Goal: Task Accomplishment & Management: Manage account settings

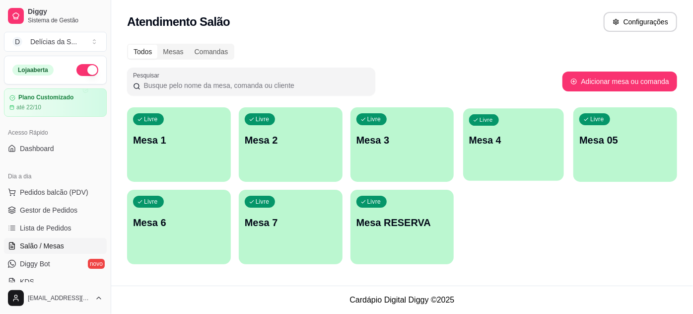
click at [515, 142] on p "Mesa 4" at bounding box center [513, 140] width 89 height 13
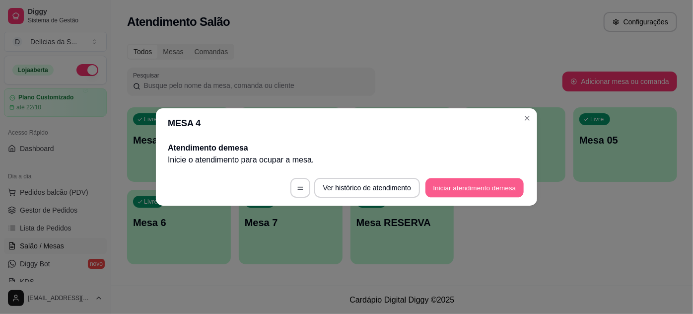
click at [446, 190] on button "Iniciar atendimento de mesa" at bounding box center [475, 187] width 98 height 19
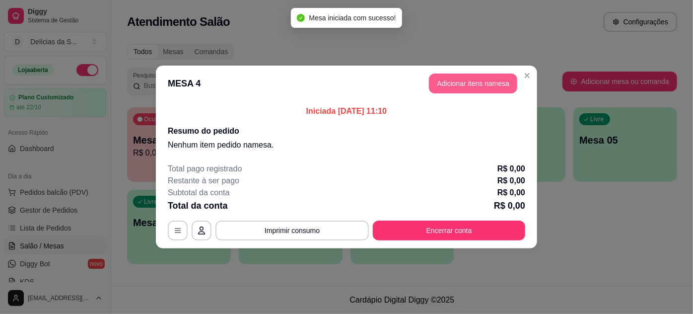
click at [453, 85] on button "Adicionar itens na mesa" at bounding box center [473, 84] width 88 height 20
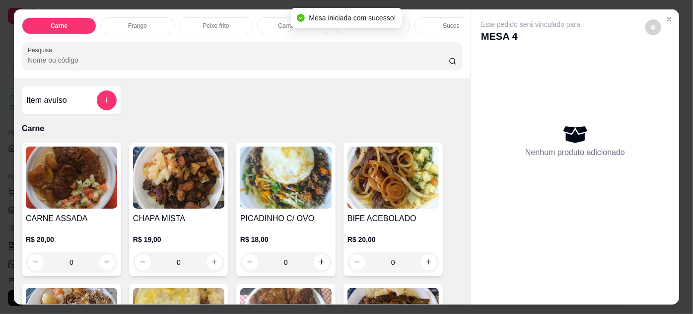
scroll to position [90, 0]
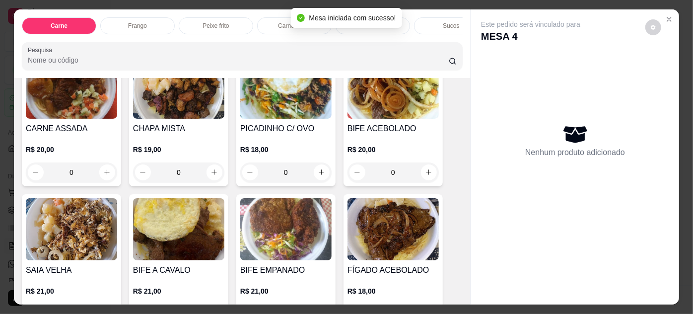
click at [79, 119] on img at bounding box center [71, 88] width 91 height 62
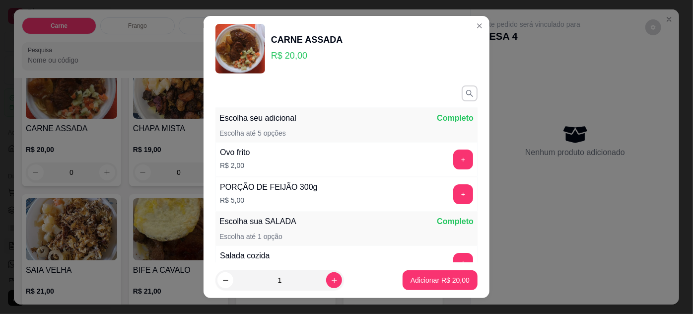
scroll to position [115, 0]
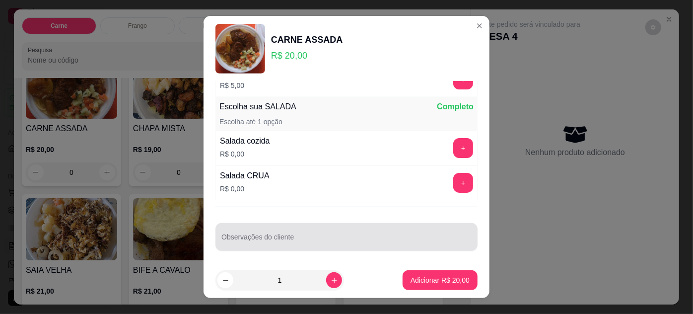
click at [266, 229] on div at bounding box center [347, 237] width 250 height 20
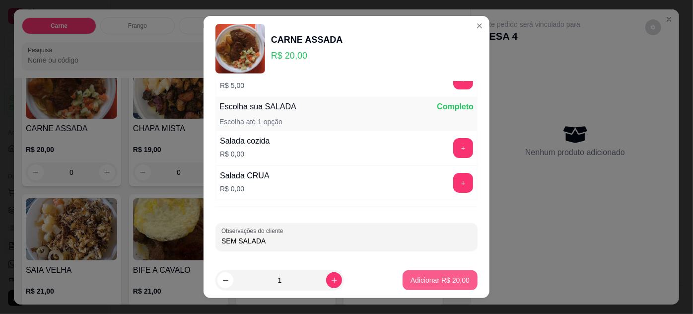
type input "SEM SALADA"
click at [428, 278] on p "Adicionar R$ 20,00" at bounding box center [441, 280] width 58 height 9
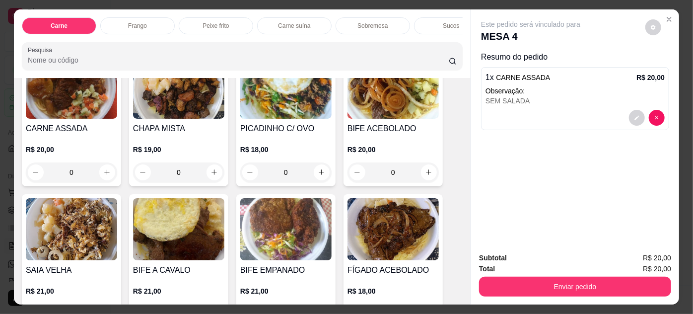
click at [90, 115] on img at bounding box center [71, 88] width 91 height 62
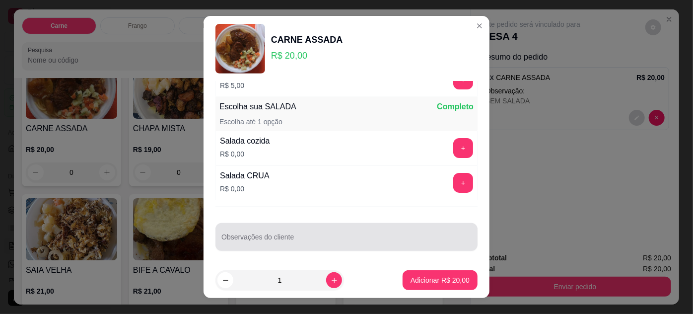
click at [294, 244] on div "Observações do cliente" at bounding box center [347, 237] width 262 height 28
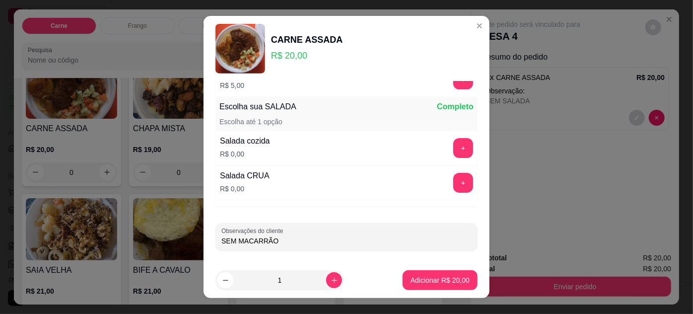
type input "SEM MACARRÃO"
click at [425, 279] on p "Adicionar R$ 20,00" at bounding box center [441, 280] width 58 height 9
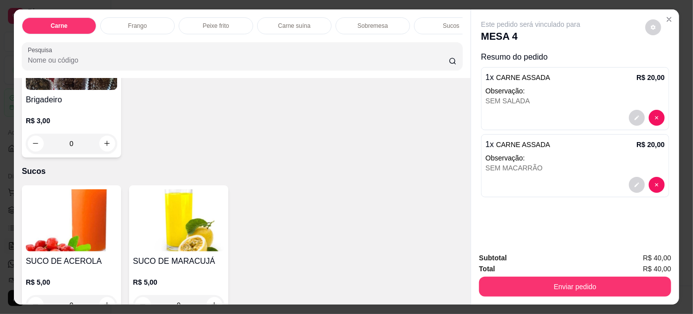
scroll to position [1174, 0]
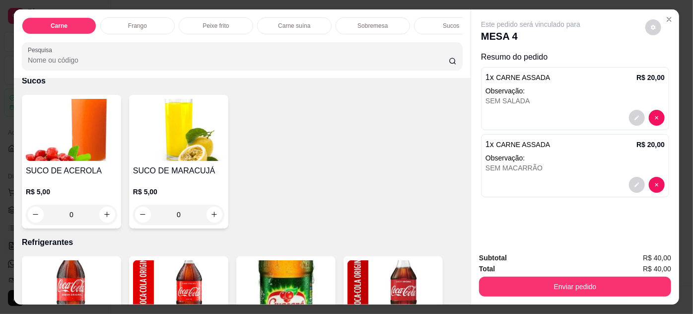
click at [173, 123] on img at bounding box center [178, 130] width 91 height 62
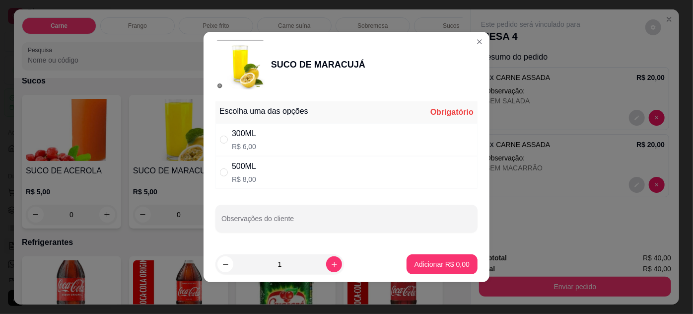
drag, startPoint x: 227, startPoint y: 143, endPoint x: 288, endPoint y: 157, distance: 62.4
click at [229, 142] on div "" at bounding box center [226, 139] width 12 height 11
radio input "true"
click at [331, 261] on icon "increase-product-quantity" at bounding box center [334, 264] width 7 height 7
type input "2"
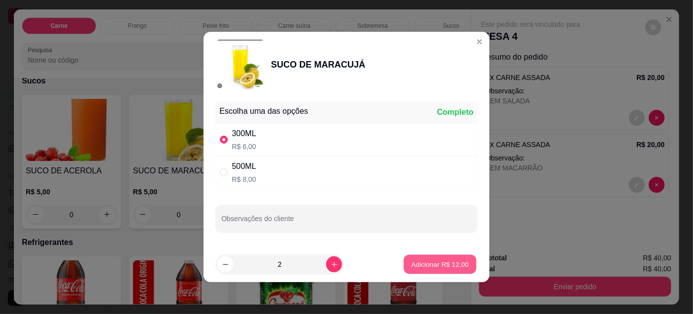
click at [437, 263] on p "Adicionar R$ 12,00" at bounding box center [441, 263] width 58 height 9
type input "2"
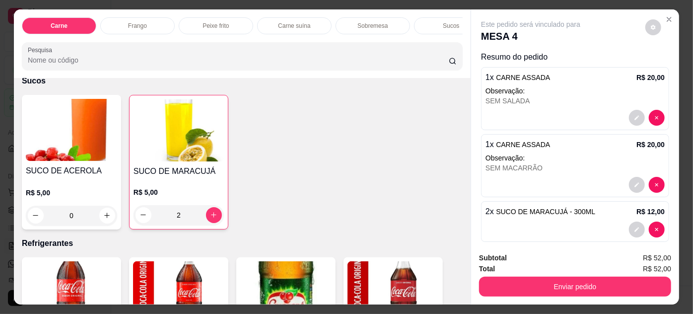
scroll to position [10, 0]
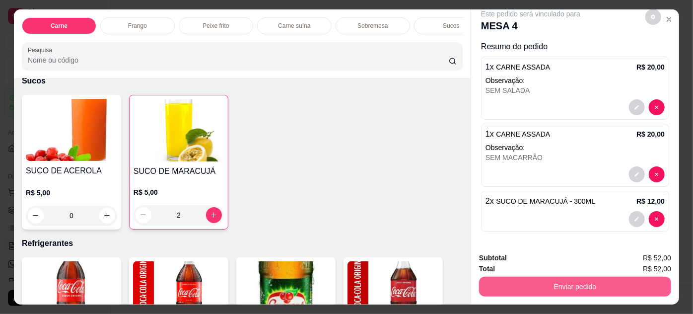
click at [558, 285] on button "Enviar pedido" at bounding box center [575, 287] width 192 height 20
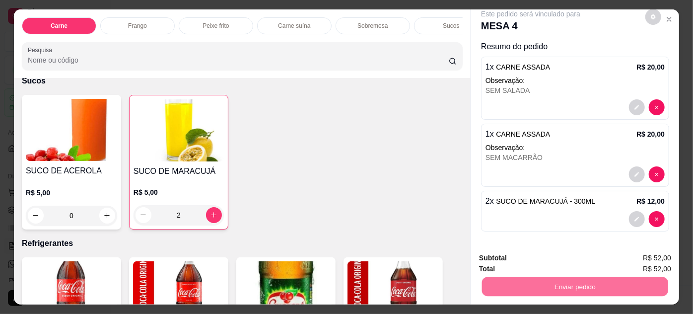
click at [662, 254] on button "Enviar pedido" at bounding box center [646, 258] width 55 height 18
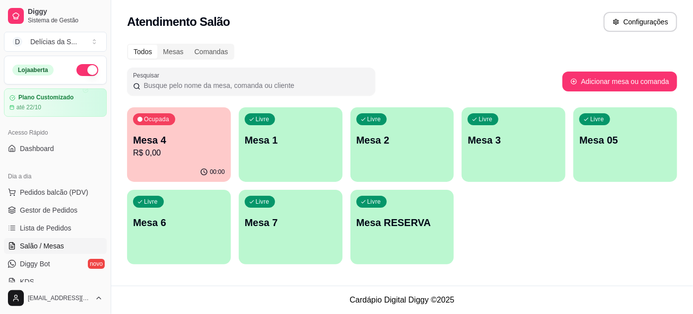
click at [642, 140] on p "Mesa 05" at bounding box center [626, 140] width 92 height 14
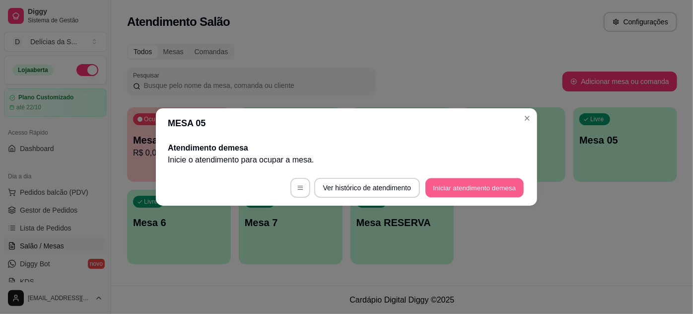
click at [463, 185] on button "Iniciar atendimento de mesa" at bounding box center [475, 187] width 98 height 19
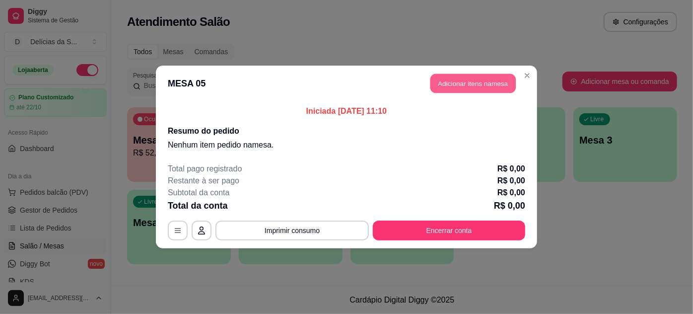
click at [471, 83] on button "Adicionar itens na mesa" at bounding box center [473, 83] width 85 height 19
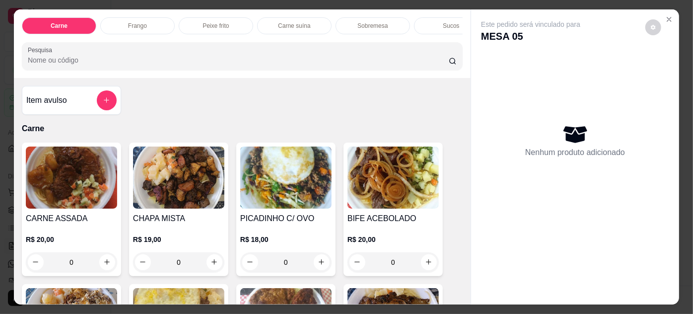
click at [278, 185] on img at bounding box center [285, 178] width 91 height 62
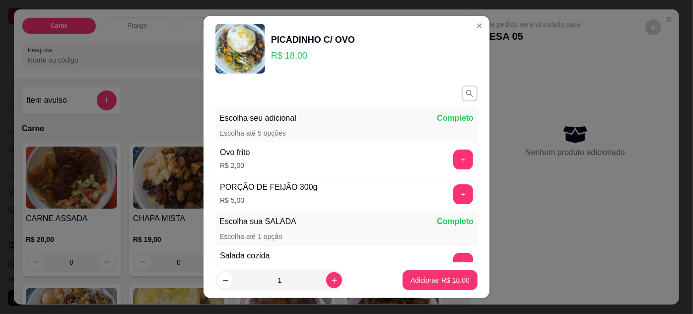
scroll to position [115, 0]
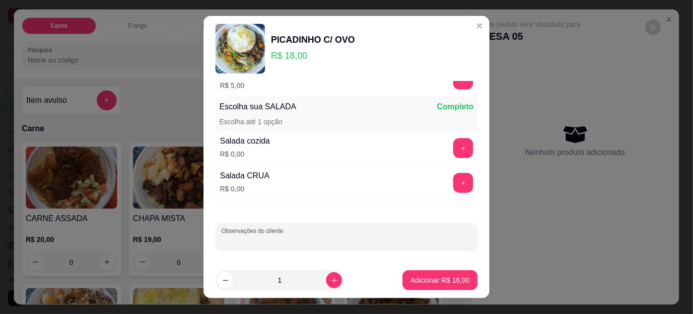
click at [237, 236] on input "Observações do cliente" at bounding box center [347, 241] width 250 height 10
type input "OVO MEXIDO, SEM FEIJÃO"
click at [415, 278] on p "Adicionar R$ 18,00" at bounding box center [440, 280] width 59 height 10
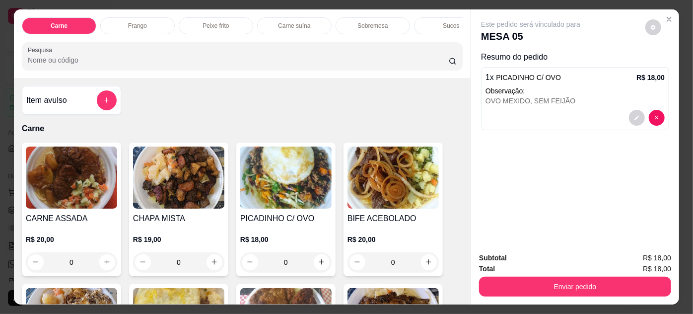
scroll to position [25, 0]
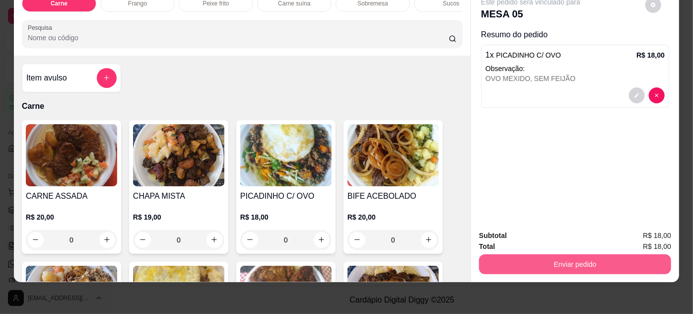
click at [572, 258] on button "Enviar pedido" at bounding box center [575, 264] width 192 height 20
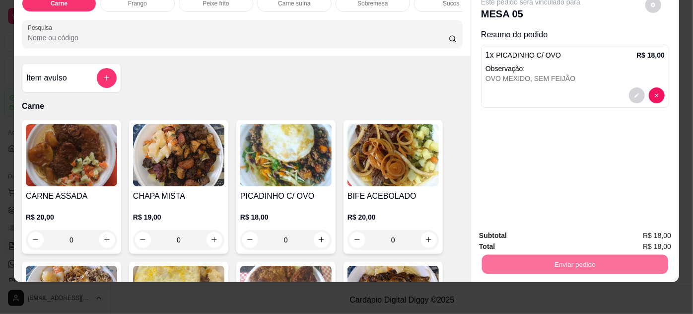
click at [653, 234] on button "Enviar pedido" at bounding box center [646, 233] width 55 height 18
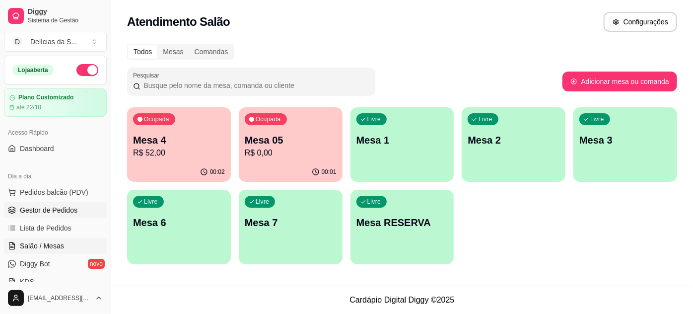
click at [42, 208] on span "Gestor de Pedidos" at bounding box center [49, 210] width 58 height 10
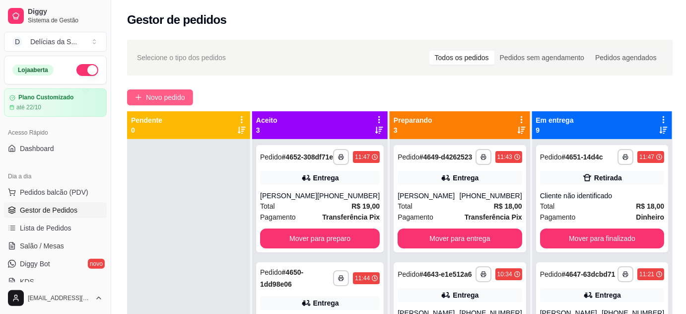
click at [148, 96] on span "Novo pedido" at bounding box center [165, 97] width 39 height 11
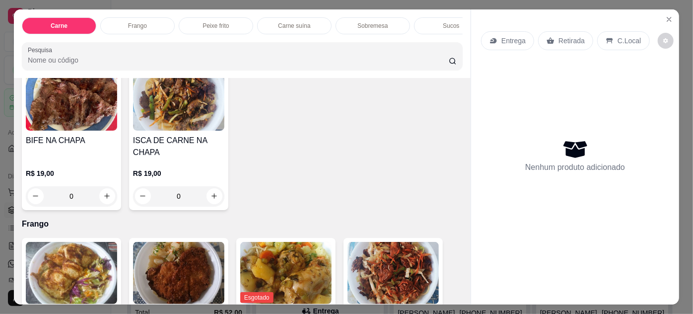
scroll to position [451, 0]
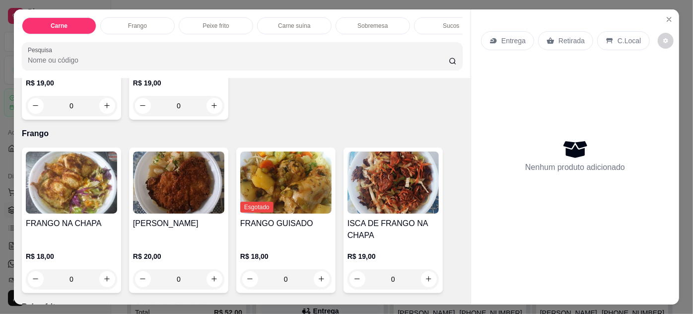
click at [76, 175] on img at bounding box center [71, 182] width 91 height 62
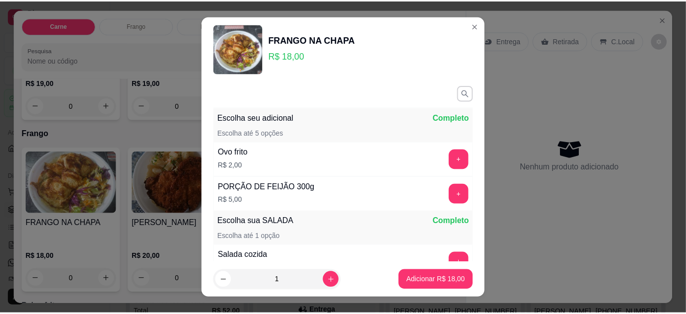
scroll to position [115, 0]
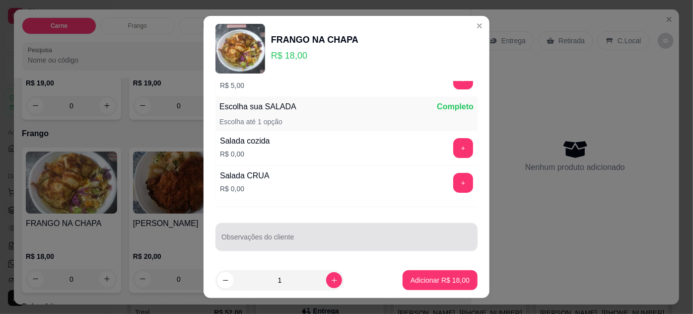
click at [255, 233] on div at bounding box center [347, 237] width 250 height 20
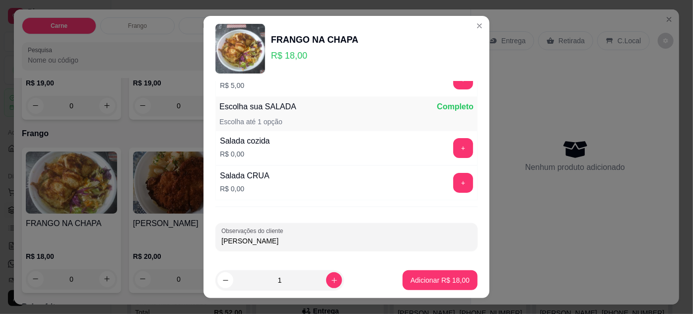
type input "ROGER"
click at [435, 290] on footer "1 Adicionar R$ 18,00" at bounding box center [347, 280] width 286 height 36
click at [436, 280] on p "Adicionar R$ 18,00" at bounding box center [441, 280] width 58 height 9
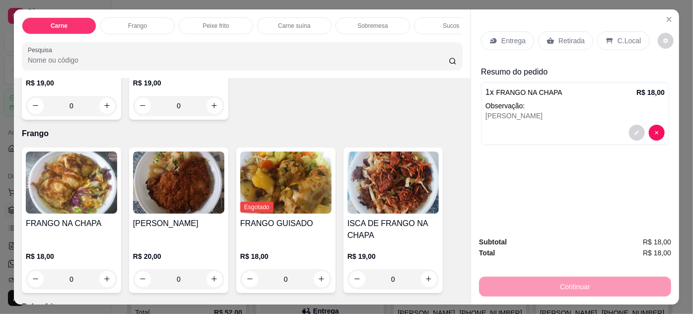
click at [547, 37] on icon at bounding box center [551, 41] width 8 height 8
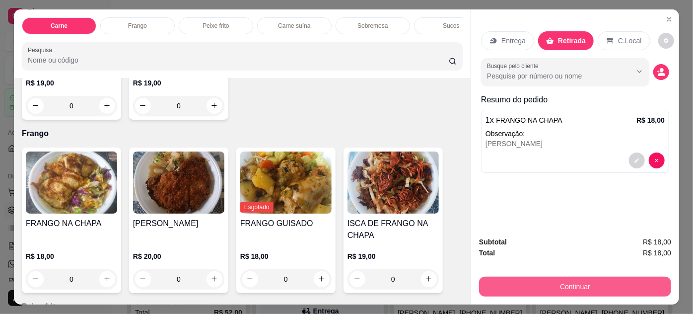
click at [571, 287] on button "Continuar" at bounding box center [575, 287] width 192 height 20
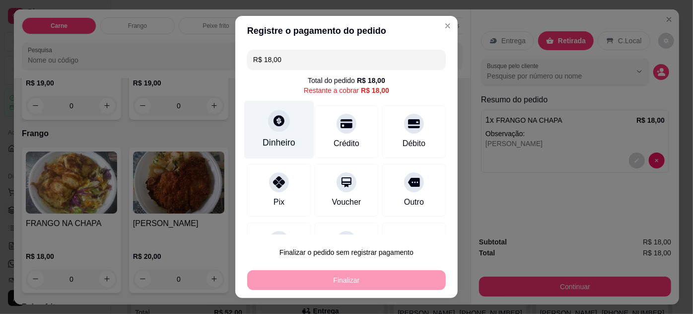
click at [281, 129] on div "Dinheiro" at bounding box center [279, 129] width 70 height 58
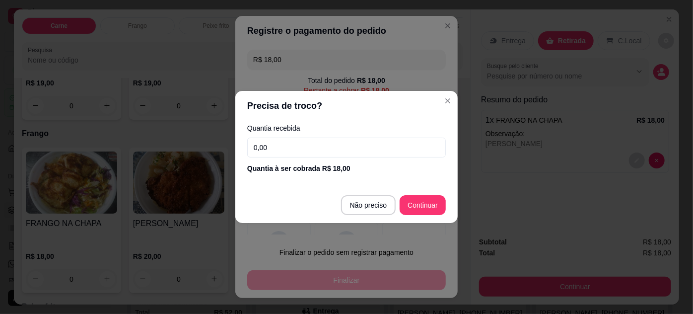
click at [343, 145] on input "0,00" at bounding box center [346, 148] width 199 height 20
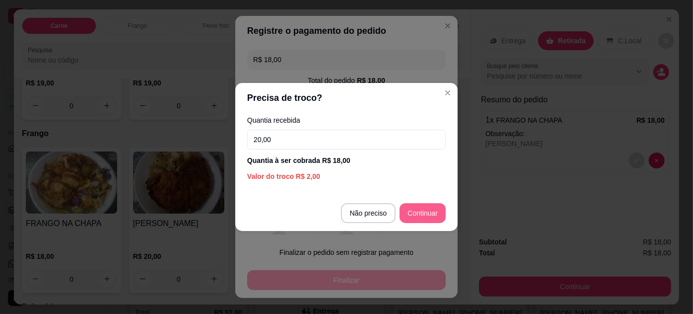
type input "20,00"
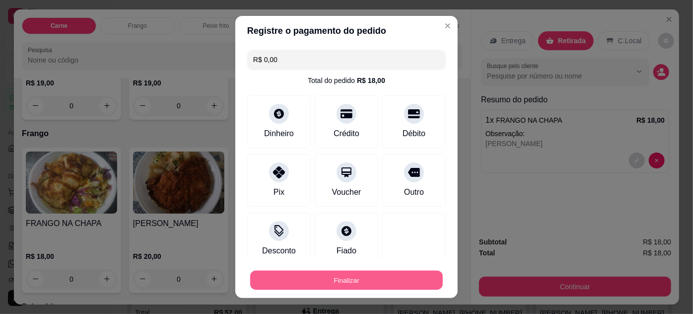
click at [357, 284] on button "Finalizar" at bounding box center [346, 280] width 193 height 19
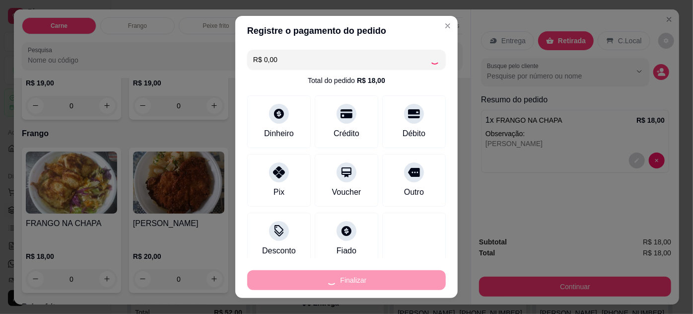
type input "-R$ 18,00"
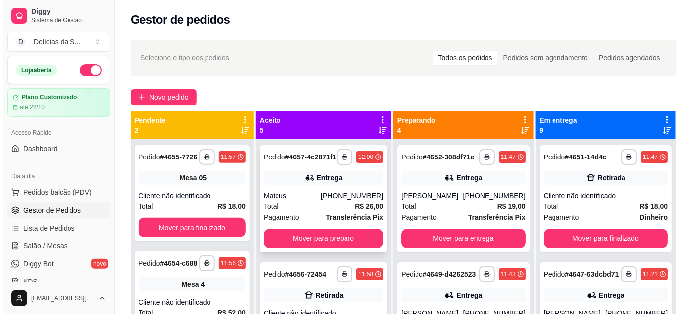
scroll to position [90, 0]
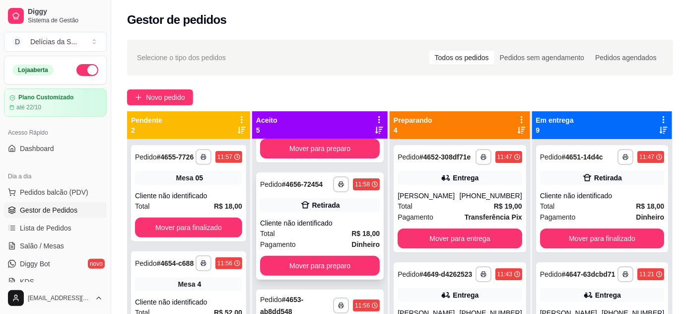
click at [332, 228] on div "Cliente não identificado" at bounding box center [320, 223] width 120 height 10
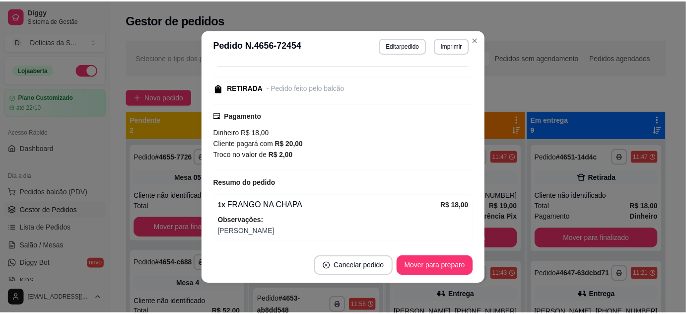
scroll to position [124, 0]
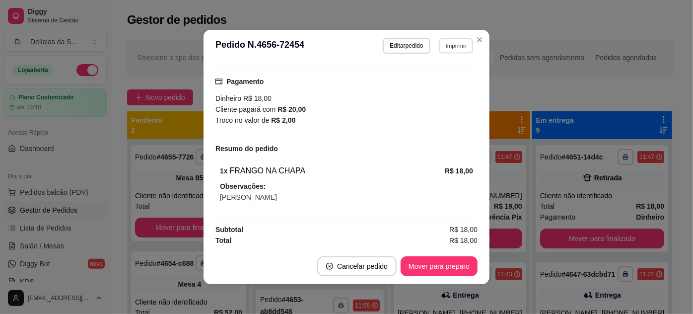
click at [454, 45] on button "Imprimir" at bounding box center [456, 45] width 34 height 15
click at [455, 46] on button "Imprimir" at bounding box center [456, 45] width 34 height 15
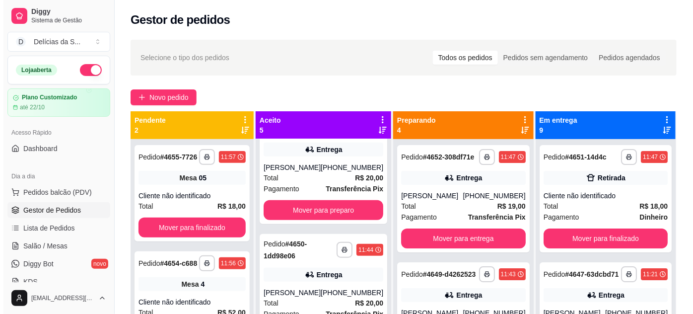
scroll to position [0, 0]
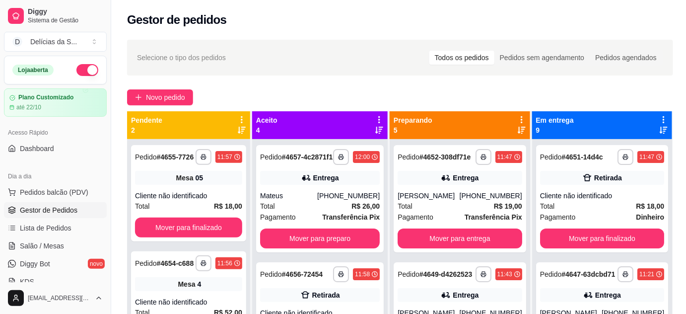
drag, startPoint x: 44, startPoint y: 241, endPoint x: 53, endPoint y: 236, distance: 10.2
click at [43, 242] on span "Salão / Mesas" at bounding box center [42, 246] width 44 height 10
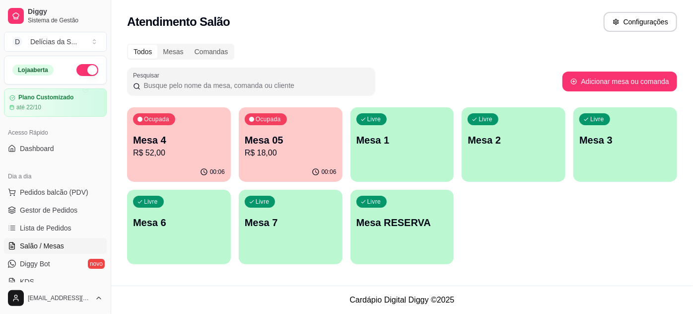
click at [413, 143] on p "Mesa 1" at bounding box center [403, 140] width 92 height 14
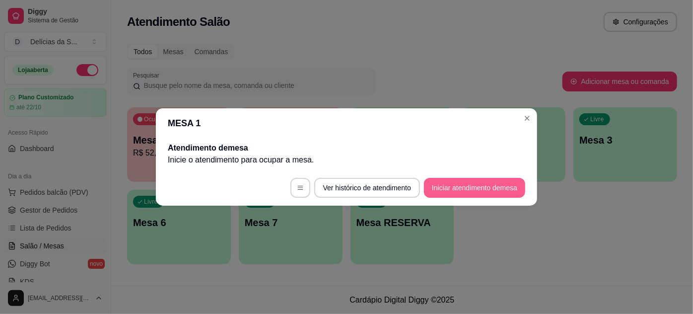
click at [462, 186] on button "Iniciar atendimento de mesa" at bounding box center [474, 188] width 101 height 20
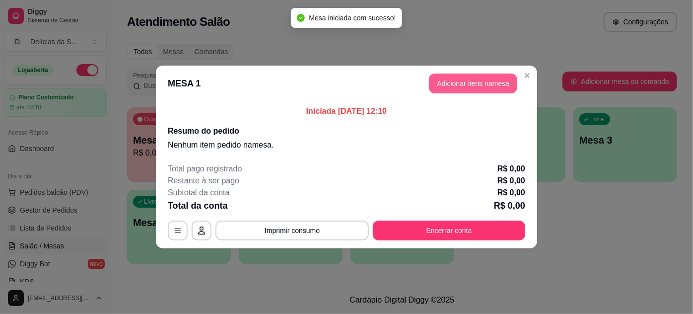
click at [479, 83] on button "Adicionar itens na mesa" at bounding box center [473, 84] width 88 height 20
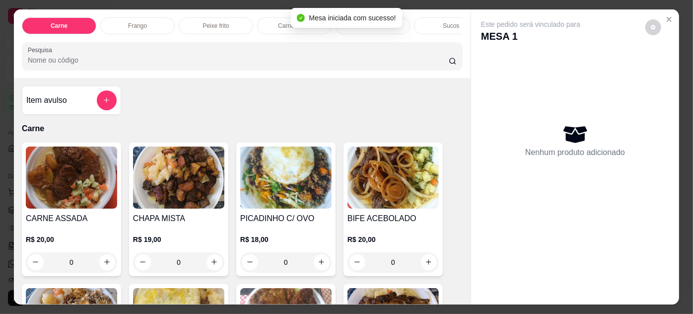
scroll to position [90, 0]
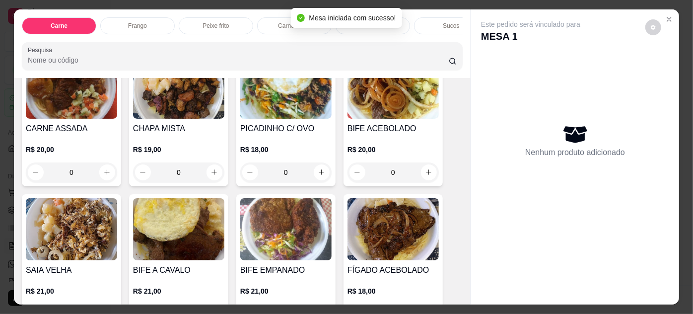
click at [183, 119] on img at bounding box center [178, 88] width 91 height 62
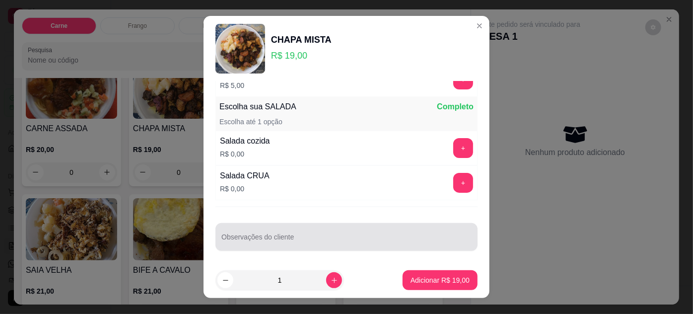
scroll to position [16, 0]
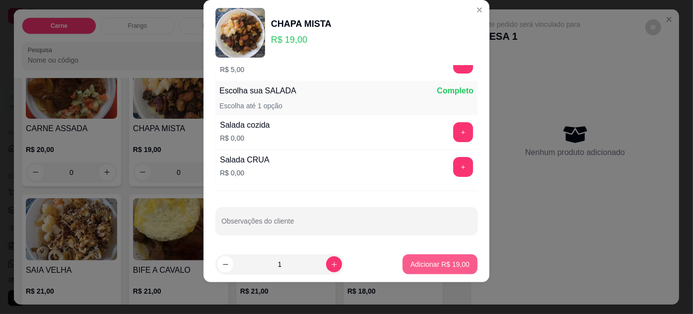
click at [411, 263] on p "Adicionar R$ 19,00" at bounding box center [440, 264] width 59 height 10
type input "1"
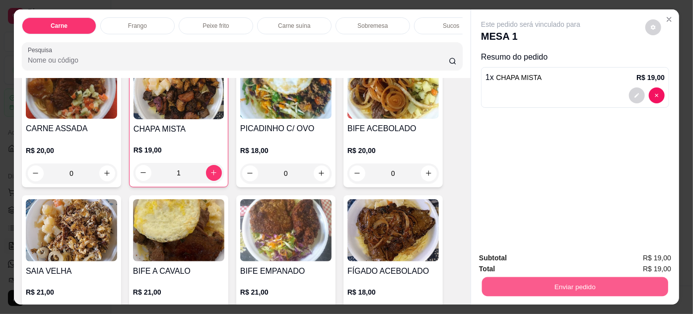
click at [572, 278] on button "Enviar pedido" at bounding box center [575, 286] width 186 height 19
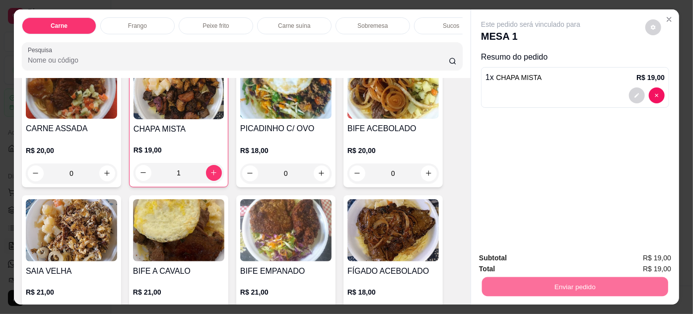
click at [644, 261] on button "Enviar pedido" at bounding box center [646, 258] width 55 height 18
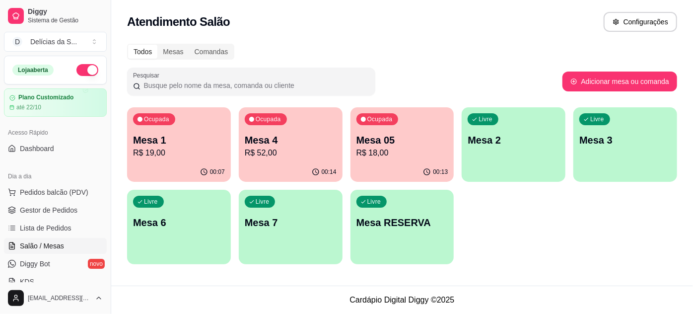
click at [156, 227] on p "Mesa 6" at bounding box center [179, 223] width 92 height 14
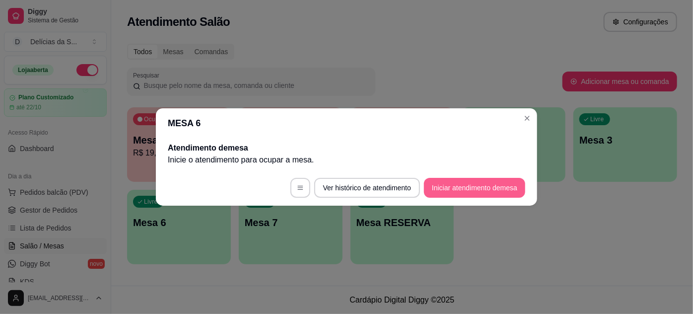
click at [458, 191] on button "Iniciar atendimento de mesa" at bounding box center [474, 188] width 101 height 20
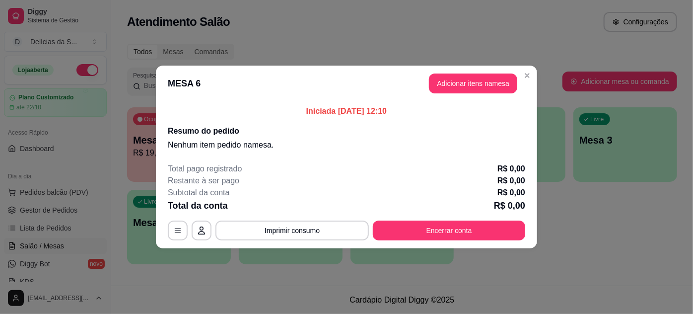
click at [489, 93] on header "MESA 6 Adicionar itens na mesa" at bounding box center [346, 84] width 381 height 36
click at [476, 86] on button "Adicionar itens na mesa" at bounding box center [473, 84] width 88 height 20
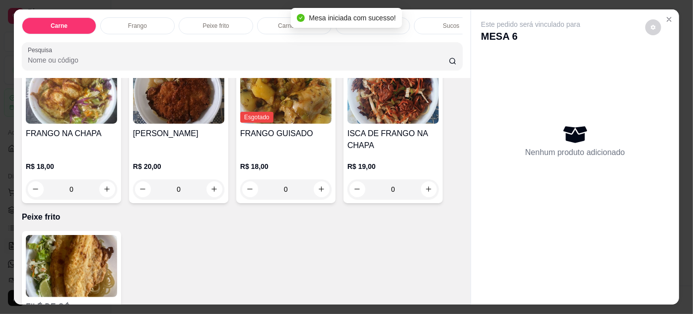
scroll to position [632, 0]
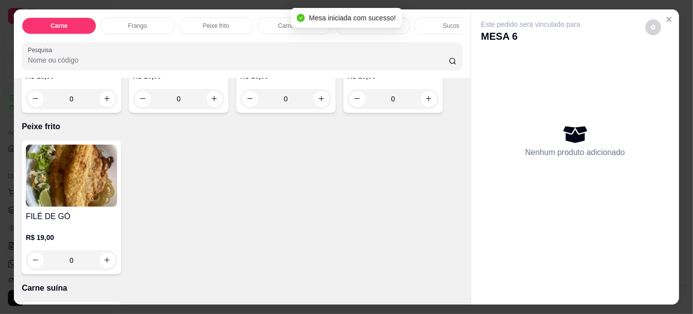
click at [81, 184] on img at bounding box center [71, 176] width 91 height 62
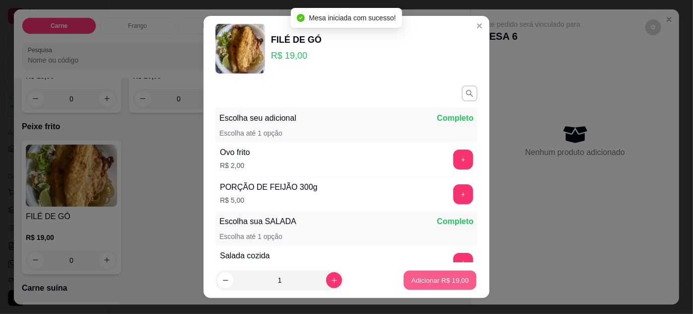
click at [415, 279] on p "Adicionar R$ 19,00" at bounding box center [441, 280] width 58 height 9
type input "1"
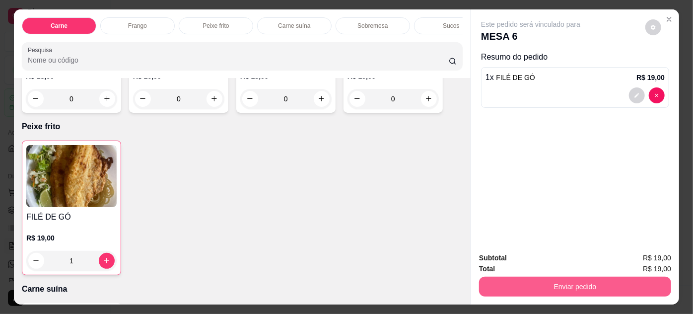
click at [547, 287] on button "Enviar pedido" at bounding box center [575, 287] width 192 height 20
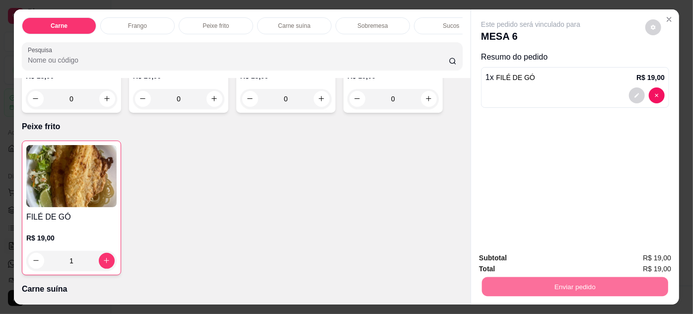
click at [637, 254] on button "Enviar pedido" at bounding box center [646, 258] width 55 height 18
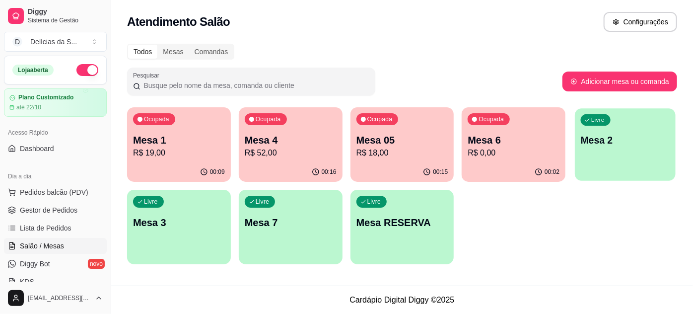
click at [635, 138] on p "Mesa 2" at bounding box center [625, 140] width 89 height 13
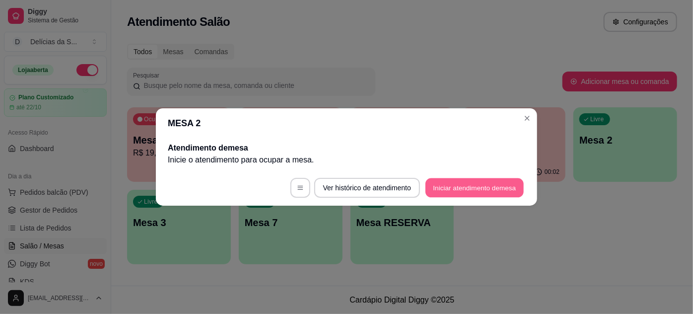
click at [502, 183] on button "Iniciar atendimento de mesa" at bounding box center [475, 187] width 98 height 19
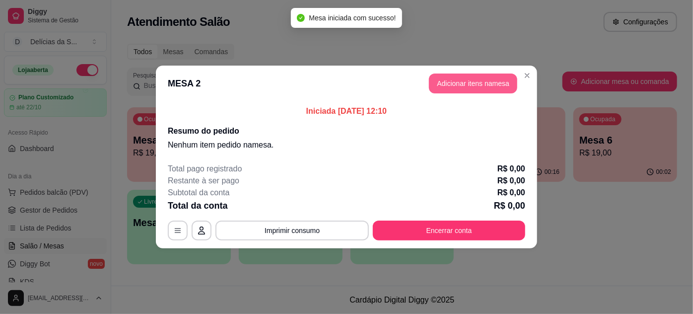
click at [489, 83] on button "Adicionar itens na mesa" at bounding box center [473, 84] width 88 height 20
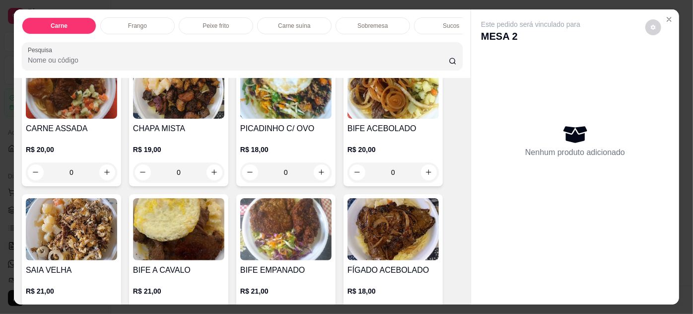
scroll to position [180, 0]
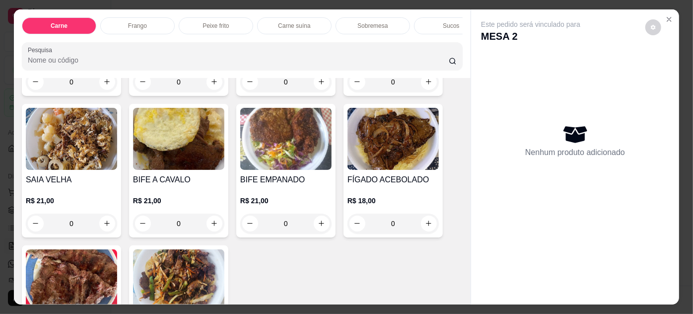
click at [417, 136] on img at bounding box center [393, 139] width 91 height 62
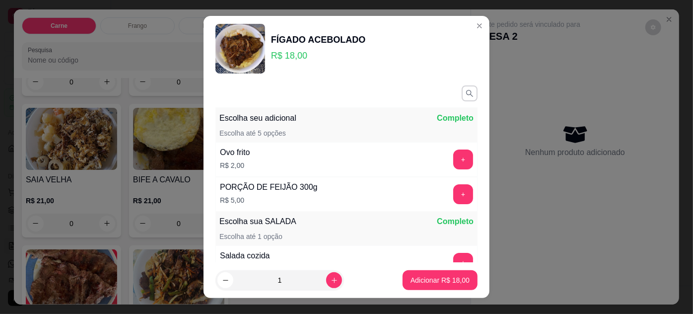
scroll to position [115, 0]
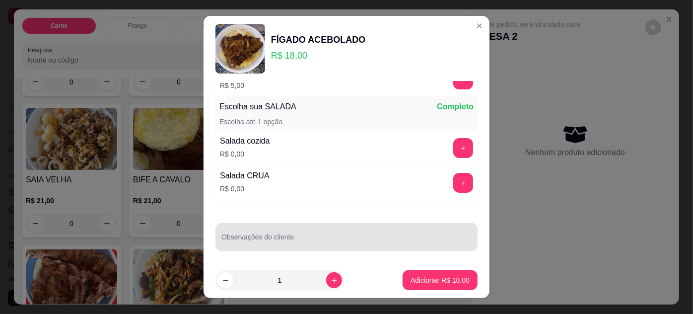
click at [299, 240] on input "Observações do cliente" at bounding box center [347, 241] width 250 height 10
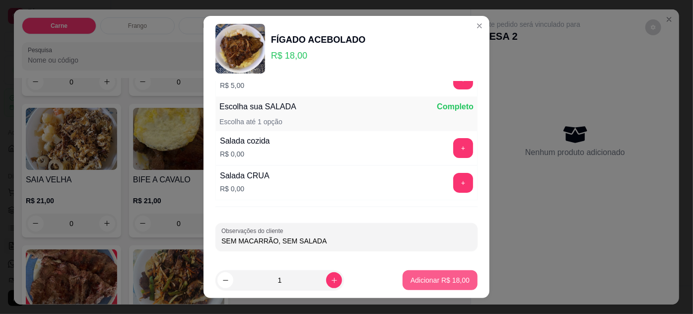
type input "SEM MACARRÃO, SEM SALADA"
click at [412, 276] on p "Adicionar R$ 18,00" at bounding box center [441, 280] width 58 height 9
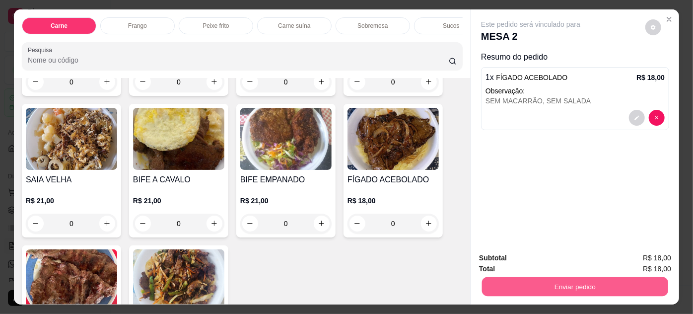
click at [579, 277] on button "Enviar pedido" at bounding box center [575, 286] width 186 height 19
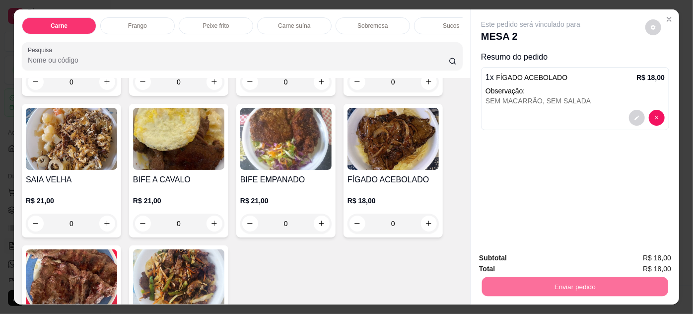
click at [648, 262] on button "Enviar pedido" at bounding box center [646, 258] width 56 height 19
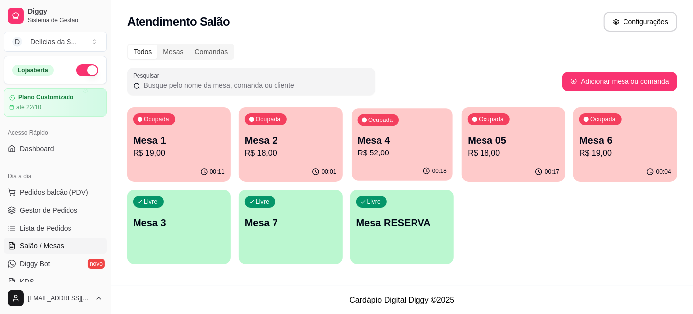
click at [392, 152] on p "R$ 52,00" at bounding box center [402, 152] width 89 height 11
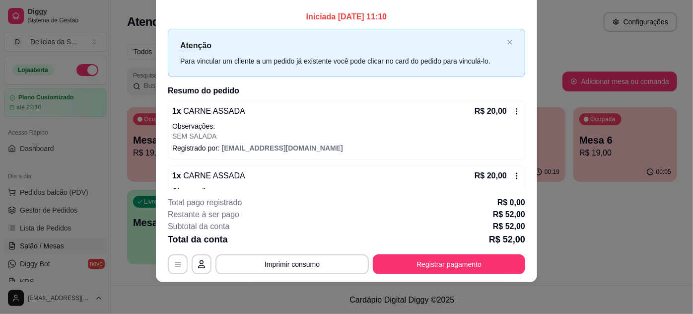
scroll to position [0, 0]
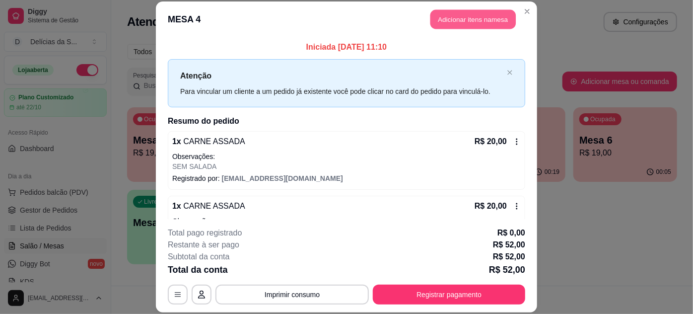
click at [459, 16] on button "Adicionar itens na mesa" at bounding box center [473, 19] width 85 height 19
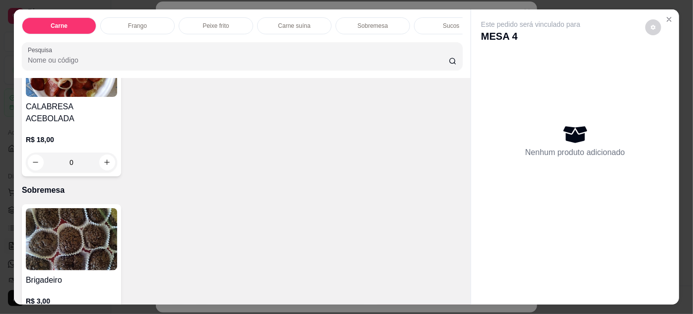
scroll to position [1083, 0]
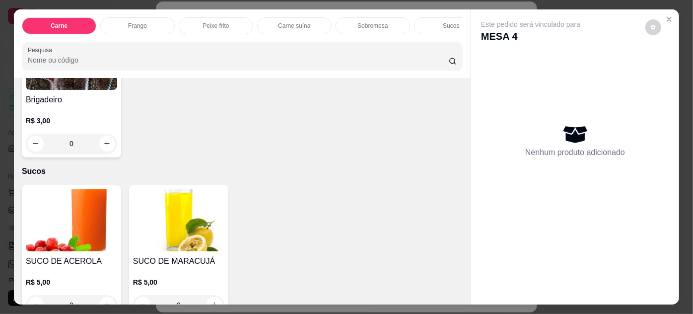
click at [173, 230] on img at bounding box center [178, 220] width 91 height 62
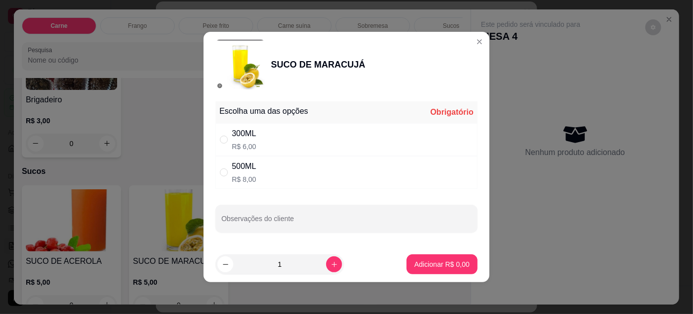
click at [227, 139] on input "" at bounding box center [224, 140] width 8 height 8
radio input "true"
click at [421, 260] on p "Adicionar R$ 6,00" at bounding box center [442, 263] width 54 height 9
type input "1"
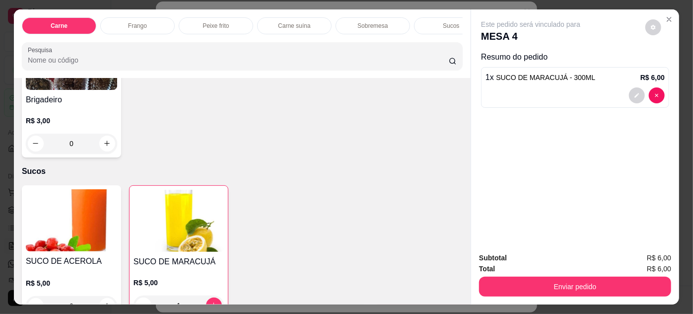
click at [83, 228] on img at bounding box center [71, 220] width 91 height 62
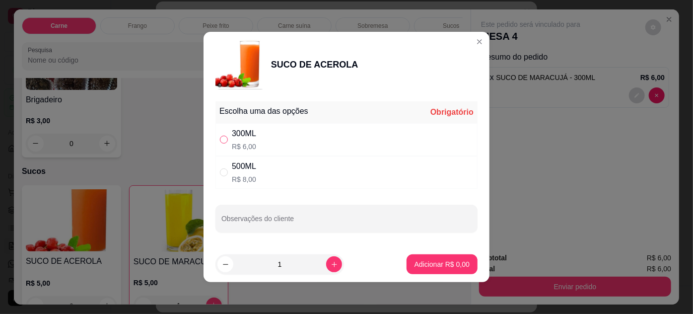
click at [227, 140] on input "" at bounding box center [224, 140] width 8 height 8
radio input "true"
click at [442, 259] on p "Adicionar R$ 6,00" at bounding box center [442, 263] width 54 height 9
type input "1"
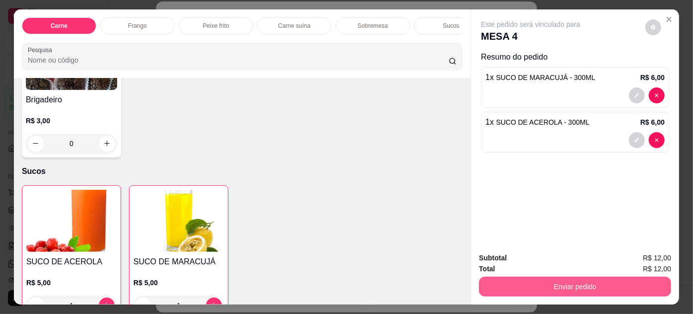
click at [589, 281] on button "Enviar pedido" at bounding box center [575, 287] width 192 height 20
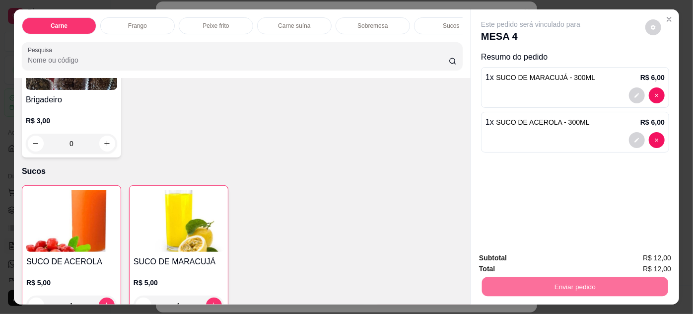
click at [634, 255] on button "Enviar pedido" at bounding box center [646, 258] width 56 height 19
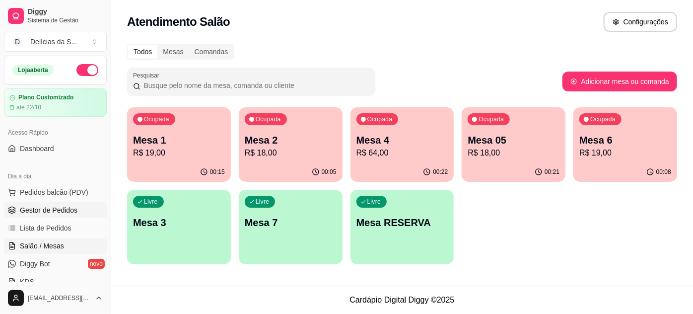
click at [39, 207] on span "Gestor de Pedidos" at bounding box center [49, 210] width 58 height 10
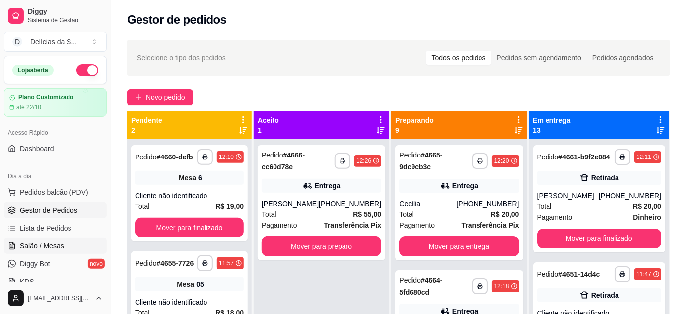
click at [41, 246] on span "Salão / Mesas" at bounding box center [42, 246] width 44 height 10
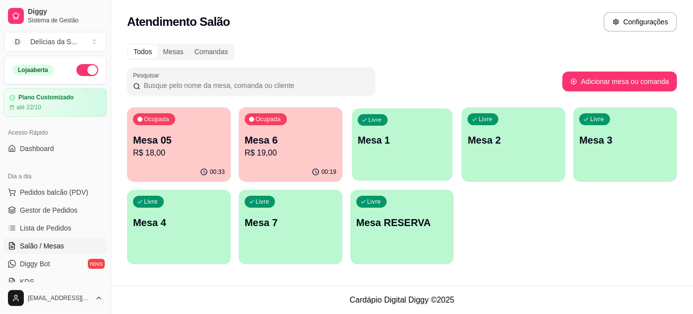
click at [376, 127] on div "Livre Mesa 1" at bounding box center [402, 138] width 101 height 61
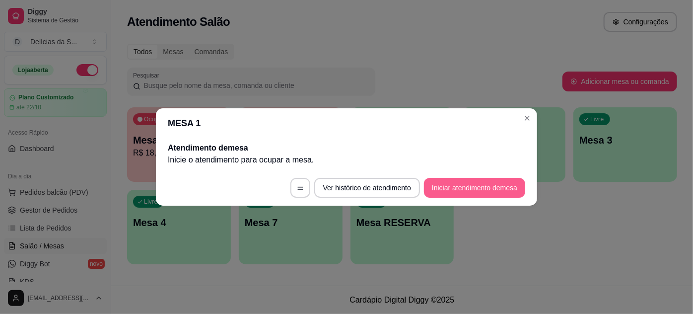
click at [505, 190] on button "Iniciar atendimento de mesa" at bounding box center [474, 188] width 101 height 20
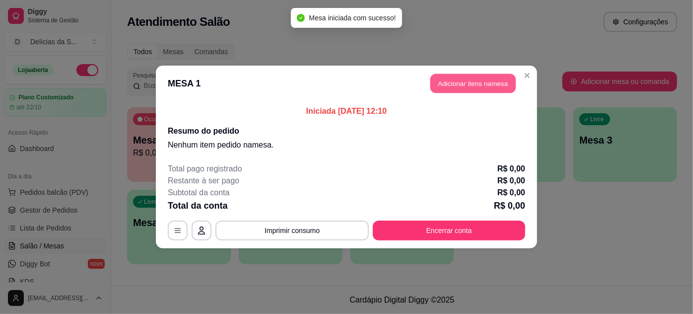
click at [460, 87] on button "Adicionar itens na mesa" at bounding box center [473, 83] width 85 height 19
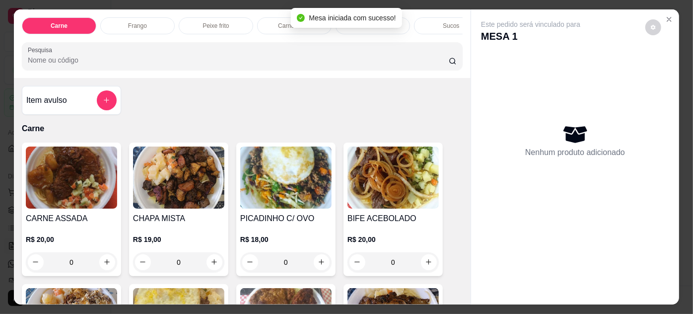
scroll to position [90, 0]
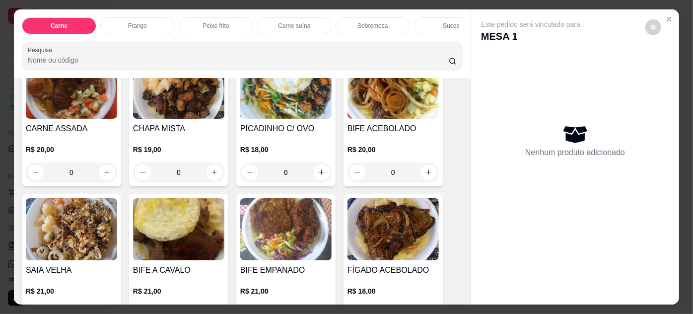
click at [267, 109] on img at bounding box center [285, 88] width 91 height 62
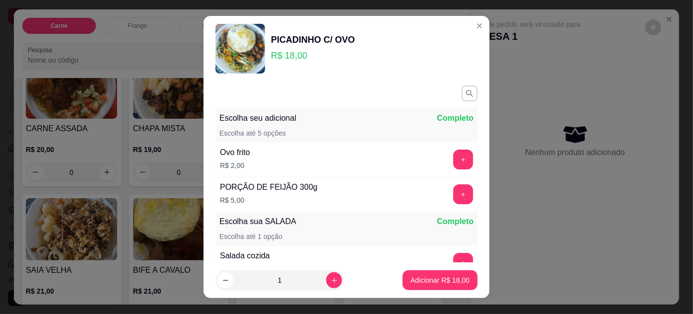
scroll to position [115, 0]
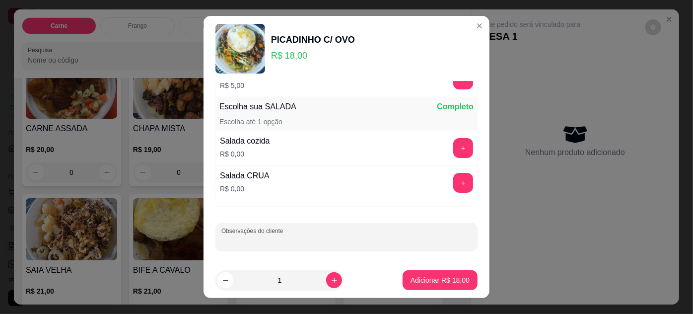
click at [285, 236] on input "Observações do cliente" at bounding box center [347, 241] width 250 height 10
type input "s"
type input "SEM MACARRÃO, SEM SALADA"
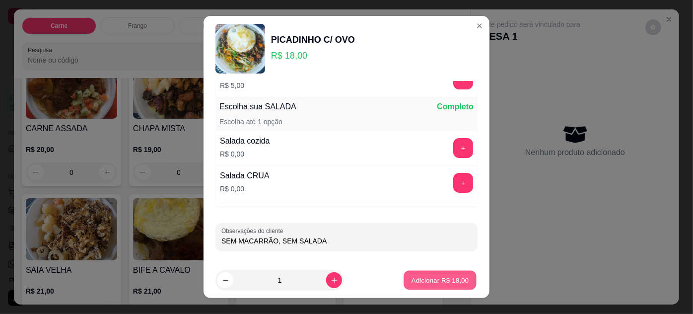
click at [404, 276] on button "Adicionar R$ 18,00" at bounding box center [440, 280] width 73 height 19
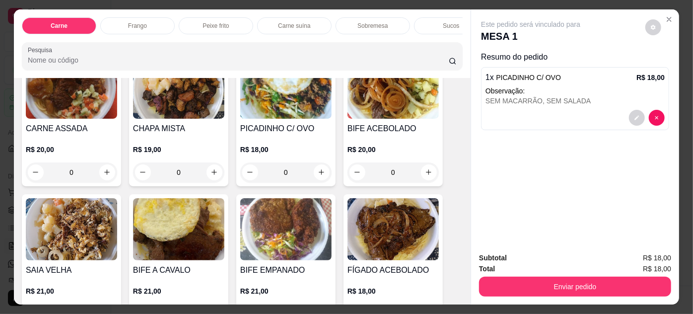
scroll to position [25, 0]
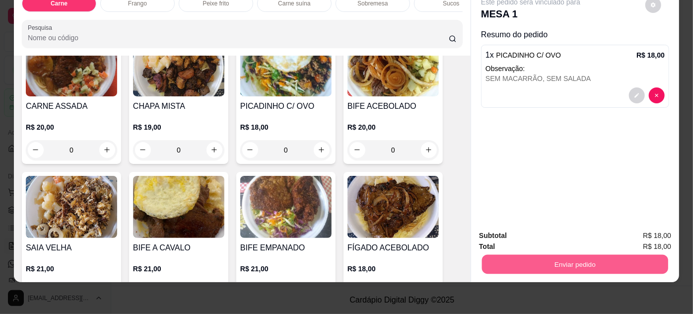
click at [607, 258] on button "Enviar pedido" at bounding box center [575, 264] width 186 height 19
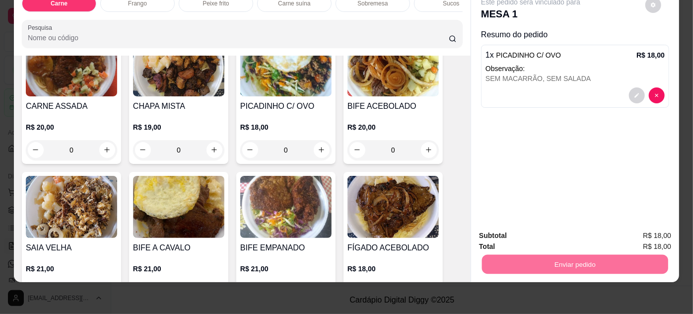
click at [640, 229] on button "Enviar pedido" at bounding box center [646, 233] width 55 height 18
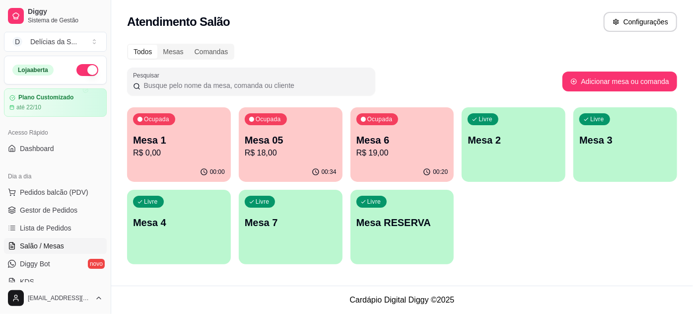
click at [184, 160] on div "Ocupada Mesa 1 R$ 0,00" at bounding box center [179, 134] width 104 height 55
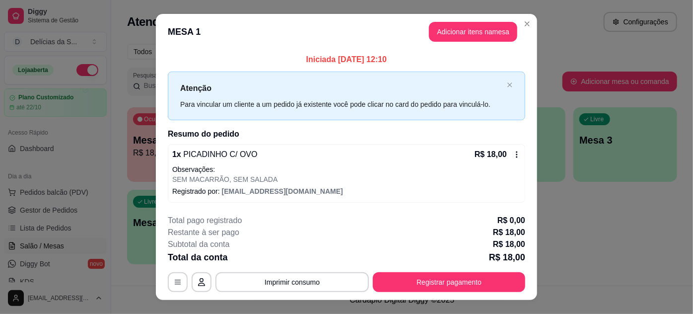
scroll to position [17, 0]
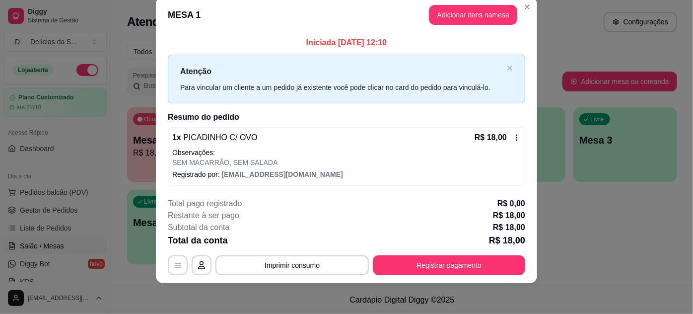
click at [376, 177] on p "Registrado por: brunomarcio63@gmail.com" at bounding box center [346, 174] width 349 height 10
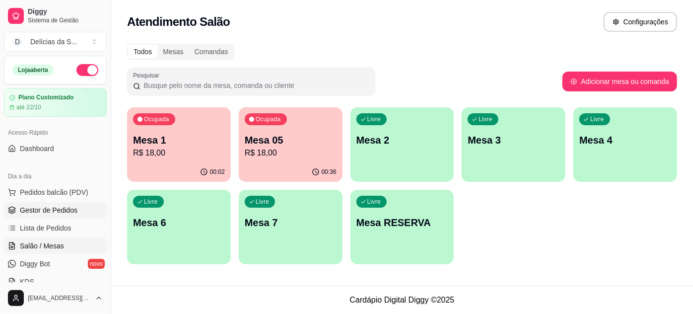
click at [44, 213] on span "Gestor de Pedidos" at bounding box center [49, 210] width 58 height 10
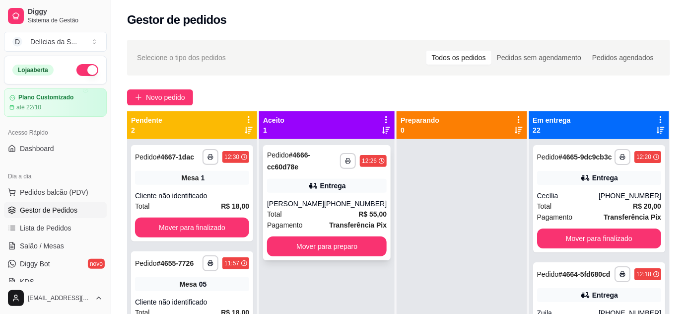
click at [319, 208] on div "[PERSON_NAME]" at bounding box center [295, 204] width 57 height 10
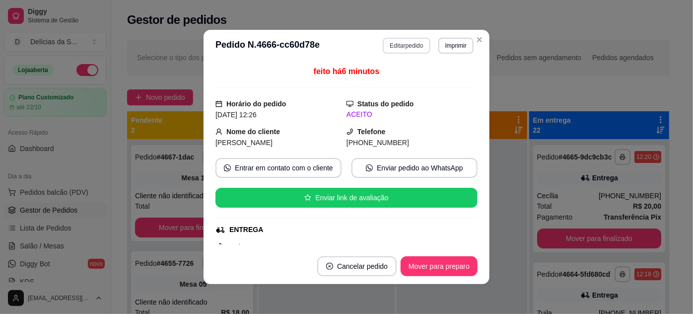
click at [403, 47] on button "Editar pedido" at bounding box center [406, 46] width 47 height 16
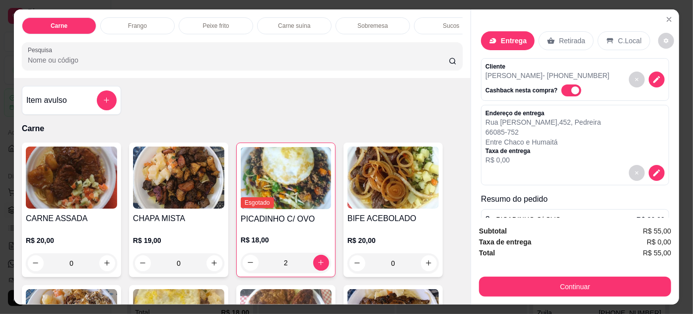
scroll to position [90, 0]
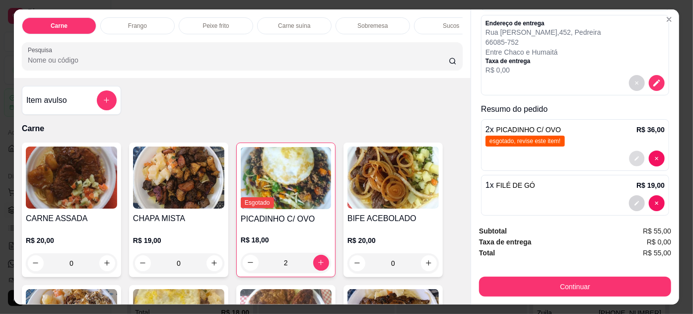
click at [634, 155] on icon "decrease-product-quantity" at bounding box center [637, 158] width 6 height 6
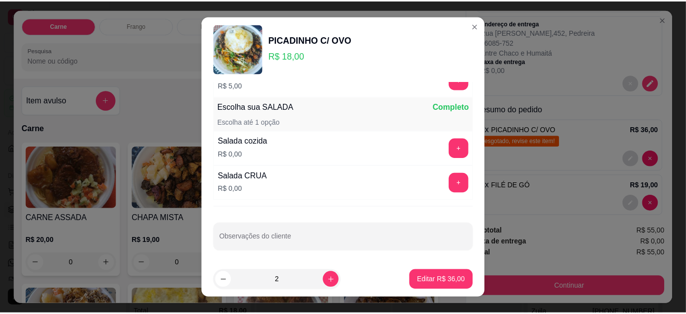
scroll to position [0, 0]
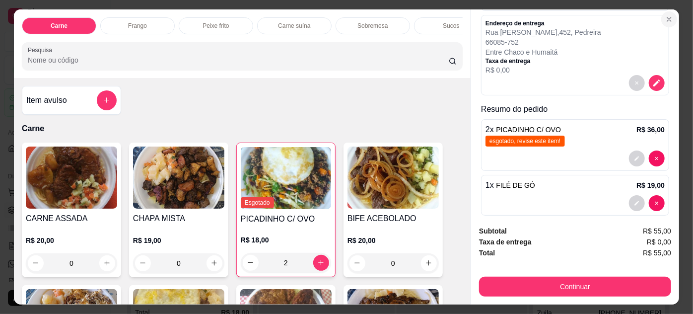
click at [672, 17] on button "Close" at bounding box center [670, 19] width 16 height 16
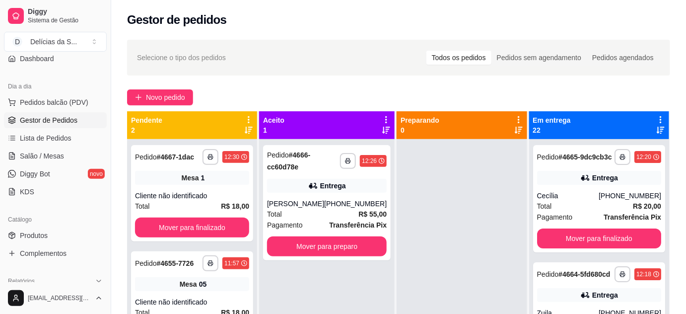
scroll to position [180, 0]
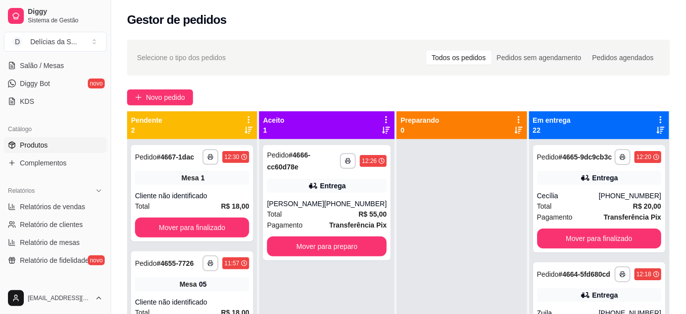
click at [71, 141] on link "Produtos" at bounding box center [55, 145] width 103 height 16
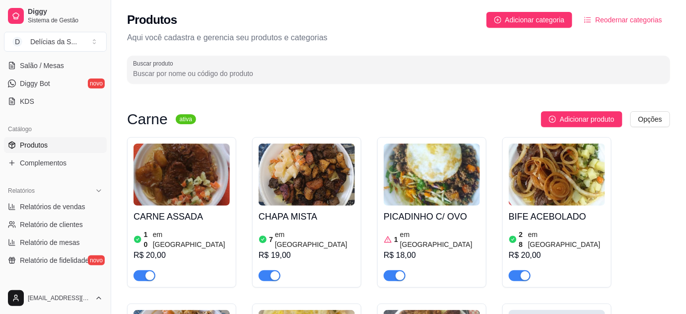
click at [427, 187] on img at bounding box center [432, 175] width 96 height 62
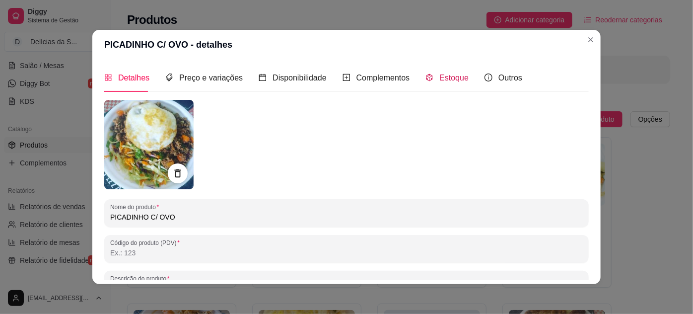
click at [441, 79] on span "Estoque" at bounding box center [454, 78] width 29 height 8
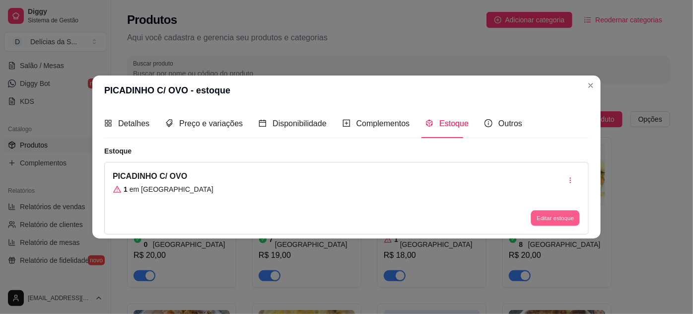
click at [558, 215] on button "Editar estoque" at bounding box center [555, 217] width 49 height 15
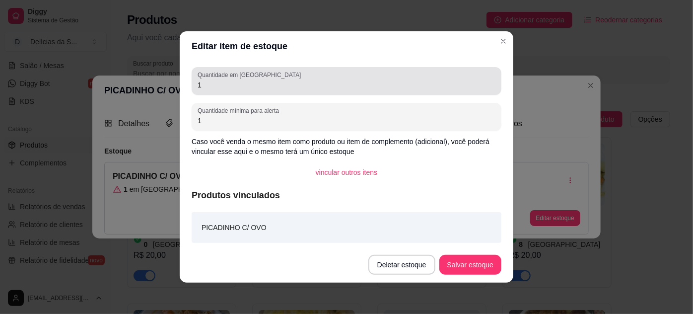
click at [296, 77] on div "1" at bounding box center [347, 81] width 298 height 20
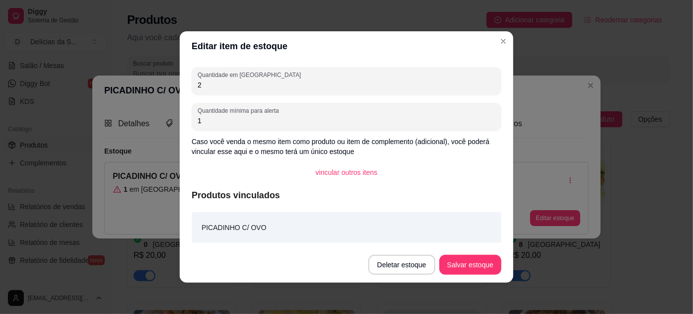
type input "2"
click at [462, 263] on button "Salvar estoque" at bounding box center [470, 264] width 61 height 19
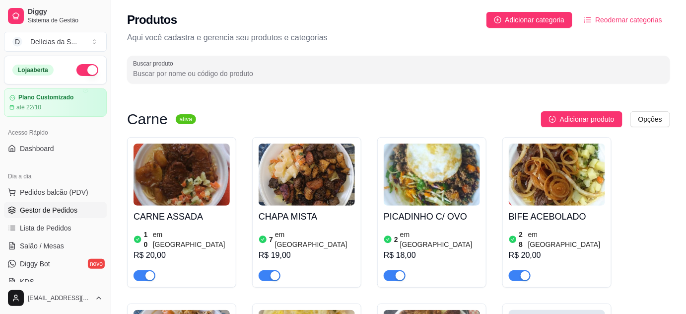
click at [48, 210] on span "Gestor de Pedidos" at bounding box center [49, 210] width 58 height 10
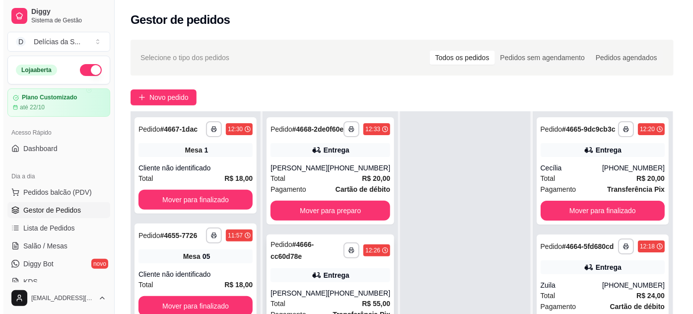
scroll to position [90, 0]
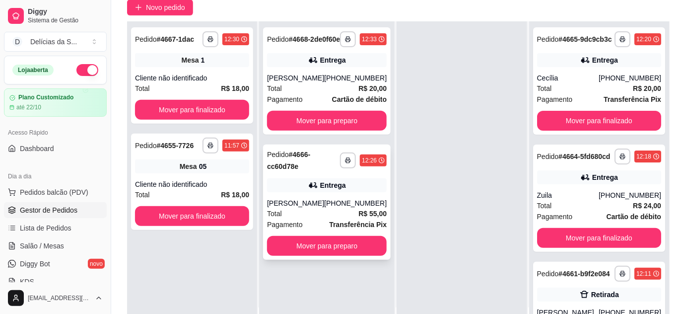
click at [298, 187] on div "Entrega" at bounding box center [327, 185] width 120 height 14
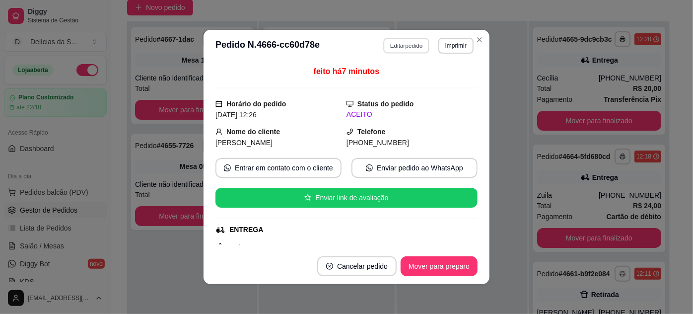
click at [402, 43] on button "Editar pedido" at bounding box center [407, 45] width 46 height 15
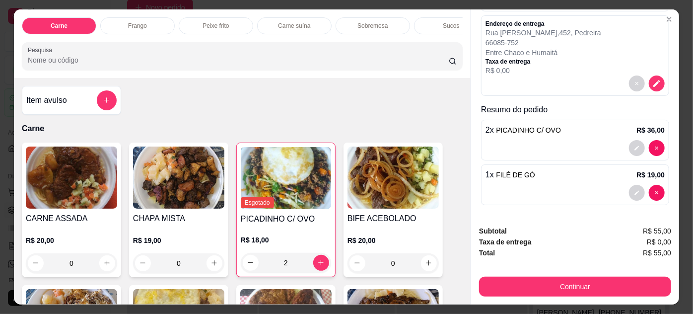
scroll to position [25, 0]
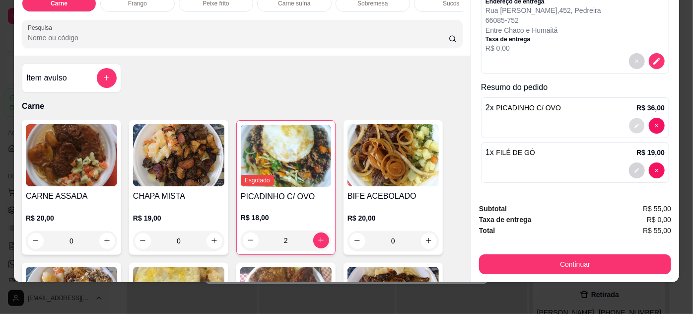
click at [634, 123] on icon "decrease-product-quantity" at bounding box center [637, 126] width 6 height 6
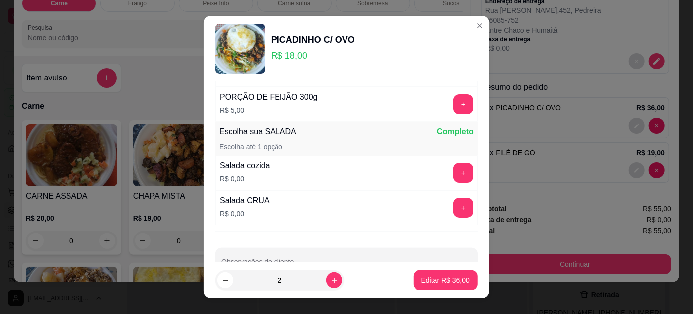
scroll to position [0, 0]
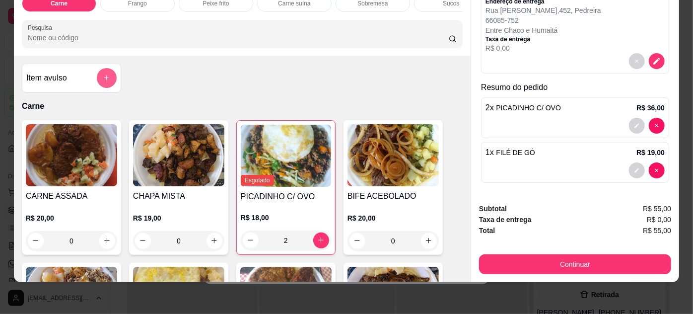
click at [104, 73] on button "add-separate-item" at bounding box center [107, 78] width 20 height 20
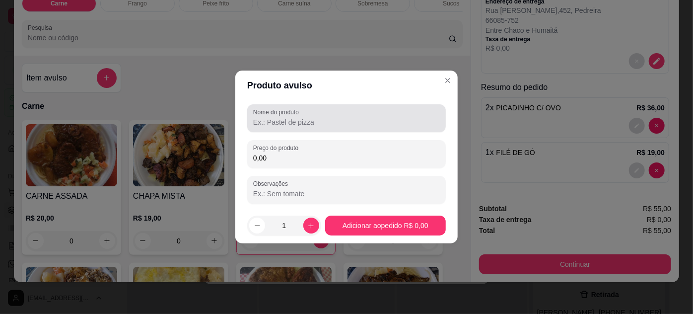
click at [292, 127] on div at bounding box center [346, 118] width 187 height 20
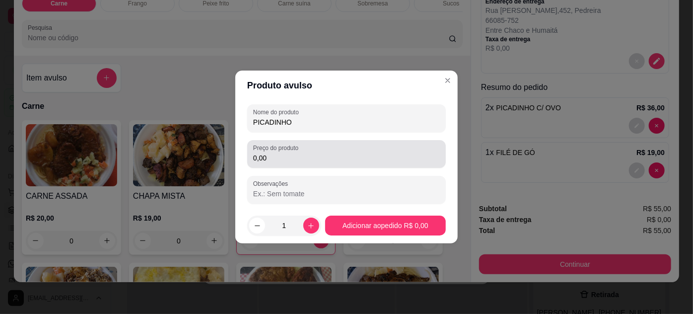
type input "PICADINHO"
click at [306, 149] on div "0,00" at bounding box center [346, 154] width 187 height 20
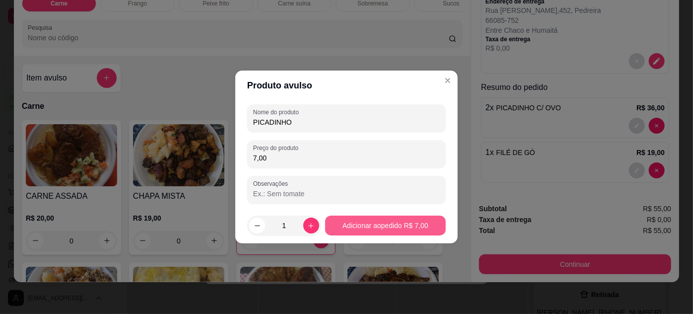
type input "7,00"
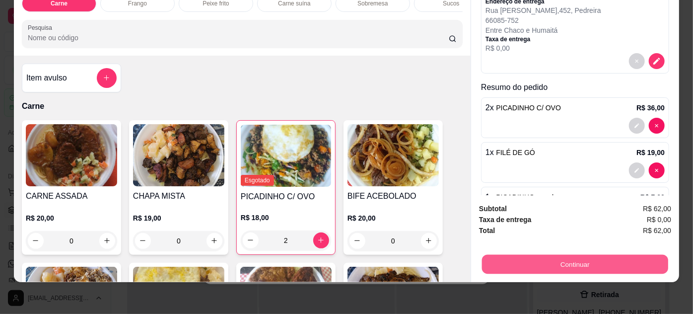
click at [568, 257] on button "Continuar" at bounding box center [575, 264] width 186 height 19
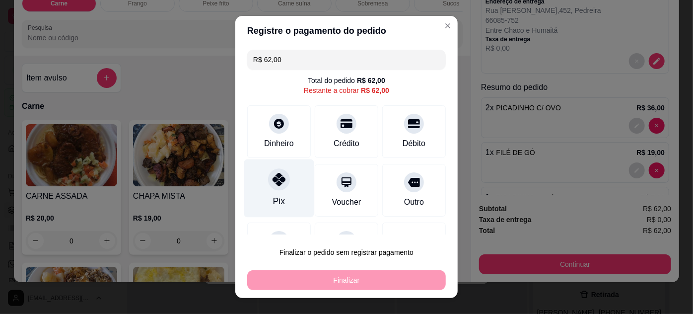
click at [286, 185] on div "Pix" at bounding box center [279, 188] width 70 height 58
type input "R$ 0,00"
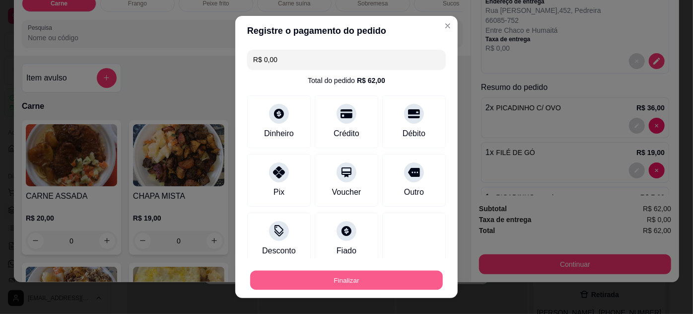
click at [361, 283] on button "Finalizar" at bounding box center [346, 280] width 193 height 19
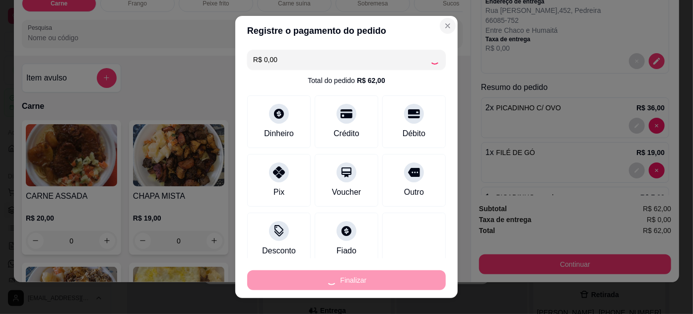
type input "0"
type input "-R$ 62,00"
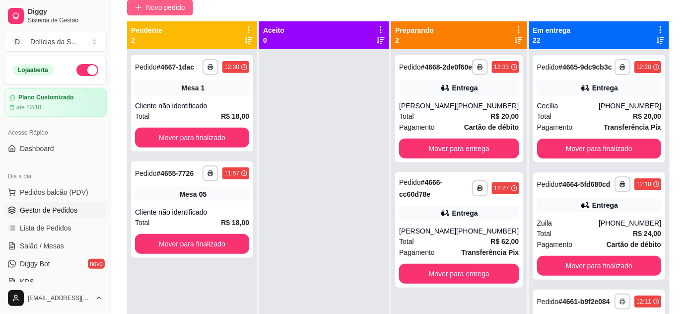
click at [179, 4] on span "Novo pedido" at bounding box center [165, 7] width 39 height 11
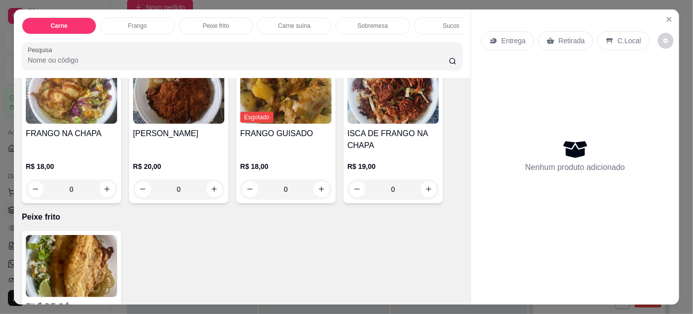
scroll to position [451, 0]
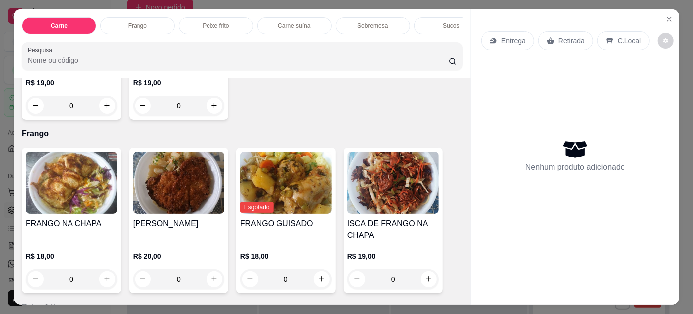
click at [151, 202] on img at bounding box center [178, 182] width 91 height 62
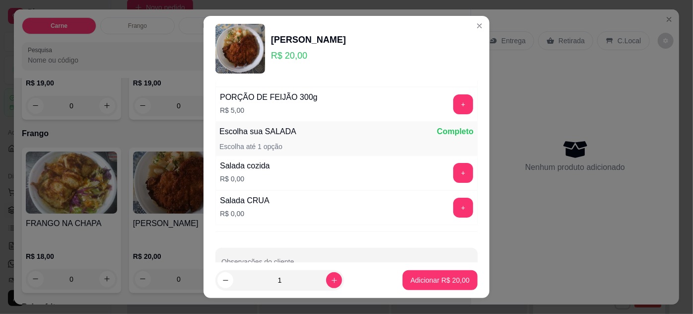
scroll to position [115, 0]
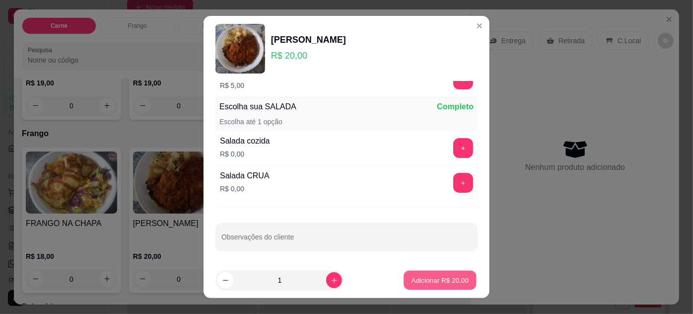
click at [418, 278] on p "Adicionar R$ 20,00" at bounding box center [441, 280] width 58 height 9
type input "1"
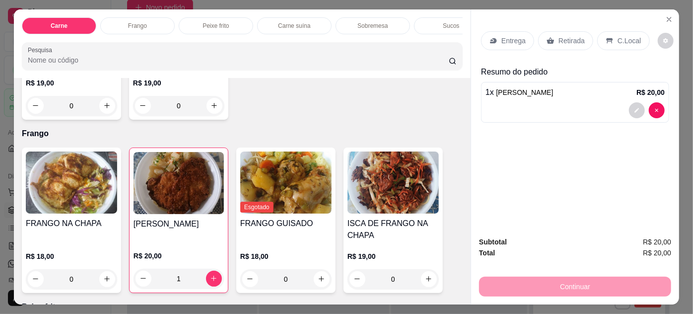
click at [560, 31] on div "Retirada" at bounding box center [565, 40] width 55 height 19
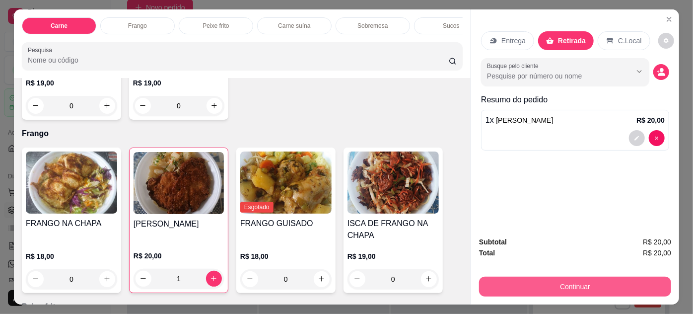
click at [524, 281] on button "Continuar" at bounding box center [575, 287] width 192 height 20
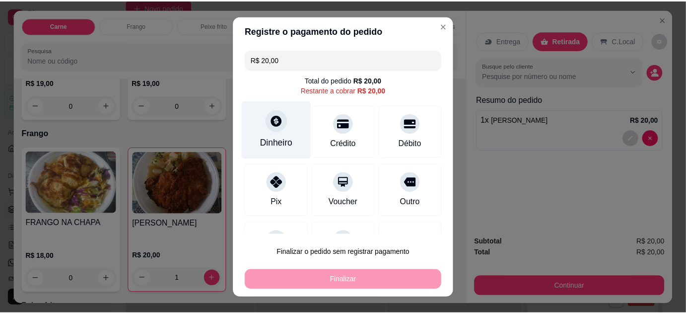
scroll to position [43, 0]
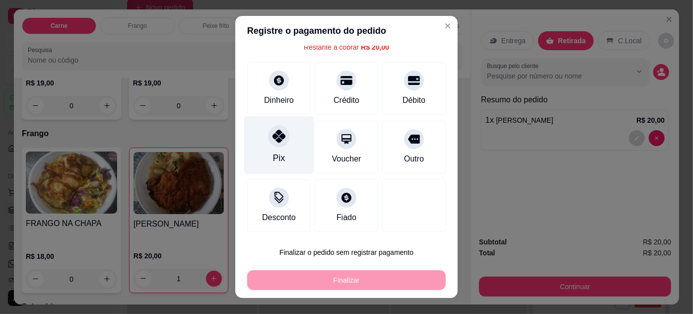
click at [278, 148] on div "Pix" at bounding box center [279, 145] width 70 height 58
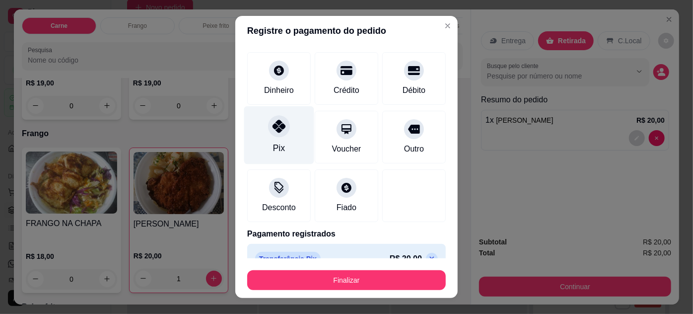
type input "R$ 0,00"
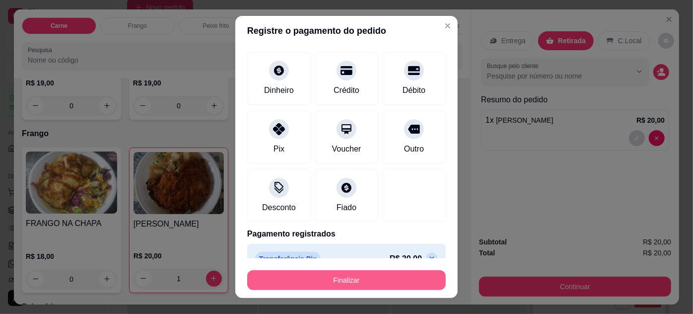
click at [358, 284] on button "Finalizar" at bounding box center [346, 280] width 199 height 20
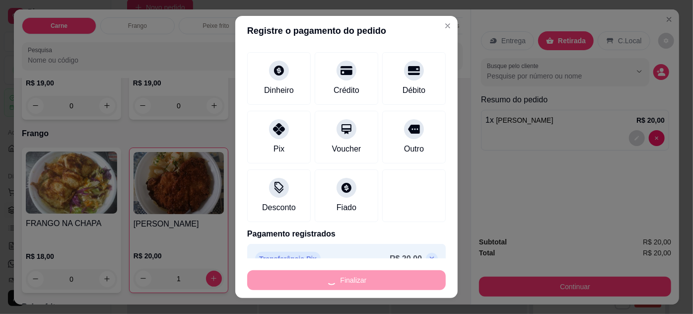
type input "0"
type input "-R$ 20,00"
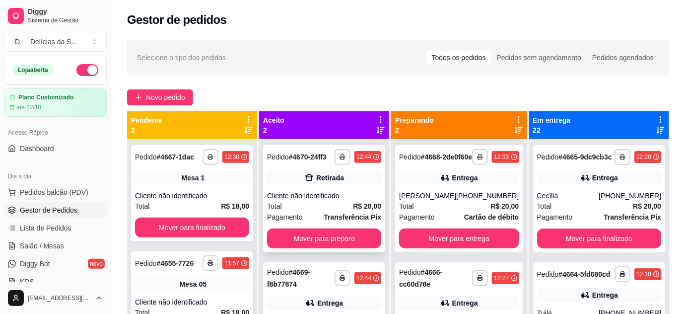
click at [339, 202] on div "Total R$ 20,00" at bounding box center [324, 206] width 114 height 11
click at [55, 244] on span "Salão / Mesas" at bounding box center [42, 246] width 44 height 10
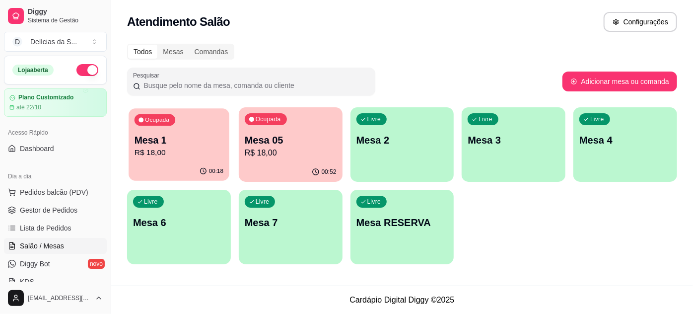
click at [187, 145] on p "Mesa 1" at bounding box center [179, 140] width 89 height 13
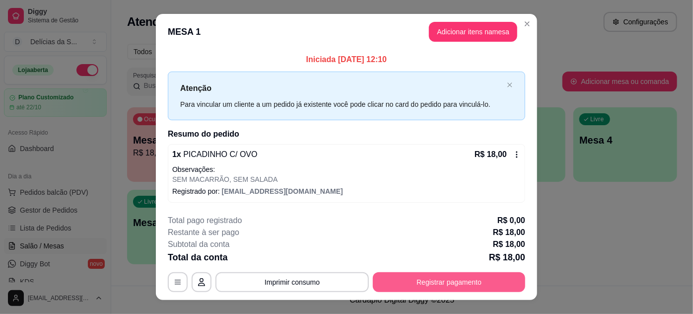
click at [422, 286] on button "Registrar pagamento" at bounding box center [449, 282] width 152 height 20
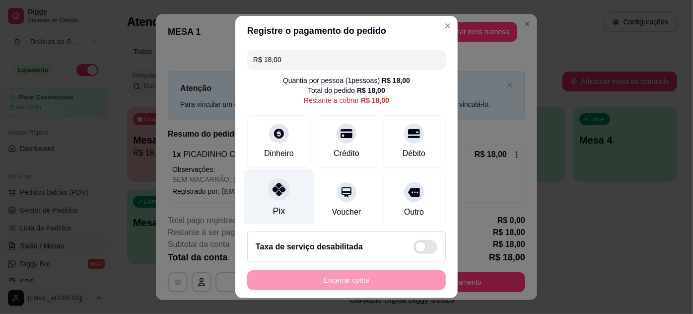
drag, startPoint x: 267, startPoint y: 190, endPoint x: 272, endPoint y: 182, distance: 9.2
click at [268, 191] on div at bounding box center [279, 189] width 22 height 22
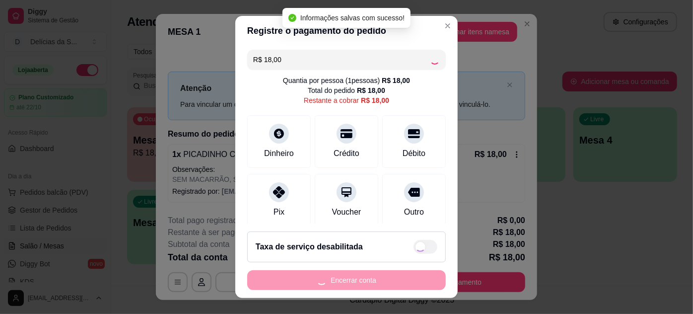
type input "R$ 0,00"
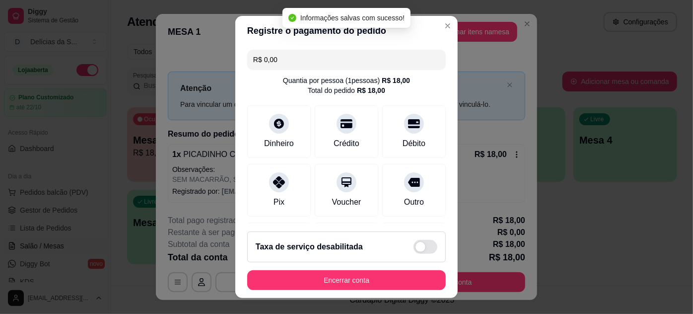
click at [355, 293] on footer "Taxa de serviço desabilitada Encerrar conta" at bounding box center [346, 260] width 223 height 74
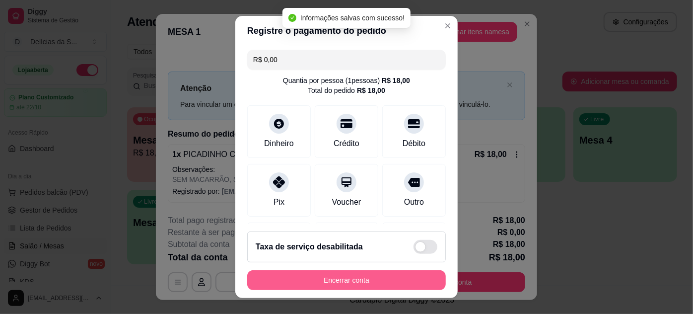
click at [357, 287] on button "Encerrar conta" at bounding box center [346, 280] width 199 height 20
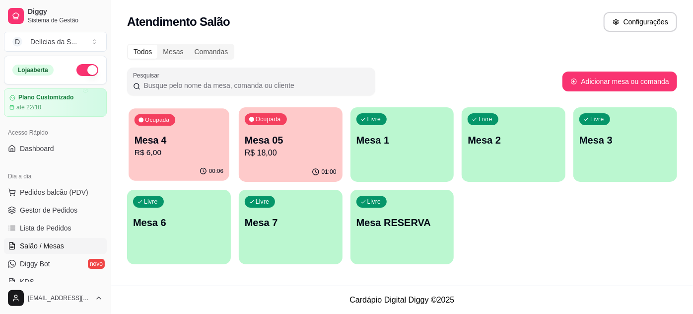
click at [160, 141] on p "Mesa 4" at bounding box center [179, 140] width 89 height 13
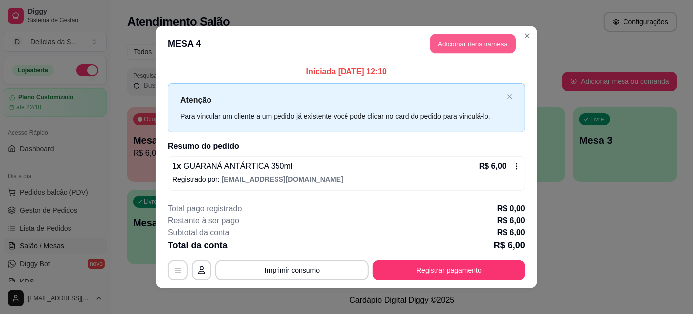
click at [473, 40] on button "Adicionar itens na mesa" at bounding box center [473, 43] width 85 height 19
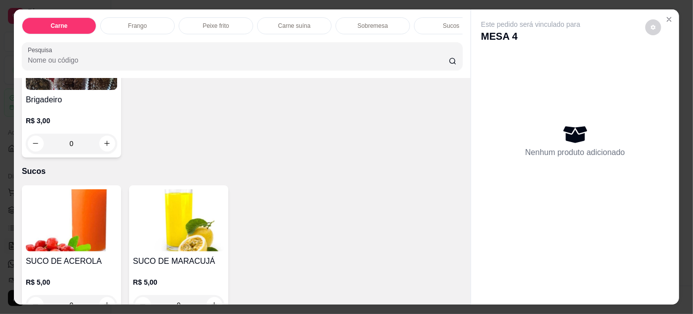
scroll to position [993, 0]
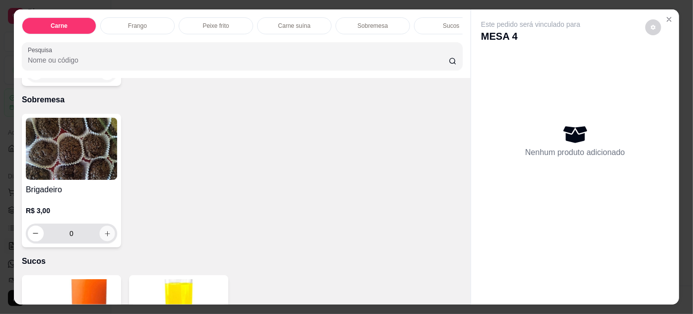
click at [104, 230] on icon "increase-product-quantity" at bounding box center [107, 233] width 7 height 7
type input "1"
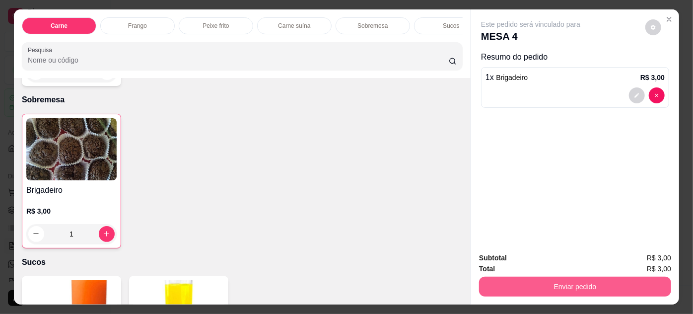
click at [548, 279] on button "Enviar pedido" at bounding box center [575, 287] width 192 height 20
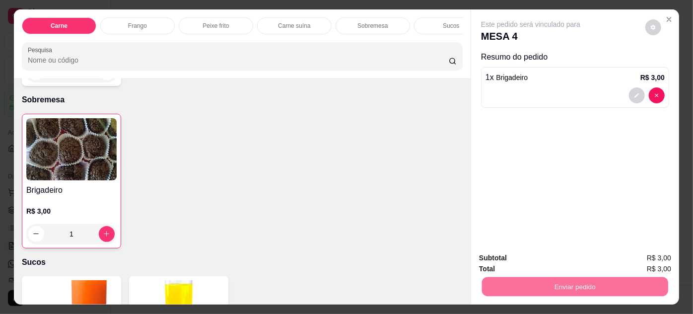
click at [644, 260] on button "Enviar pedido" at bounding box center [646, 258] width 55 height 18
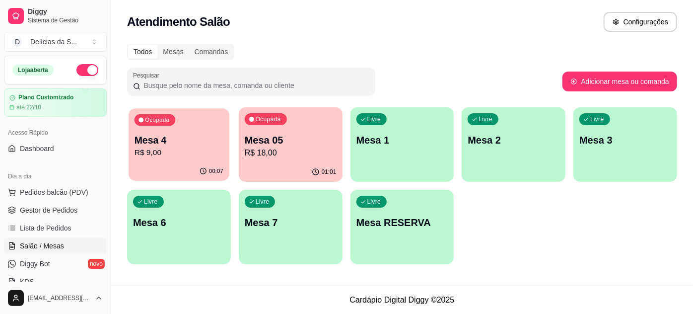
click at [176, 136] on p "Mesa 4" at bounding box center [179, 140] width 89 height 13
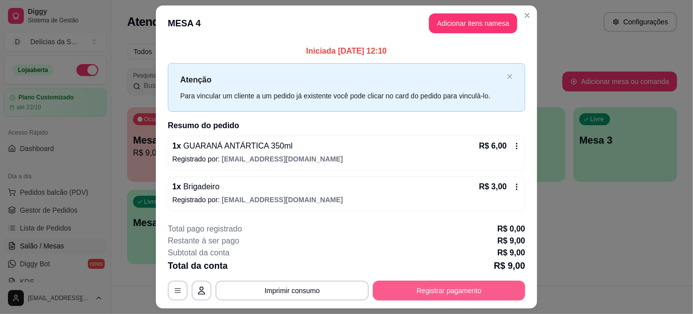
click at [457, 291] on button "Registrar pagamento" at bounding box center [449, 291] width 152 height 20
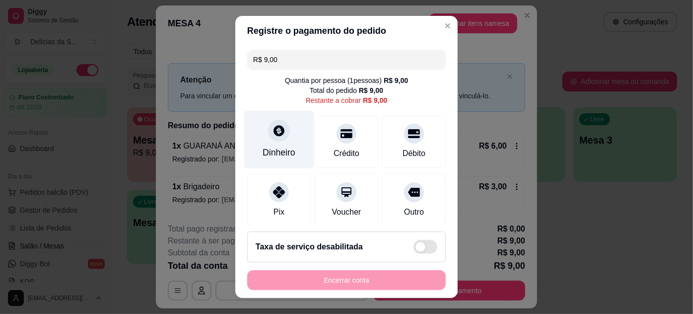
click at [273, 136] on icon at bounding box center [279, 130] width 13 height 13
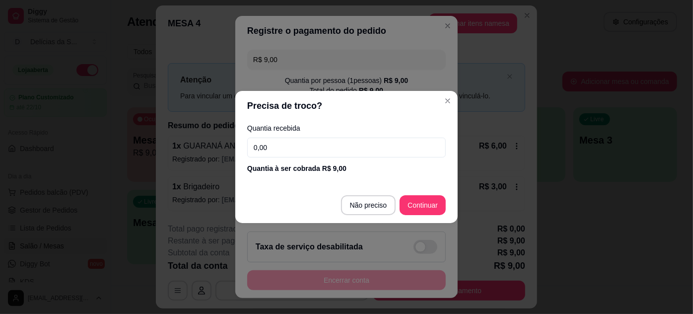
drag, startPoint x: 274, startPoint y: 149, endPoint x: 227, endPoint y: 154, distance: 46.9
click at [228, 154] on div "Precisa de troco? Quantia recebida 0,00 Quantia à ser cobrada R$ 9,00 Não preci…" at bounding box center [346, 157] width 693 height 314
type input "9,00"
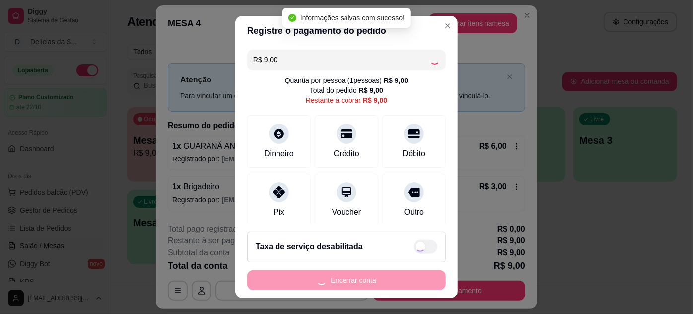
type input "R$ 0,00"
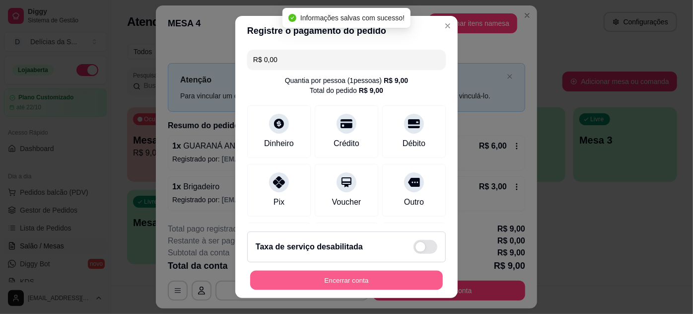
click at [358, 281] on button "Encerrar conta" at bounding box center [346, 280] width 193 height 19
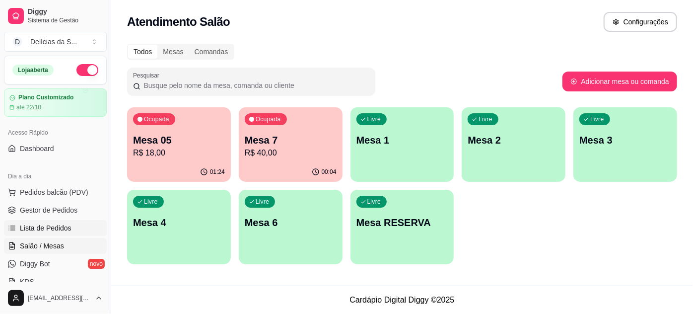
click at [45, 231] on span "Lista de Pedidos" at bounding box center [46, 228] width 52 height 10
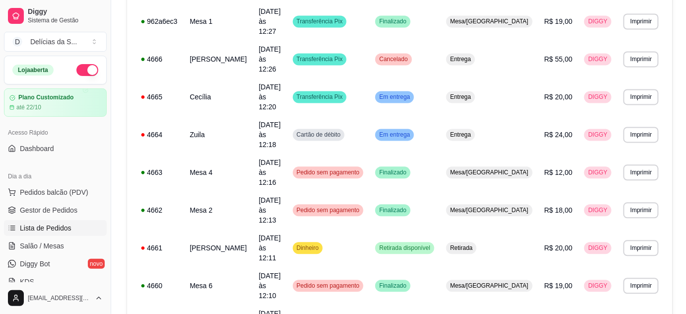
scroll to position [736, 0]
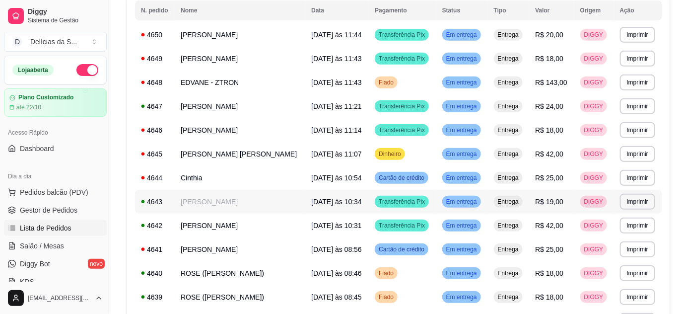
scroll to position [211, 0]
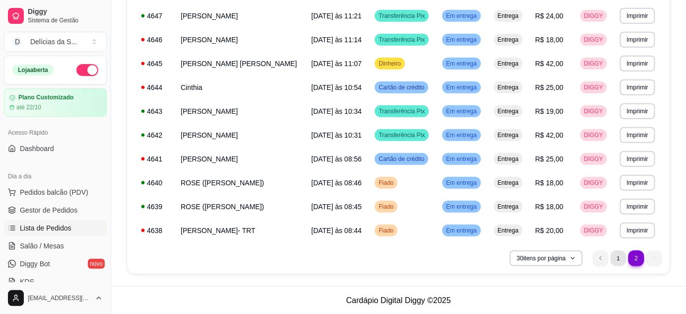
click at [615, 255] on li "1" at bounding box center [618, 257] width 15 height 15
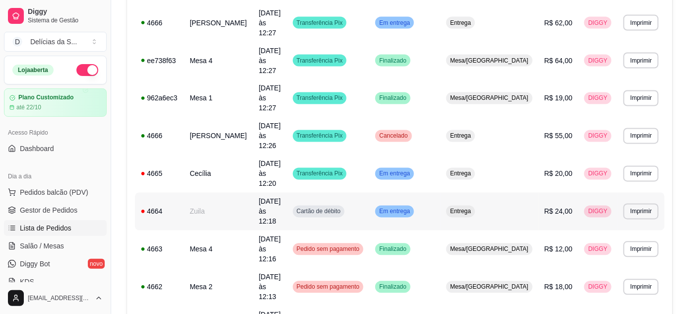
scroll to position [736, 0]
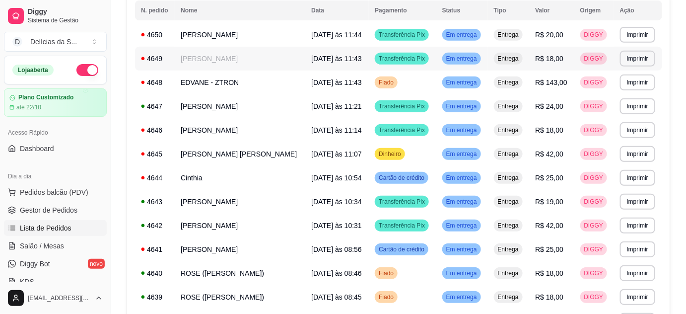
scroll to position [211, 0]
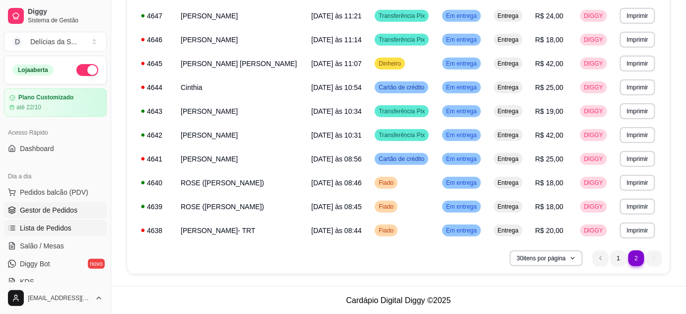
click at [60, 212] on span "Gestor de Pedidos" at bounding box center [49, 210] width 58 height 10
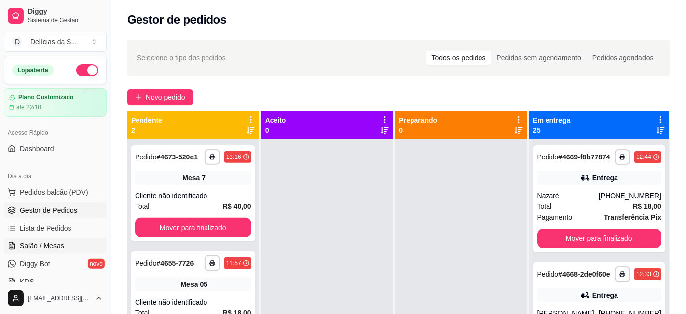
click at [56, 247] on span "Salão / Mesas" at bounding box center [42, 246] width 44 height 10
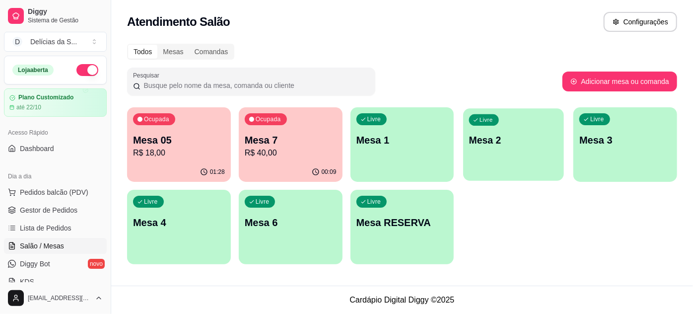
click at [540, 131] on div "Livre Mesa 2" at bounding box center [514, 138] width 101 height 61
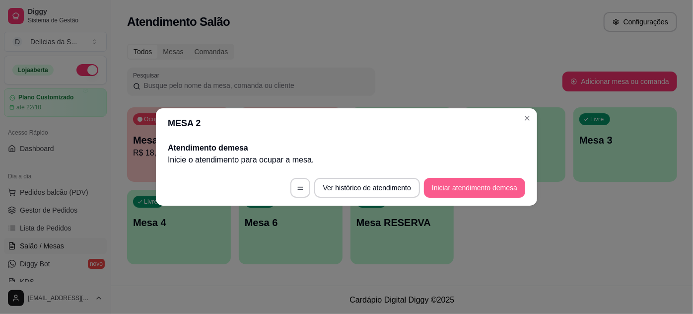
click at [478, 193] on button "Iniciar atendimento de mesa" at bounding box center [474, 188] width 101 height 20
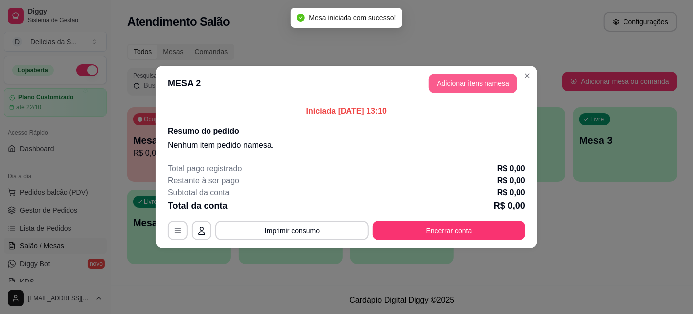
click at [463, 81] on button "Adicionar itens na mesa" at bounding box center [473, 84] width 88 height 20
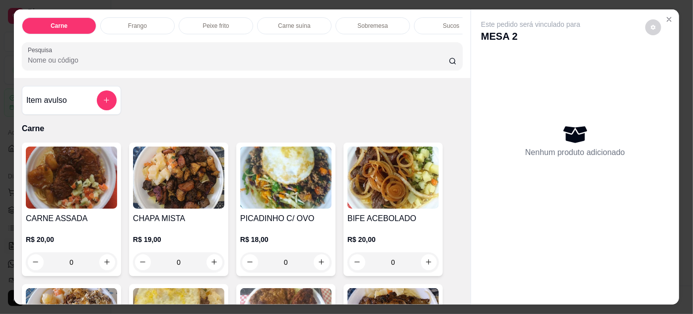
click at [310, 175] on img at bounding box center [285, 178] width 91 height 62
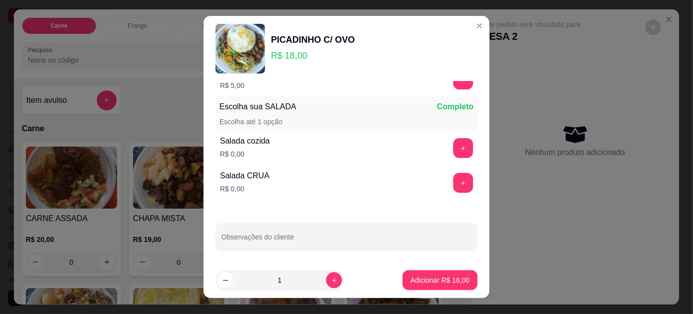
scroll to position [16, 0]
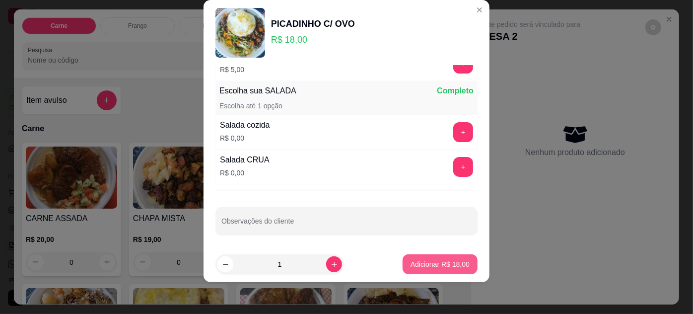
click at [416, 263] on p "Adicionar R$ 18,00" at bounding box center [440, 264] width 59 height 10
type input "1"
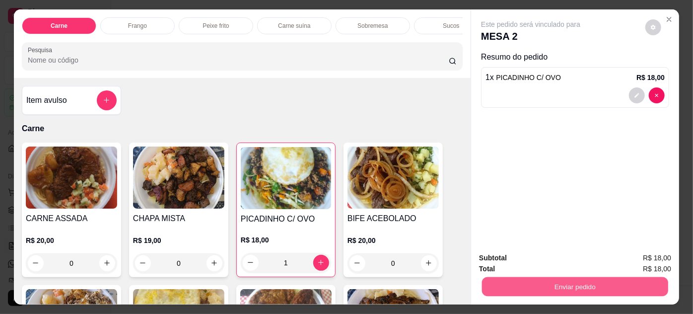
click at [559, 283] on button "Enviar pedido" at bounding box center [575, 286] width 186 height 19
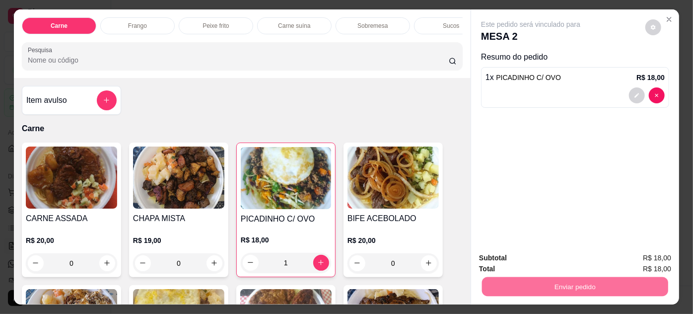
click at [626, 256] on button "Enviar pedido" at bounding box center [646, 258] width 56 height 19
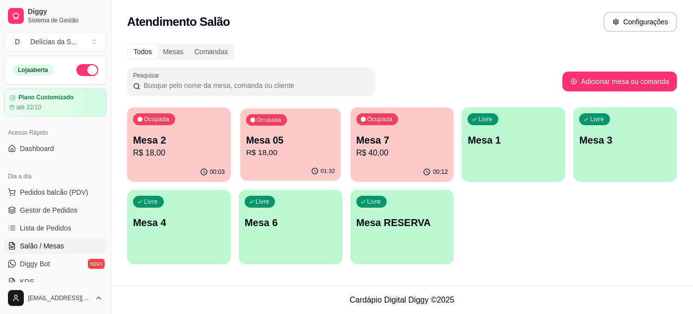
click at [264, 144] on p "Mesa 05" at bounding box center [290, 140] width 89 height 13
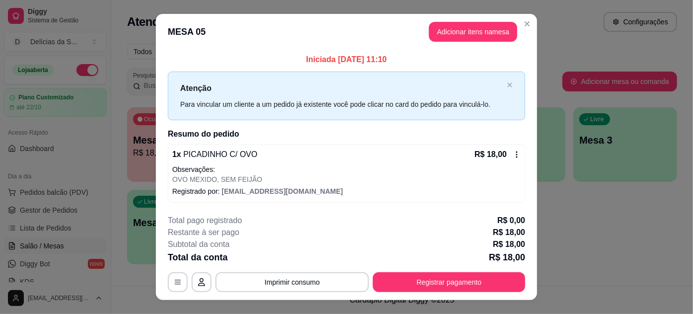
scroll to position [17, 0]
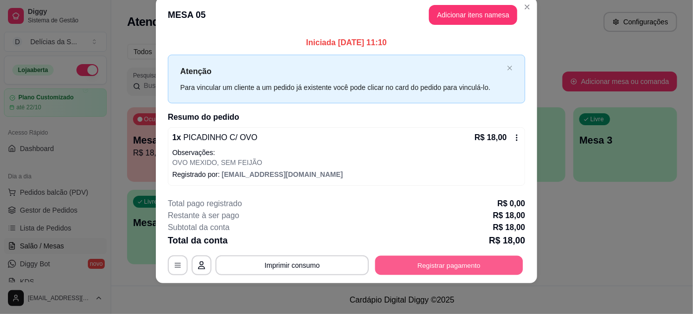
click at [423, 266] on button "Registrar pagamento" at bounding box center [449, 264] width 148 height 19
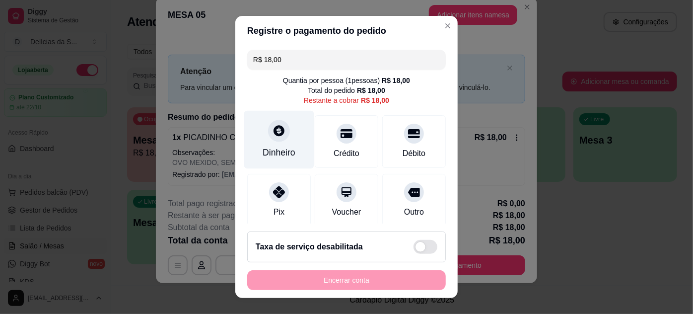
click at [277, 156] on div "Dinheiro" at bounding box center [279, 152] width 33 height 13
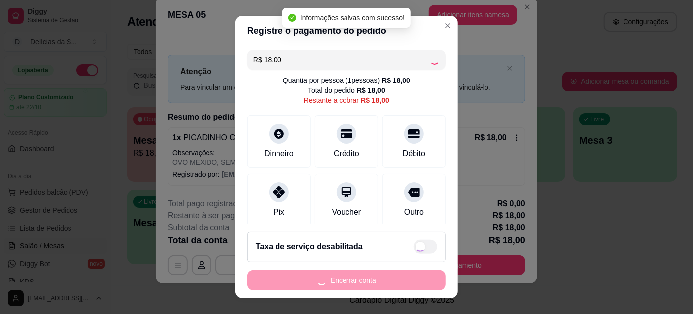
type input "R$ 0,00"
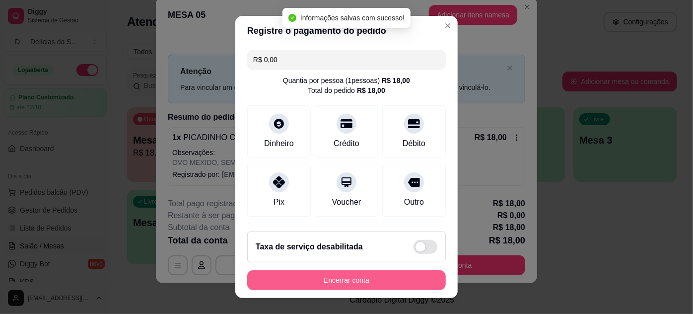
click at [384, 284] on button "Encerrar conta" at bounding box center [346, 280] width 199 height 20
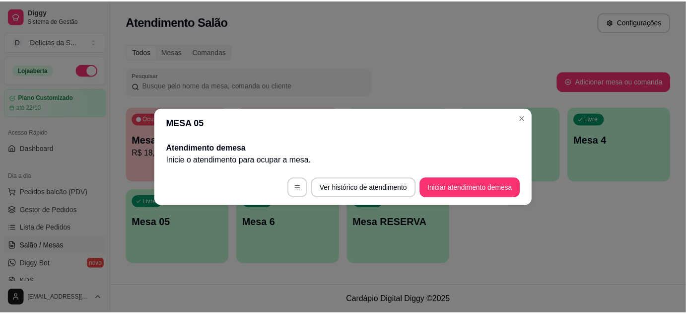
scroll to position [0, 0]
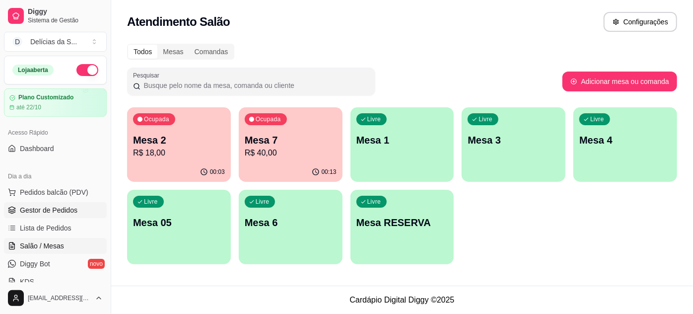
click at [58, 211] on span "Gestor de Pedidos" at bounding box center [49, 210] width 58 height 10
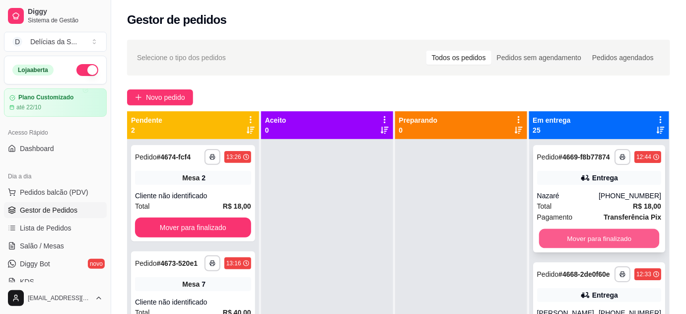
click at [572, 244] on button "Mover para finalizado" at bounding box center [599, 238] width 121 height 19
click at [572, 244] on button "Mover para finalizado" at bounding box center [599, 238] width 124 height 20
click at [572, 244] on button "Mover para finalizado" at bounding box center [599, 238] width 121 height 19
click at [572, 244] on button "Mover para finalizado" at bounding box center [599, 238] width 124 height 20
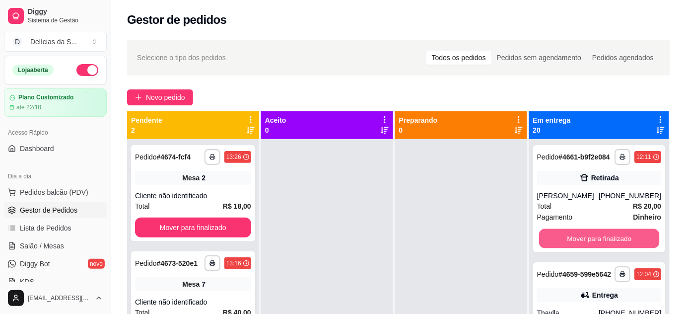
click at [572, 244] on button "Mover para finalizado" at bounding box center [599, 238] width 121 height 19
click at [572, 244] on button "Mover para finalizado" at bounding box center [599, 238] width 124 height 20
click at [572, 244] on button "Mover para finalizado" at bounding box center [599, 238] width 121 height 19
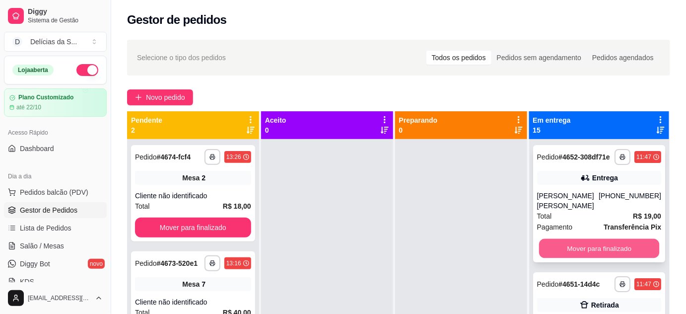
click at [575, 255] on button "Mover para finalizado" at bounding box center [599, 248] width 121 height 19
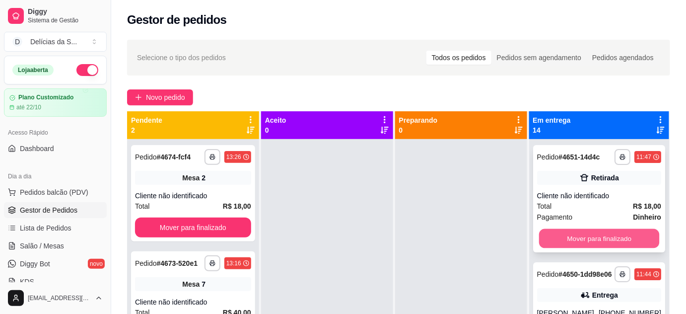
click at [576, 238] on button "Mover para finalizado" at bounding box center [599, 238] width 121 height 19
click at [580, 248] on button "Mover para finalizado" at bounding box center [599, 238] width 121 height 19
click at [579, 243] on button "Mover para finalizado" at bounding box center [599, 238] width 121 height 19
click at [591, 248] on button "Mover para finalizado" at bounding box center [599, 238] width 121 height 19
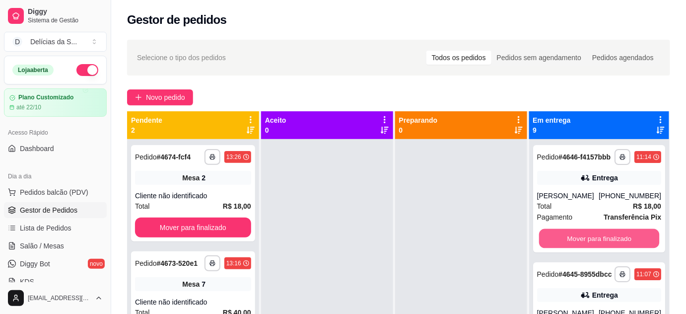
click at [591, 248] on button "Mover para finalizado" at bounding box center [599, 238] width 121 height 19
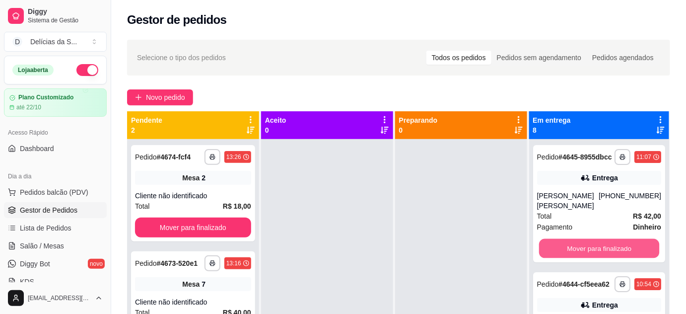
click at [591, 250] on button "Mover para finalizado" at bounding box center [599, 248] width 121 height 19
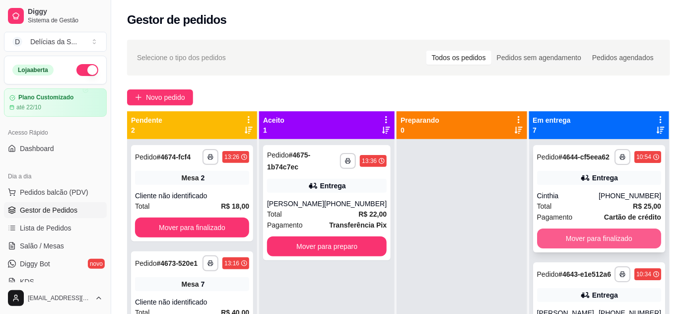
click at [576, 247] on button "Mover para finalizado" at bounding box center [599, 238] width 124 height 20
click at [575, 247] on button "Mover para finalizado" at bounding box center [599, 238] width 124 height 20
click at [575, 246] on button "Mover para finalizado" at bounding box center [599, 238] width 121 height 19
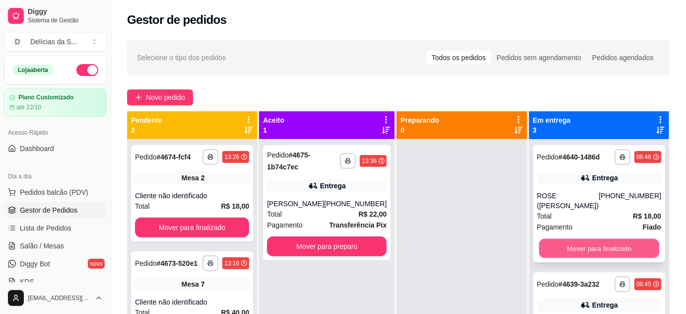
click at [573, 250] on button "Mover para finalizado" at bounding box center [599, 248] width 121 height 19
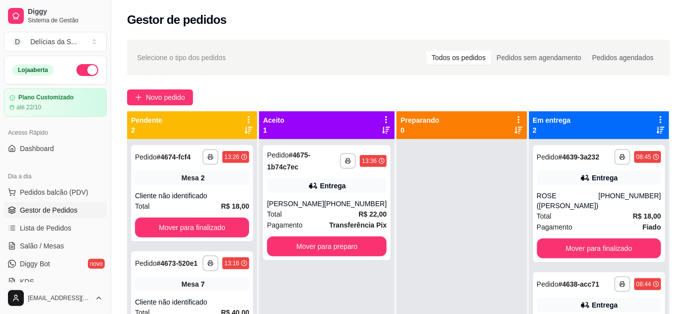
click at [573, 250] on div "**********" at bounding box center [599, 203] width 132 height 117
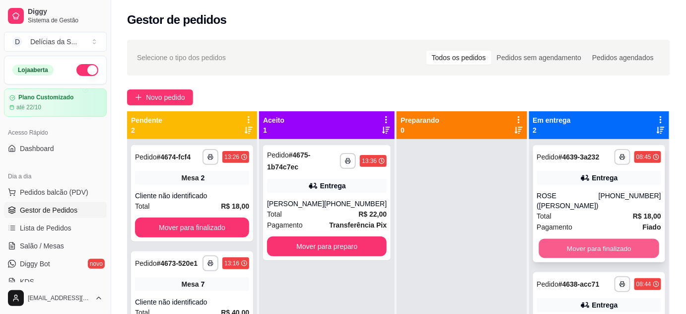
click at [613, 239] on button "Mover para finalizado" at bounding box center [599, 248] width 121 height 19
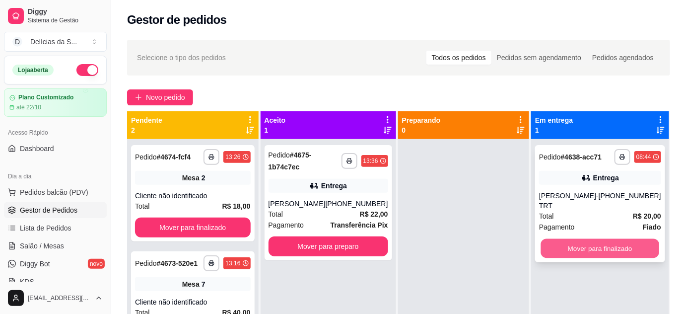
click at [616, 239] on button "Mover para finalizado" at bounding box center [600, 248] width 118 height 19
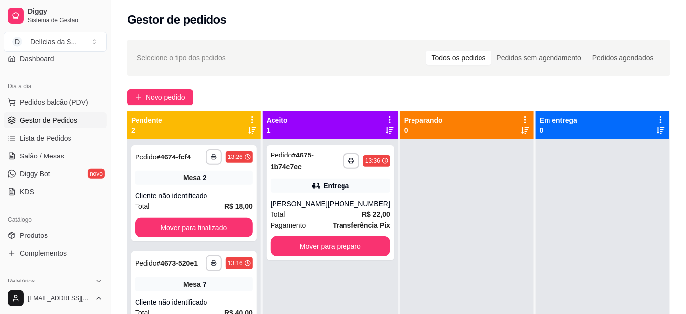
scroll to position [180, 0]
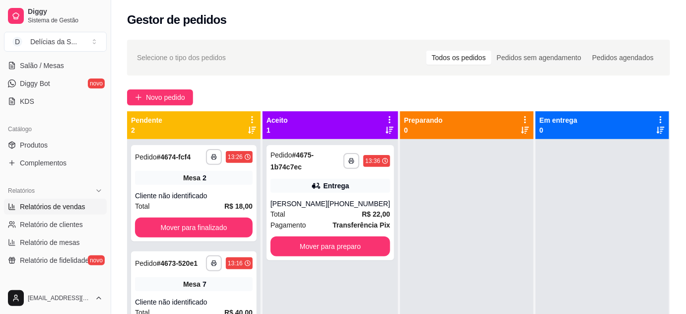
click at [69, 203] on span "Relatórios de vendas" at bounding box center [53, 207] width 66 height 10
select select "ALL"
select select "0"
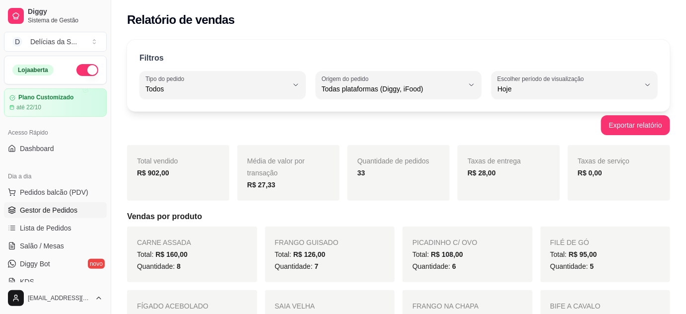
click at [65, 211] on span "Gestor de Pedidos" at bounding box center [49, 210] width 58 height 10
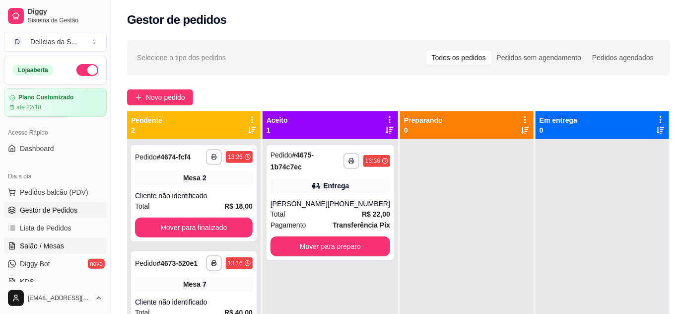
click at [55, 244] on span "Salão / Mesas" at bounding box center [42, 246] width 44 height 10
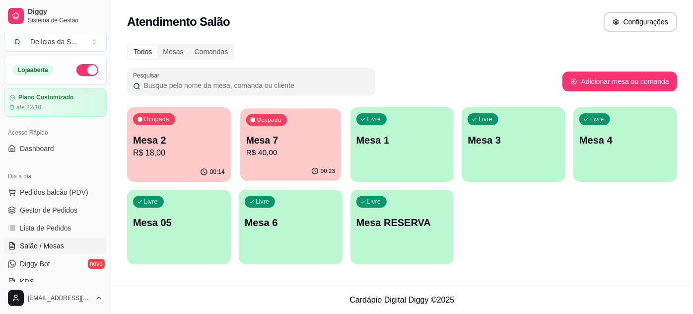
click at [281, 152] on p "R$ 40,00" at bounding box center [290, 152] width 89 height 11
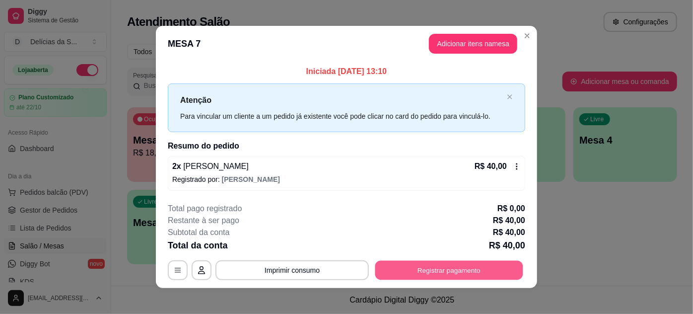
click at [410, 273] on button "Registrar pagamento" at bounding box center [449, 269] width 148 height 19
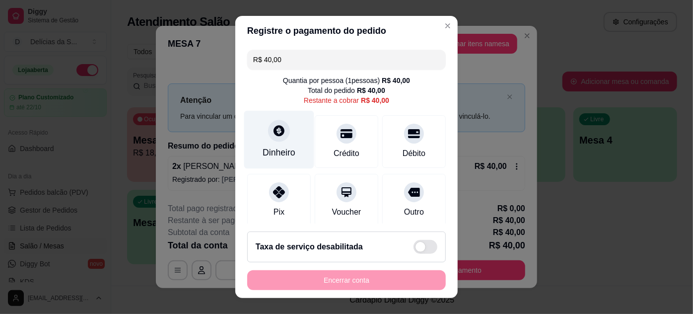
click at [289, 149] on div "Dinheiro" at bounding box center [279, 152] width 33 height 13
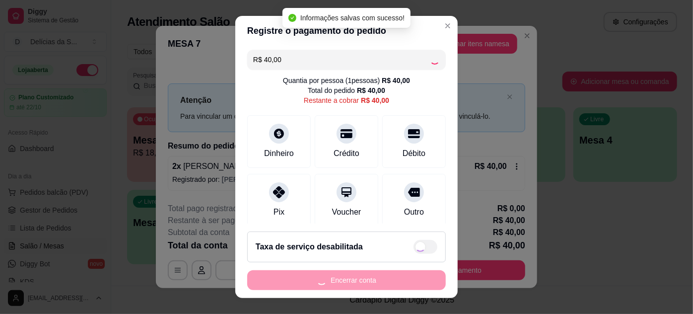
type input "R$ 0,00"
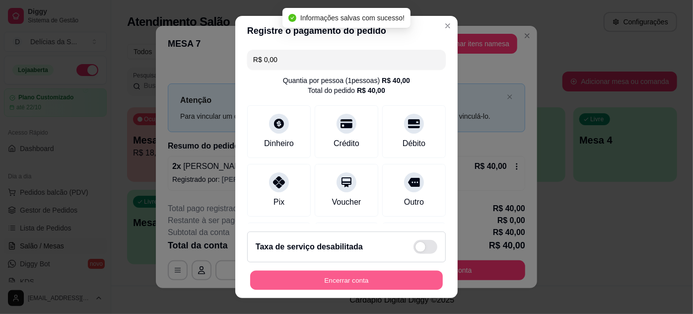
click at [387, 278] on button "Encerrar conta" at bounding box center [346, 280] width 193 height 19
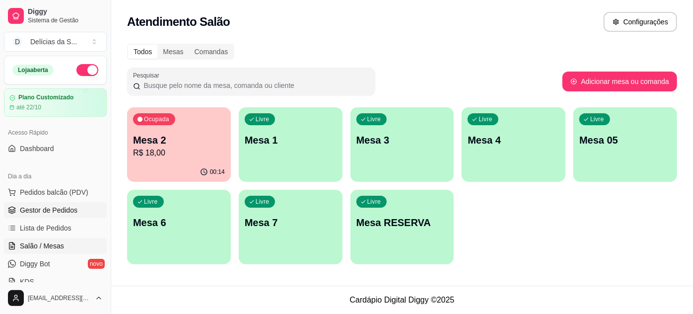
click at [52, 213] on span "Gestor de Pedidos" at bounding box center [49, 210] width 58 height 10
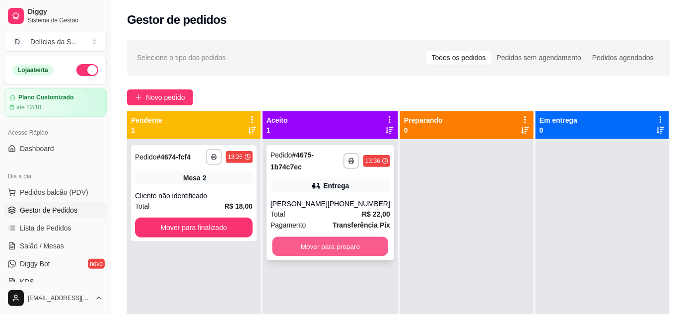
click at [369, 245] on button "Mover para preparo" at bounding box center [331, 246] width 116 height 19
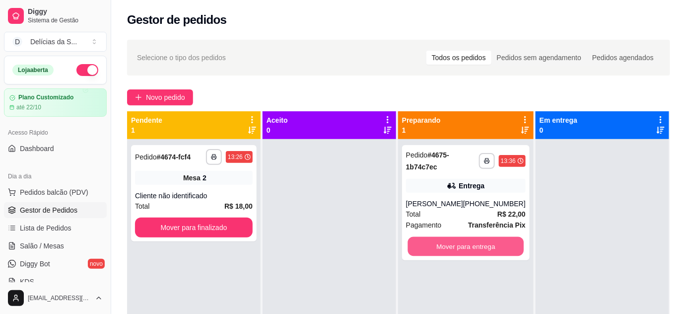
click at [491, 244] on button "Mover para entrega" at bounding box center [466, 246] width 116 height 19
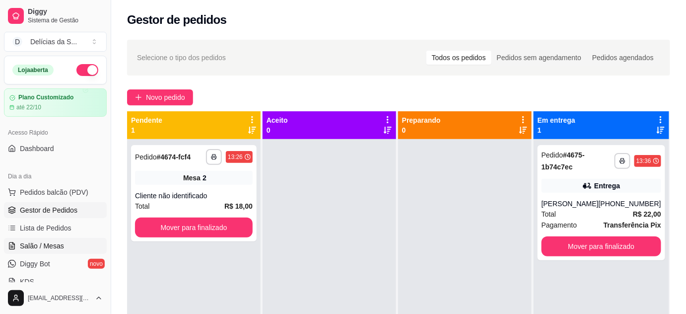
click at [54, 247] on span "Salão / Mesas" at bounding box center [42, 246] width 44 height 10
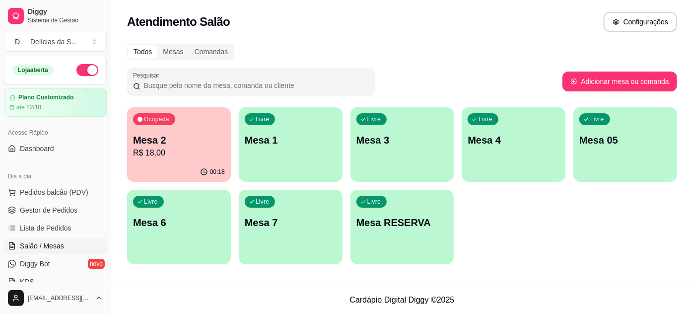
click at [142, 164] on div "00:18" at bounding box center [179, 171] width 104 height 19
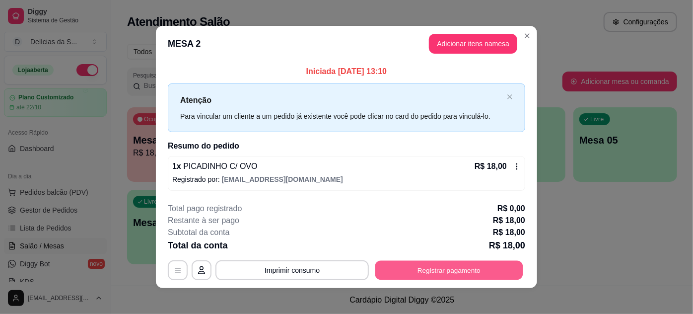
click at [433, 267] on button "Registrar pagamento" at bounding box center [449, 269] width 148 height 19
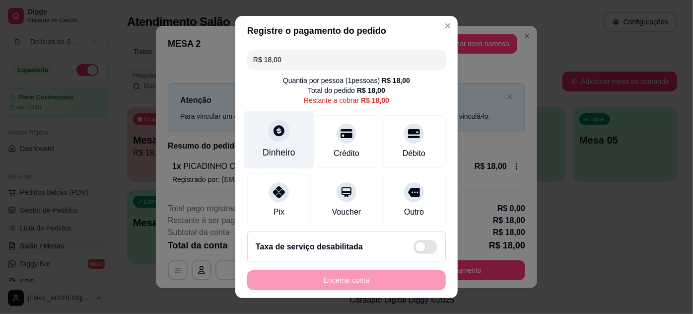
click at [275, 150] on div "Dinheiro" at bounding box center [279, 152] width 33 height 13
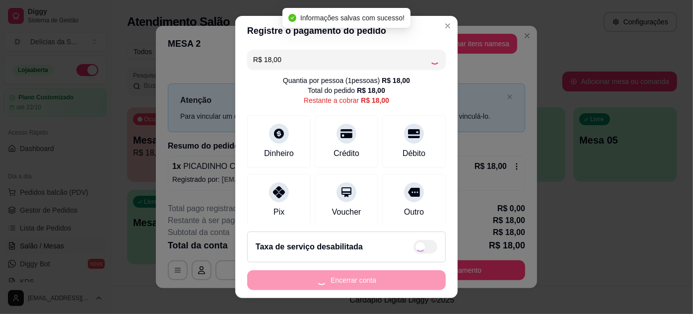
type input "R$ 0,00"
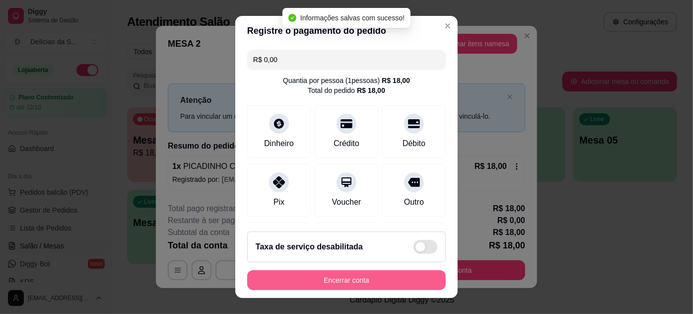
click at [402, 278] on button "Encerrar conta" at bounding box center [346, 280] width 199 height 20
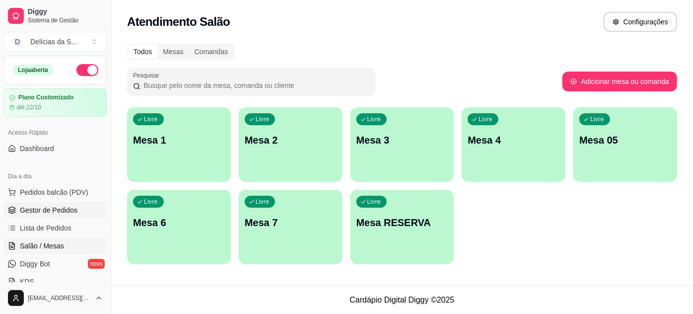
click at [65, 211] on span "Gestor de Pedidos" at bounding box center [49, 210] width 58 height 10
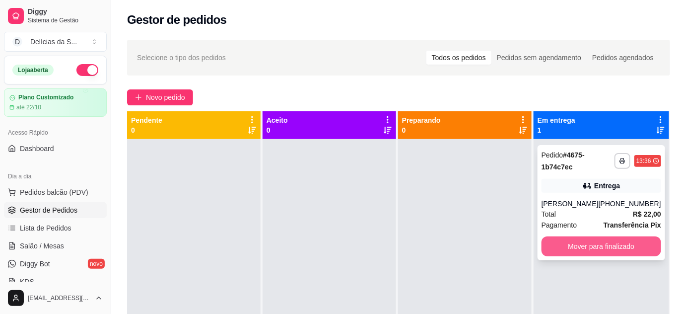
click at [630, 247] on button "Mover para finalizado" at bounding box center [602, 246] width 120 height 20
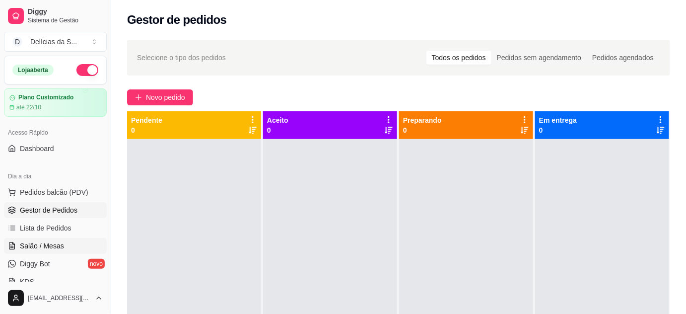
click at [56, 246] on span "Salão / Mesas" at bounding box center [42, 246] width 44 height 10
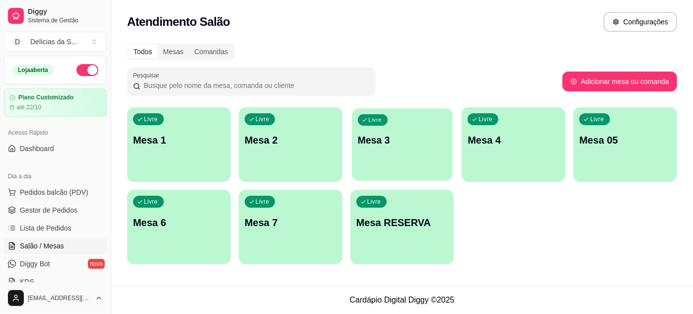
click at [425, 141] on p "Mesa 3" at bounding box center [402, 140] width 89 height 13
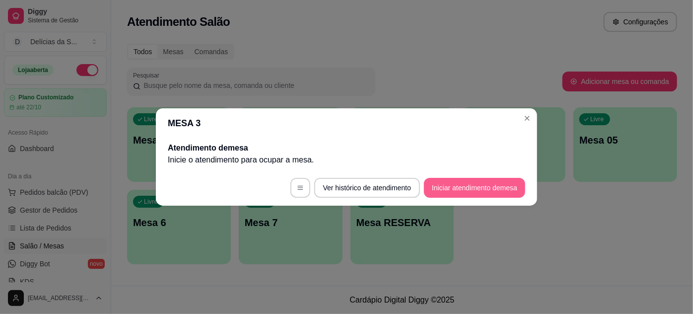
click at [472, 188] on button "Iniciar atendimento de mesa" at bounding box center [474, 188] width 101 height 20
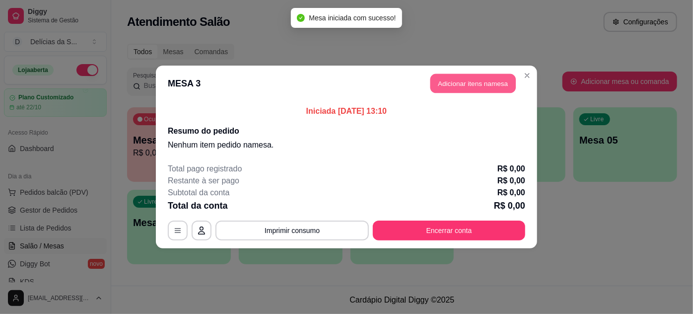
click at [482, 86] on button "Adicionar itens na mesa" at bounding box center [473, 83] width 85 height 19
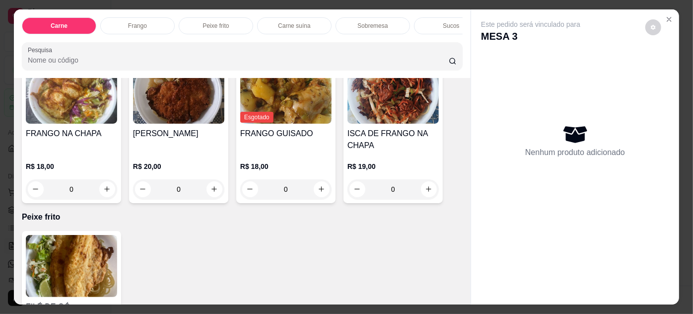
scroll to position [632, 0]
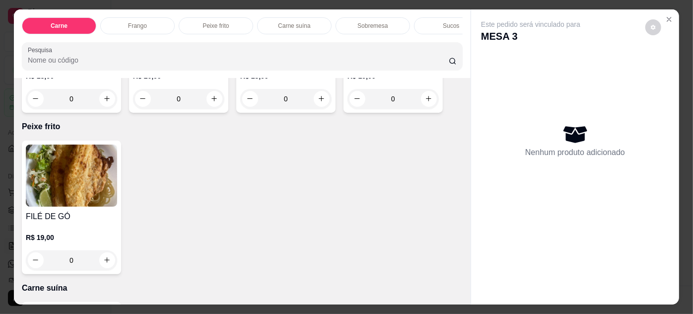
click at [61, 161] on img at bounding box center [71, 176] width 91 height 62
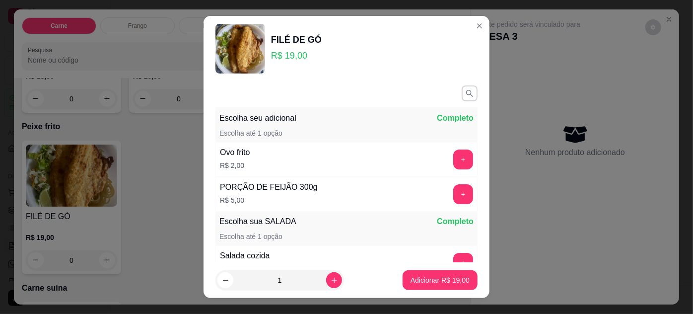
scroll to position [115, 0]
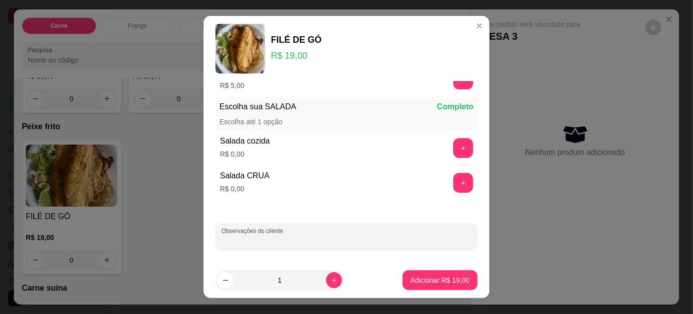
click at [312, 242] on input "Observações do cliente" at bounding box center [347, 241] width 250 height 10
type input "SEM FEIJÃO - SEM MACARRÃO"
click at [453, 177] on button "+" at bounding box center [463, 183] width 20 height 20
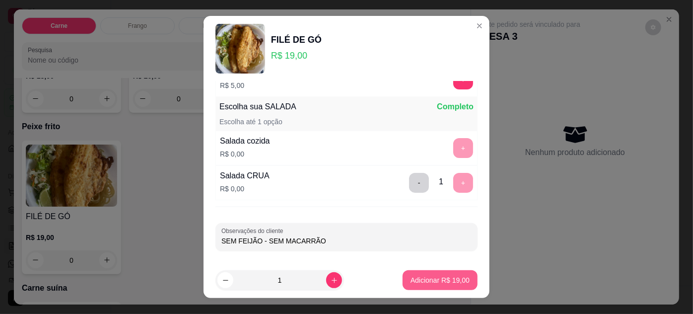
click at [426, 278] on p "Adicionar R$ 19,00" at bounding box center [440, 280] width 59 height 10
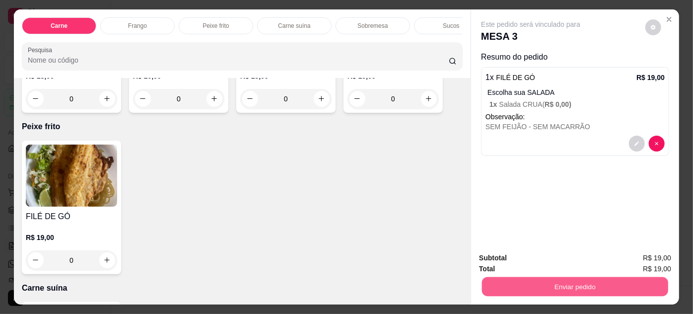
click at [528, 283] on button "Enviar pedido" at bounding box center [575, 286] width 186 height 19
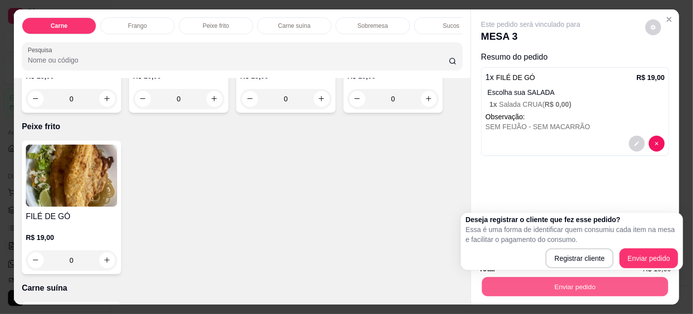
click at [592, 277] on button "Enviar pedido" at bounding box center [575, 286] width 186 height 19
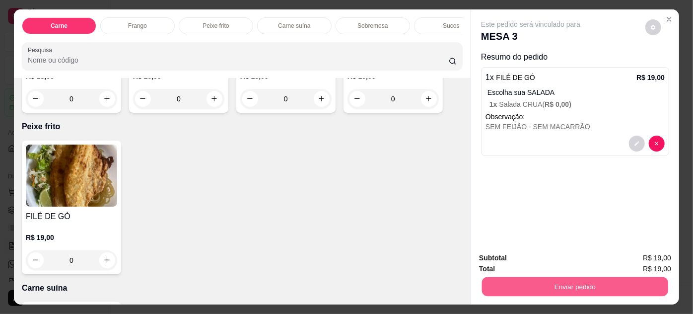
click at [563, 283] on button "Enviar pedido" at bounding box center [575, 286] width 186 height 19
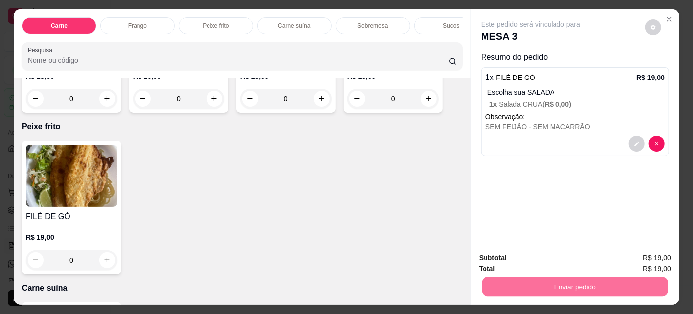
click at [629, 263] on button "Enviar pedido" at bounding box center [646, 258] width 56 height 19
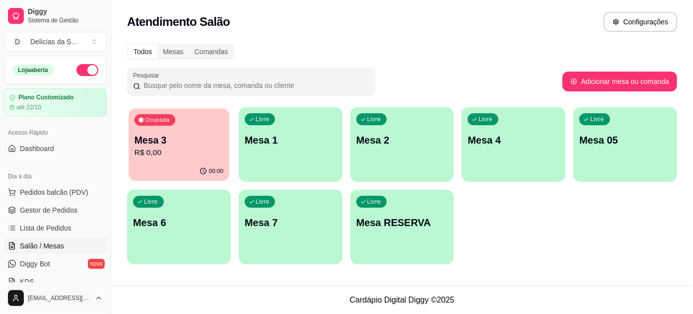
click at [195, 150] on p "R$ 0,00" at bounding box center [179, 152] width 89 height 11
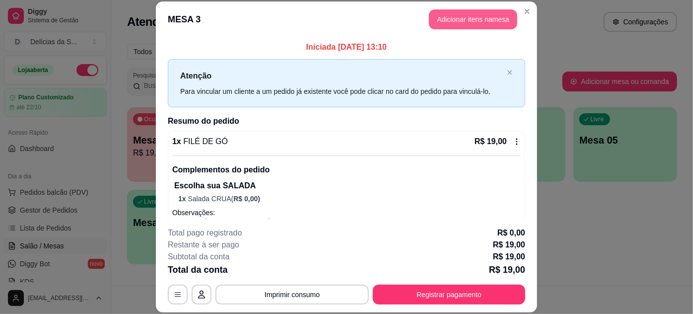
click at [461, 18] on button "Adicionar itens na mesa" at bounding box center [473, 19] width 88 height 20
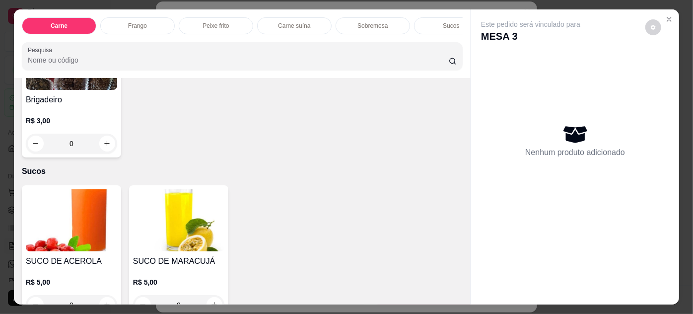
scroll to position [1264, 0]
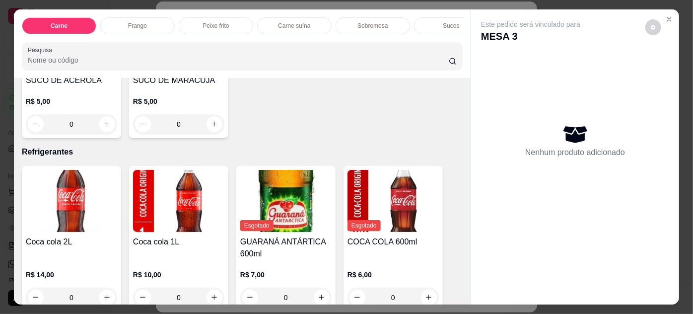
click at [179, 190] on img at bounding box center [178, 201] width 91 height 62
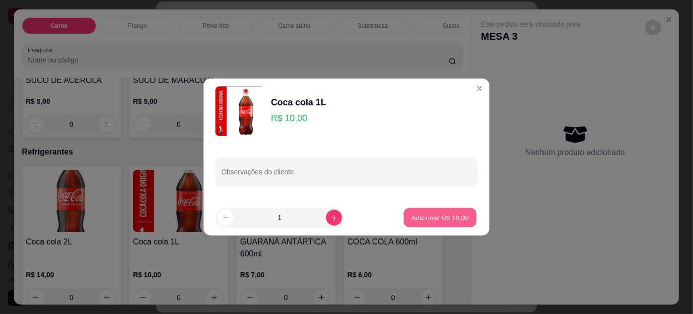
click at [457, 218] on p "Adicionar R$ 10,00" at bounding box center [441, 217] width 58 height 9
type input "1"
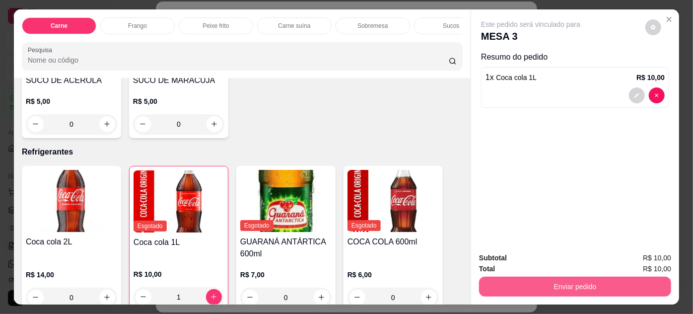
click at [579, 283] on button "Enviar pedido" at bounding box center [575, 287] width 192 height 20
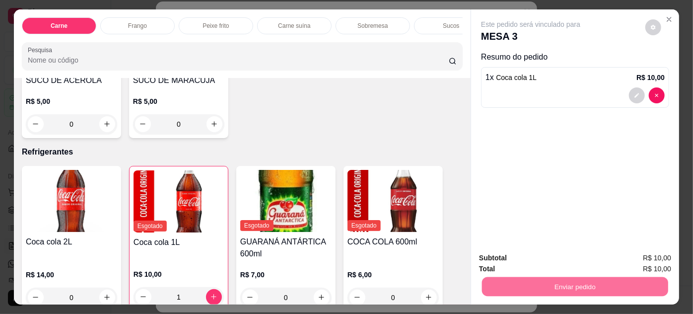
click at [654, 260] on button "Enviar pedido" at bounding box center [646, 258] width 56 height 19
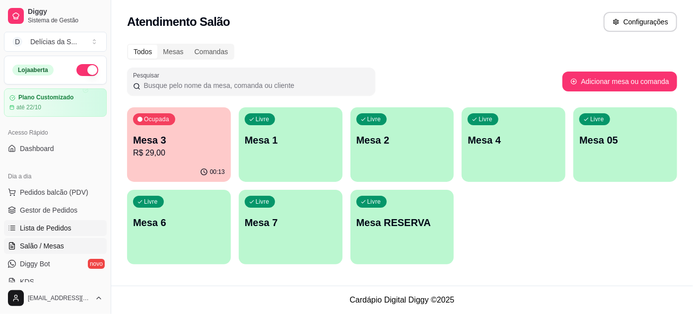
click at [73, 224] on link "Lista de Pedidos" at bounding box center [55, 228] width 103 height 16
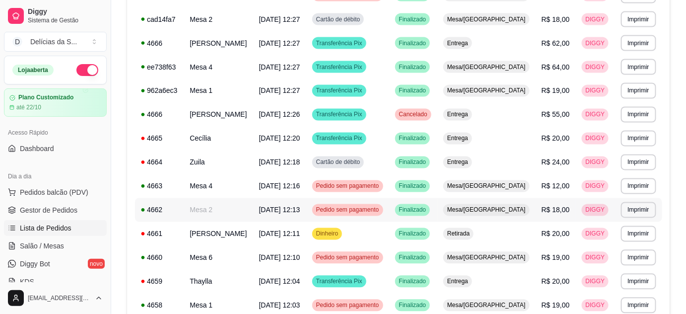
scroll to position [616, 0]
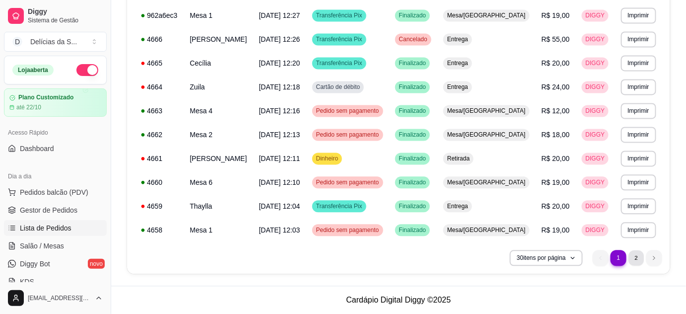
click at [641, 261] on li "2" at bounding box center [636, 257] width 15 height 15
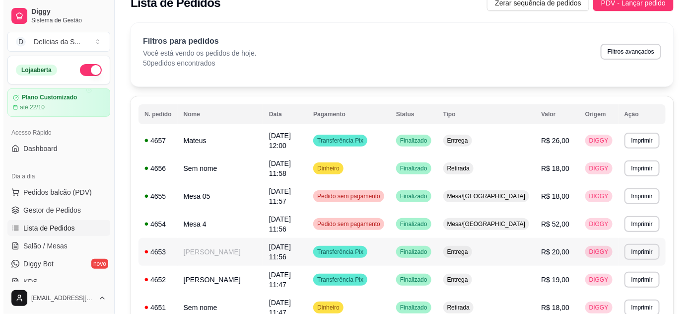
scroll to position [0, 0]
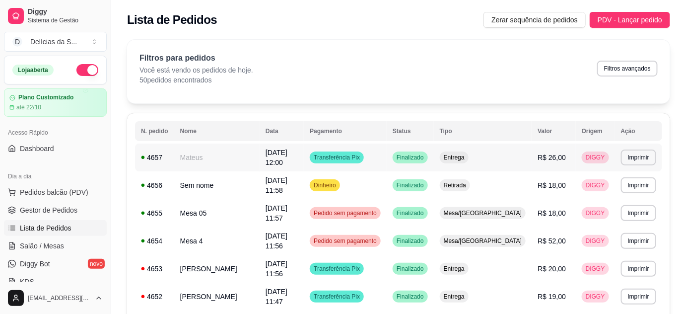
click at [288, 154] on span "02/10/25 às 12:00" at bounding box center [277, 158] width 22 height 18
click at [65, 209] on span "Gestor de Pedidos" at bounding box center [49, 210] width 58 height 10
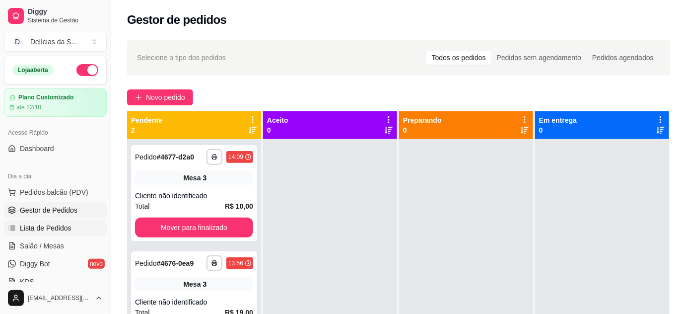
click at [52, 231] on span "Lista de Pedidos" at bounding box center [46, 228] width 52 height 10
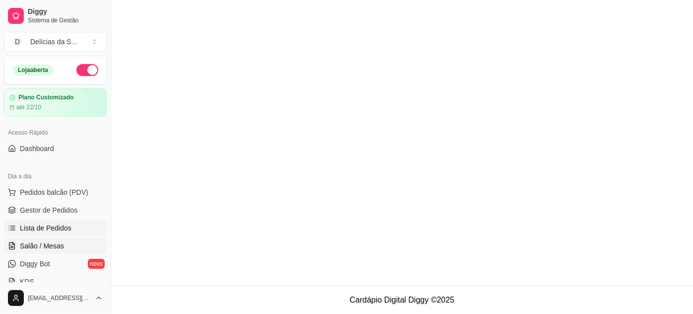
click at [58, 242] on span "Salão / Mesas" at bounding box center [42, 246] width 44 height 10
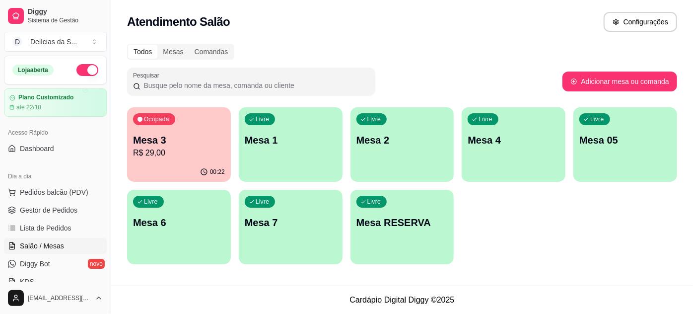
click at [197, 149] on p "R$ 29,00" at bounding box center [179, 153] width 92 height 12
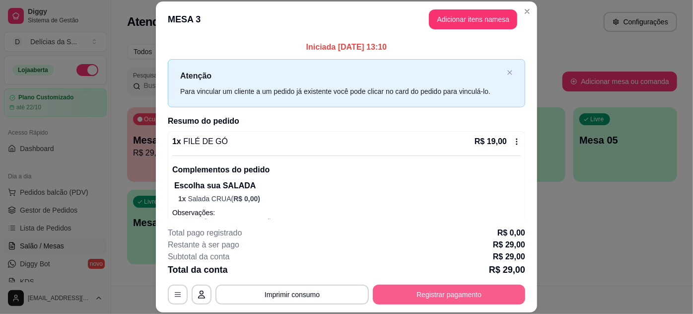
click at [432, 292] on button "Registrar pagamento" at bounding box center [449, 295] width 152 height 20
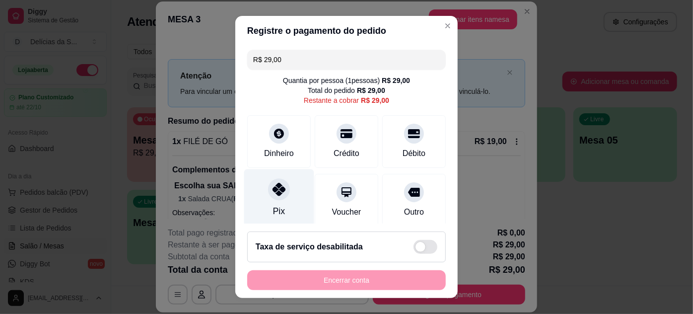
click at [283, 183] on div at bounding box center [279, 189] width 22 height 22
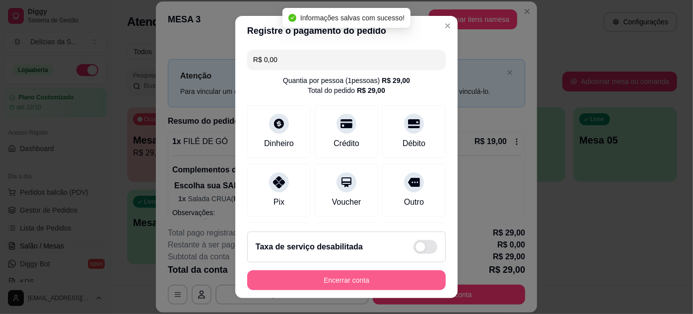
type input "R$ 0,00"
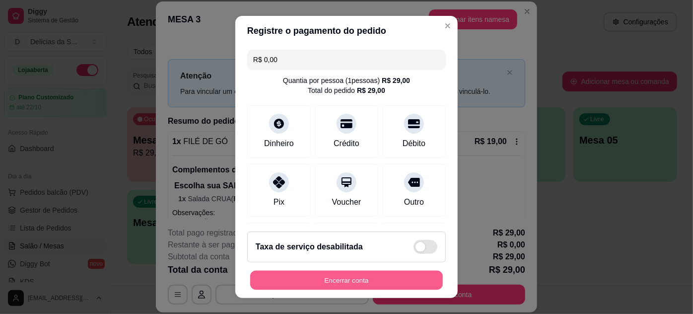
click at [372, 276] on button "Encerrar conta" at bounding box center [346, 280] width 193 height 19
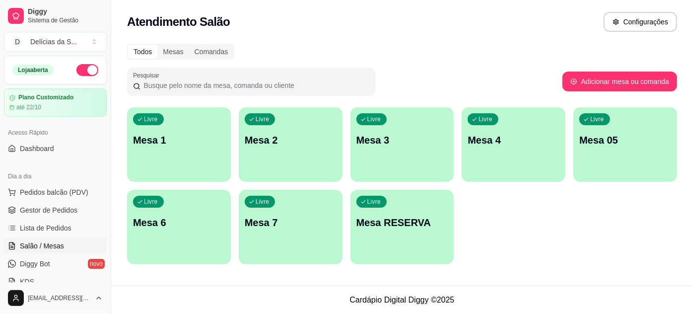
click at [604, 147] on div "Livre Mesa 05" at bounding box center [626, 138] width 104 height 63
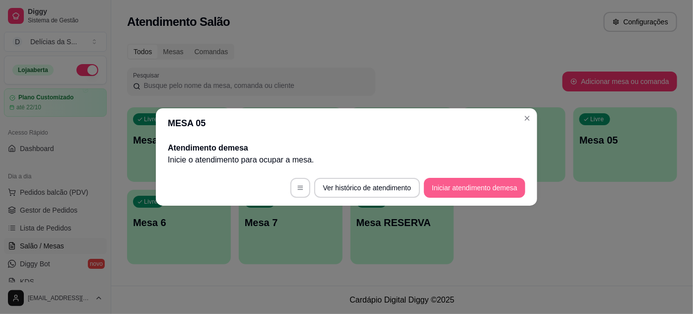
click at [458, 188] on button "Iniciar atendimento de mesa" at bounding box center [474, 188] width 101 height 20
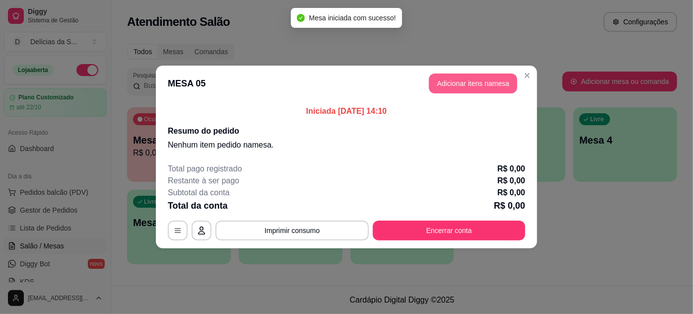
click at [463, 80] on button "Adicionar itens na mesa" at bounding box center [473, 84] width 88 height 20
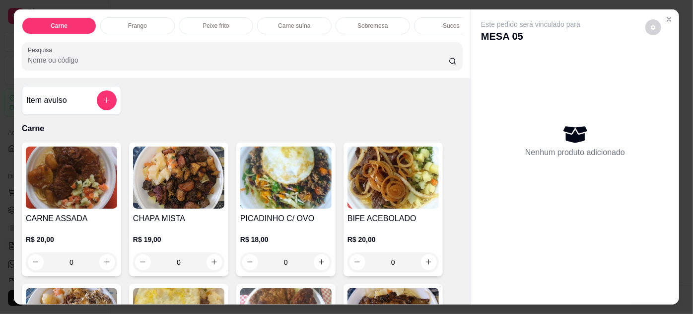
click at [74, 181] on img at bounding box center [71, 178] width 91 height 62
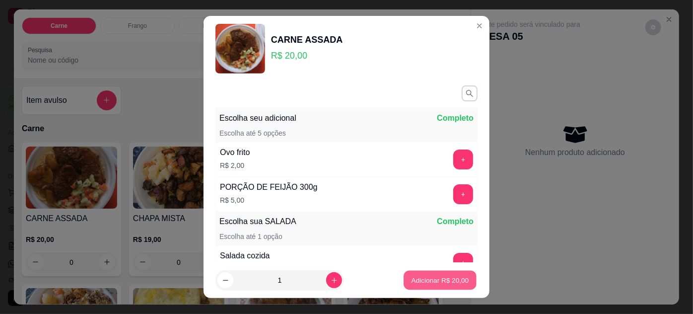
click at [404, 271] on button "Adicionar R$ 20,00" at bounding box center [440, 280] width 73 height 19
type input "1"
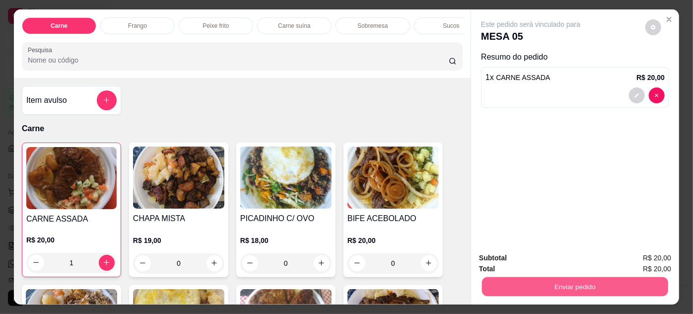
click at [495, 283] on button "Enviar pedido" at bounding box center [575, 286] width 186 height 19
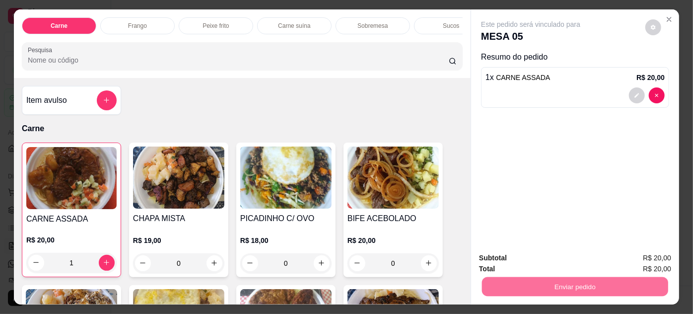
click at [626, 262] on button "Enviar pedido" at bounding box center [646, 258] width 56 height 19
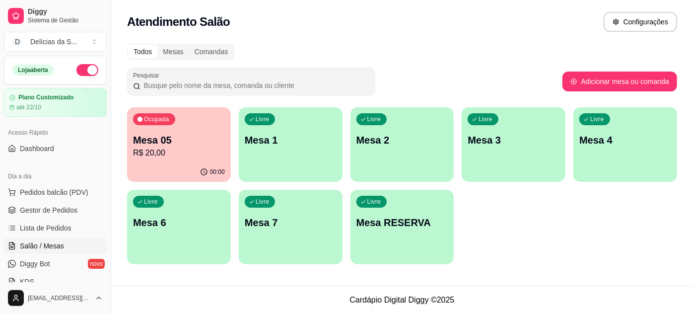
click at [157, 157] on p "R$ 20,00" at bounding box center [179, 153] width 92 height 12
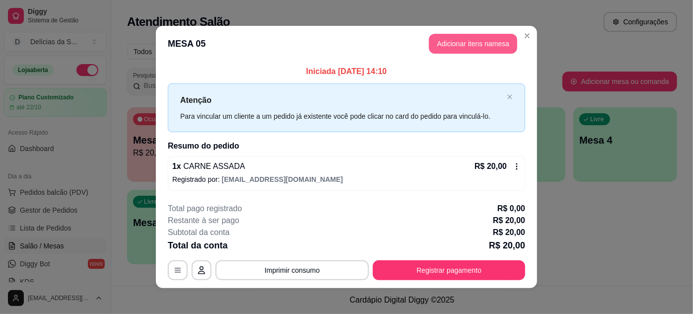
click at [462, 50] on button "Adicionar itens na mesa" at bounding box center [473, 44] width 88 height 20
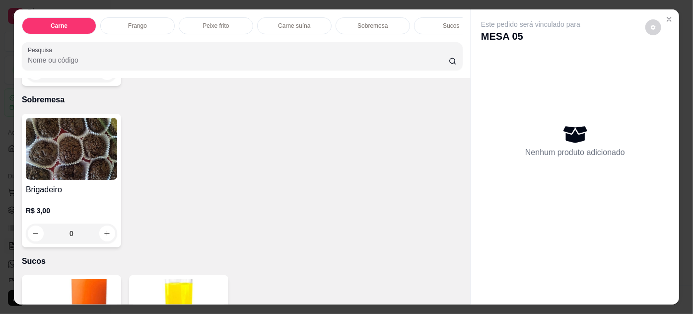
scroll to position [1083, 0]
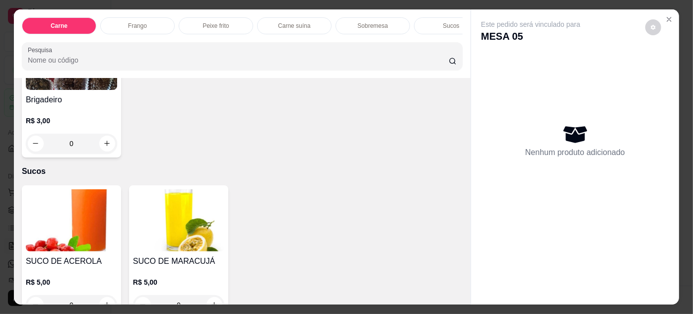
click at [185, 220] on img at bounding box center [178, 220] width 91 height 62
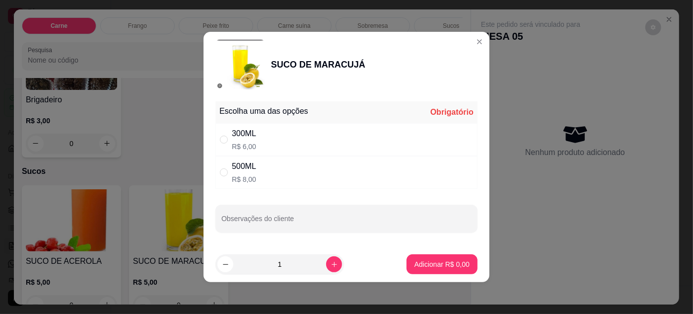
click at [331, 144] on div "300ML R$ 6,00" at bounding box center [347, 139] width 262 height 33
radio input "true"
click at [429, 263] on p "Adicionar R$ 6,00" at bounding box center [442, 264] width 55 height 10
type input "1"
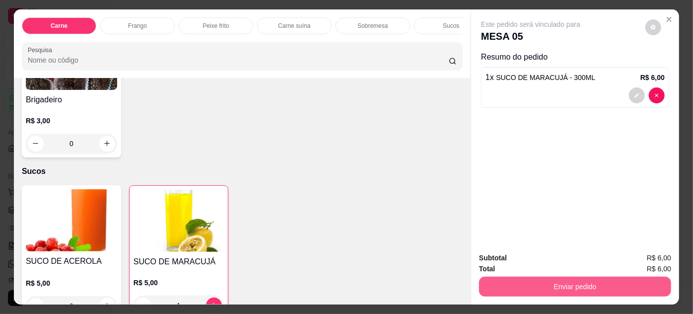
click at [563, 282] on button "Enviar pedido" at bounding box center [575, 287] width 192 height 20
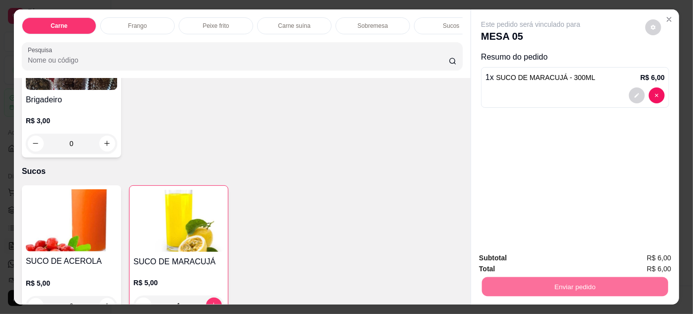
click at [632, 259] on button "Enviar pedido" at bounding box center [646, 258] width 55 height 18
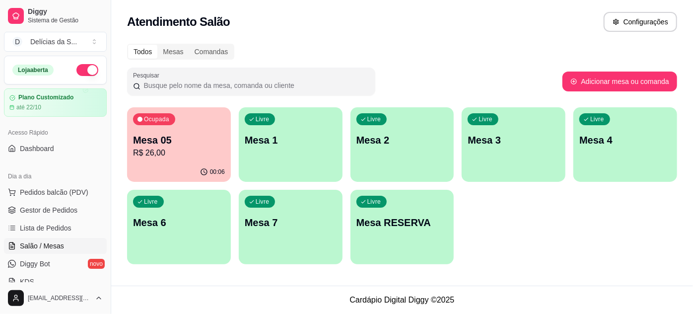
click at [193, 154] on p "R$ 26,00" at bounding box center [179, 153] width 92 height 12
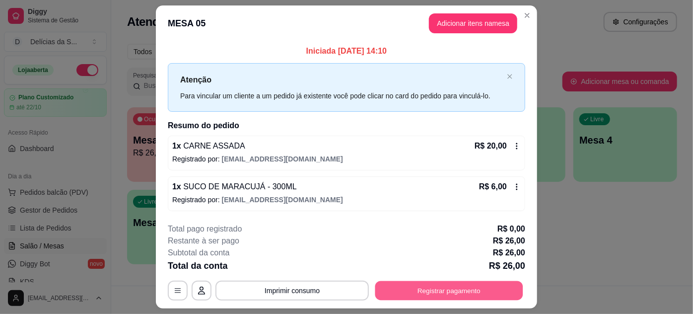
click at [484, 290] on button "Registrar pagamento" at bounding box center [449, 290] width 148 height 19
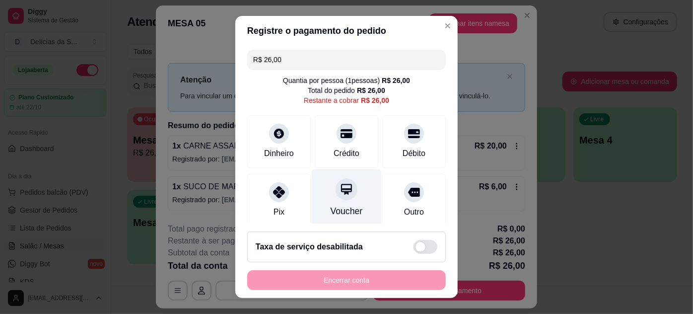
scroll to position [75, 0]
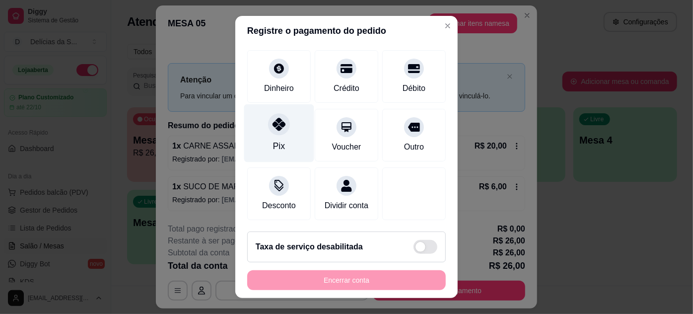
click at [285, 134] on div "Pix" at bounding box center [279, 133] width 70 height 58
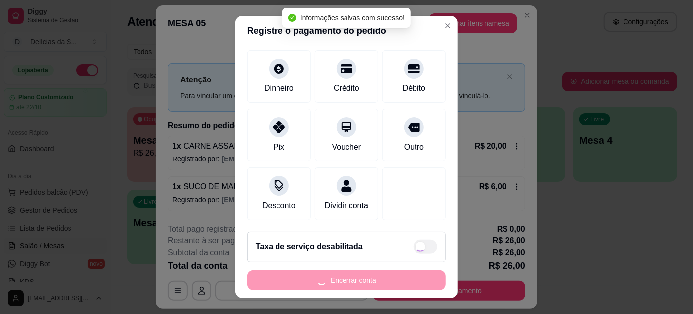
type input "R$ 0,00"
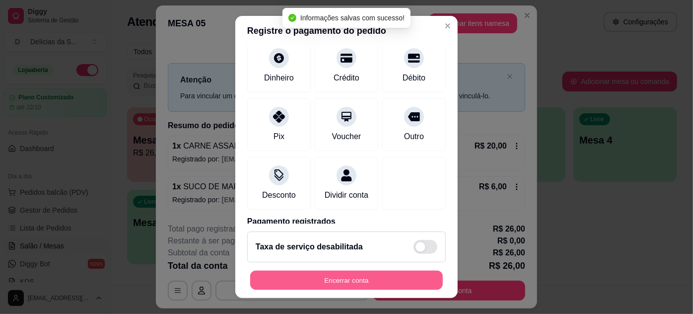
click at [384, 281] on button "Encerrar conta" at bounding box center [346, 280] width 193 height 19
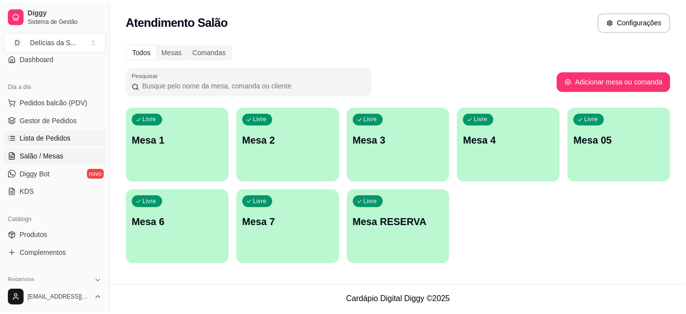
scroll to position [180, 0]
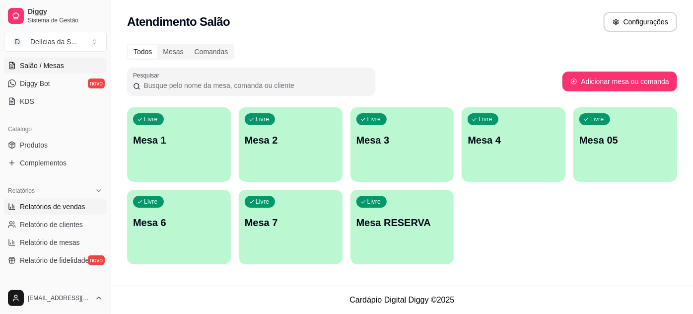
click at [58, 207] on span "Relatórios de vendas" at bounding box center [53, 207] width 66 height 10
select select "ALL"
select select "0"
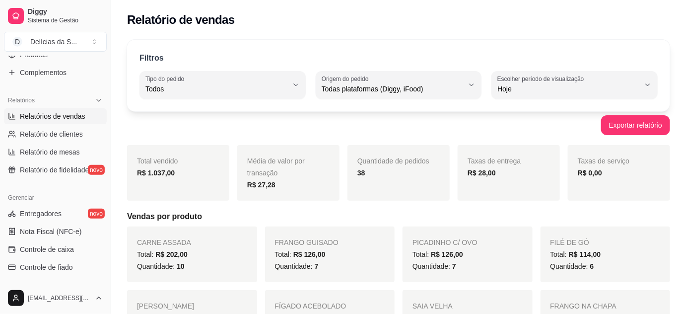
scroll to position [90, 0]
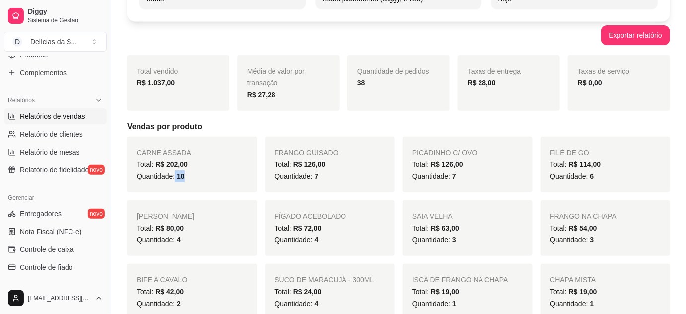
drag, startPoint x: 174, startPoint y: 176, endPoint x: 189, endPoint y: 181, distance: 16.2
click at [189, 181] on div "Quantidade: 10" at bounding box center [192, 176] width 110 height 12
drag, startPoint x: 313, startPoint y: 174, endPoint x: 386, endPoint y: 177, distance: 73.5
click at [385, 177] on div "FRANGO GUISADO Total: R$ 126,00 Quantidade: 7" at bounding box center [330, 165] width 130 height 56
drag, startPoint x: 449, startPoint y: 174, endPoint x: 462, endPoint y: 179, distance: 13.2
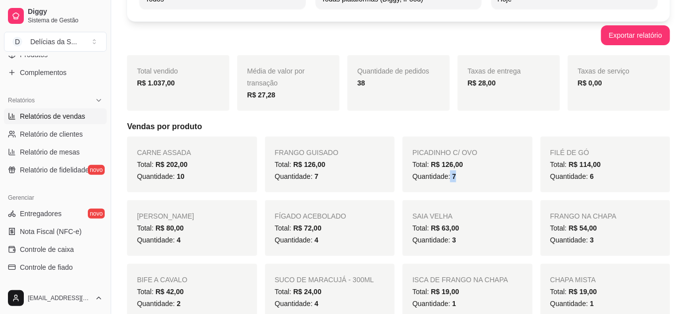
click at [462, 179] on div "Quantidade: 7" at bounding box center [468, 176] width 110 height 12
drag, startPoint x: 589, startPoint y: 178, endPoint x: 602, endPoint y: 177, distance: 13.0
click at [602, 177] on div "Quantidade: 6" at bounding box center [606, 176] width 110 height 12
drag, startPoint x: 174, startPoint y: 177, endPoint x: 206, endPoint y: 179, distance: 31.4
click at [200, 179] on div "Quantidade: 10" at bounding box center [192, 176] width 110 height 12
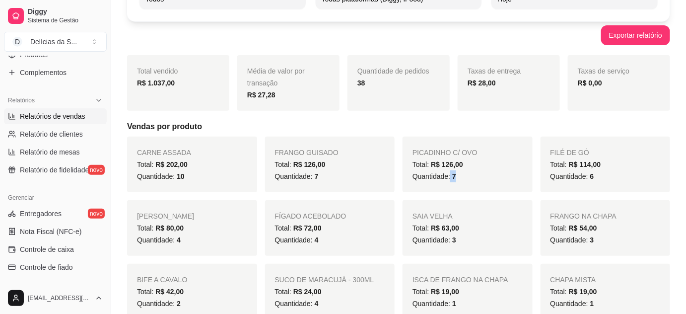
drag, startPoint x: 449, startPoint y: 174, endPoint x: 462, endPoint y: 175, distance: 12.5
click at [462, 175] on div "Quantidade: 7" at bounding box center [468, 176] width 110 height 12
drag, startPoint x: 588, startPoint y: 176, endPoint x: 595, endPoint y: 178, distance: 7.7
click at [600, 177] on div "Quantidade: 6" at bounding box center [606, 176] width 110 height 12
drag, startPoint x: 314, startPoint y: 240, endPoint x: 323, endPoint y: 240, distance: 9.0
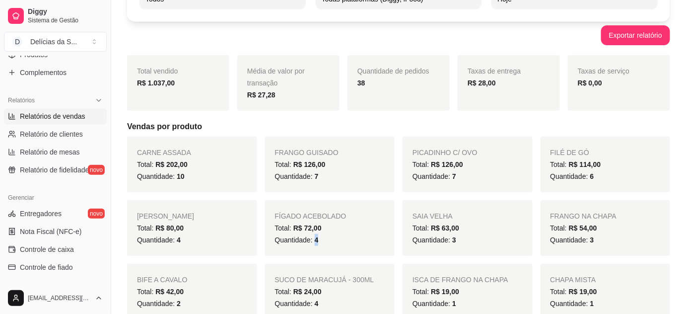
click at [323, 240] on div "Quantidade: 4" at bounding box center [330, 240] width 110 height 12
drag, startPoint x: 456, startPoint y: 241, endPoint x: 465, endPoint y: 241, distance: 9.0
click at [463, 241] on div "Quantidade: 3" at bounding box center [468, 240] width 110 height 12
drag, startPoint x: 589, startPoint y: 240, endPoint x: 595, endPoint y: 240, distance: 6.5
click at [595, 240] on div "Quantidade: 3" at bounding box center [606, 240] width 110 height 12
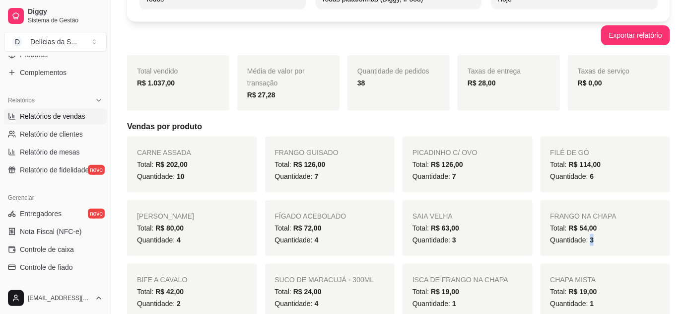
scroll to position [180, 0]
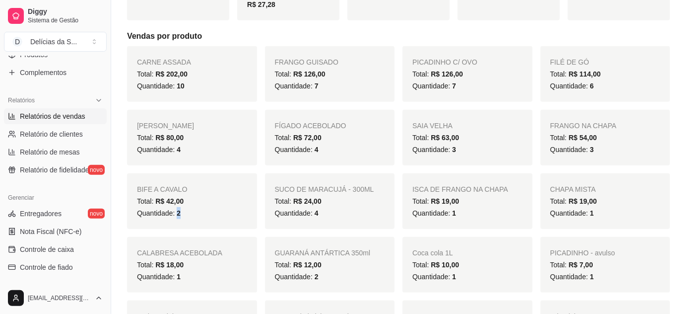
drag, startPoint x: 180, startPoint y: 213, endPoint x: 199, endPoint y: 210, distance: 19.0
click at [190, 217] on div "Quantidade: 2" at bounding box center [192, 213] width 110 height 12
drag, startPoint x: 448, startPoint y: 215, endPoint x: 458, endPoint y: 216, distance: 10.0
click at [458, 216] on div "Quantidade: 1" at bounding box center [468, 213] width 110 height 12
drag, startPoint x: 585, startPoint y: 215, endPoint x: 599, endPoint y: 216, distance: 14.5
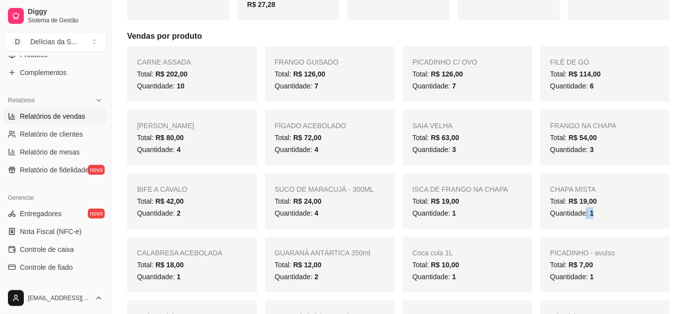
click at [599, 216] on div "Quantidade: 1" at bounding box center [606, 213] width 110 height 12
drag, startPoint x: 173, startPoint y: 278, endPoint x: 184, endPoint y: 277, distance: 11.0
click at [184, 277] on div "Quantidade: 1" at bounding box center [192, 277] width 110 height 12
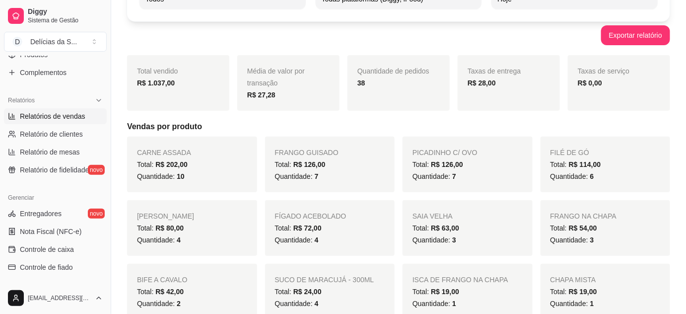
scroll to position [0, 0]
